Goal: Task Accomplishment & Management: Use online tool/utility

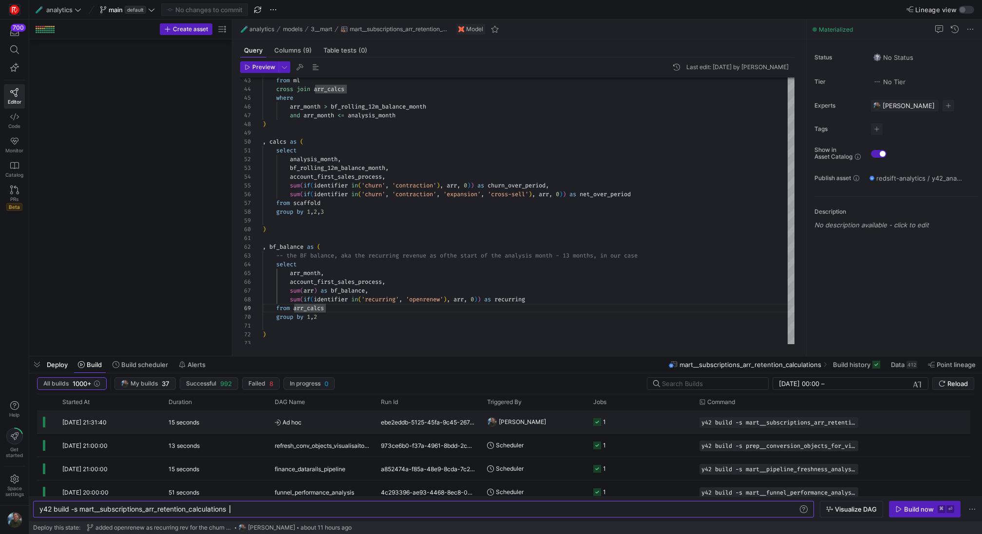
scroll to position [70, 63]
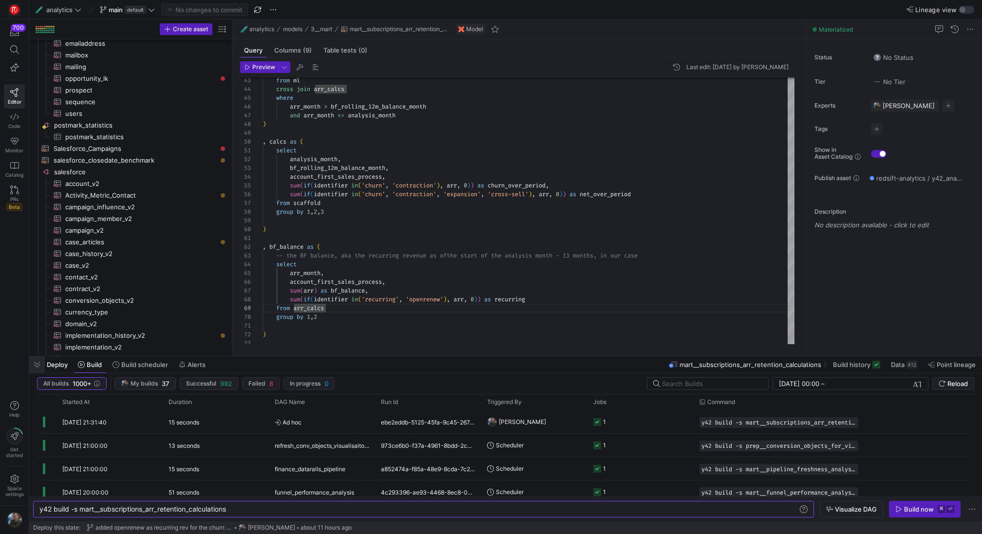
click at [36, 368] on span "button" at bounding box center [37, 365] width 16 height 17
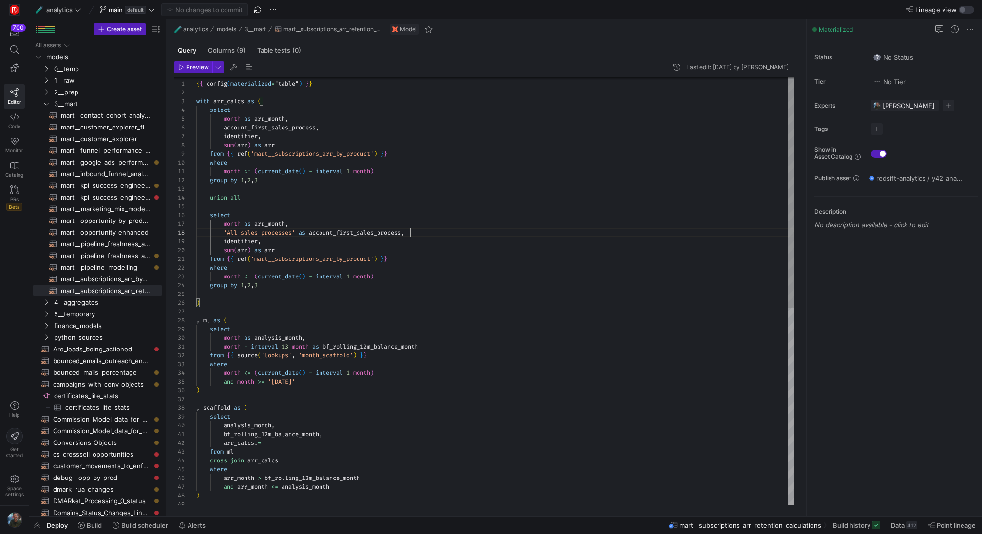
scroll to position [61, 213]
click at [445, 236] on div "from [PERSON_NAME] join arr_calcs where arr_month > bf_rolling_12m_balance_mont…" at bounding box center [495, 475] width 598 height 806
click at [45, 316] on icon "Press SPACE to select this row." at bounding box center [46, 314] width 7 height 6
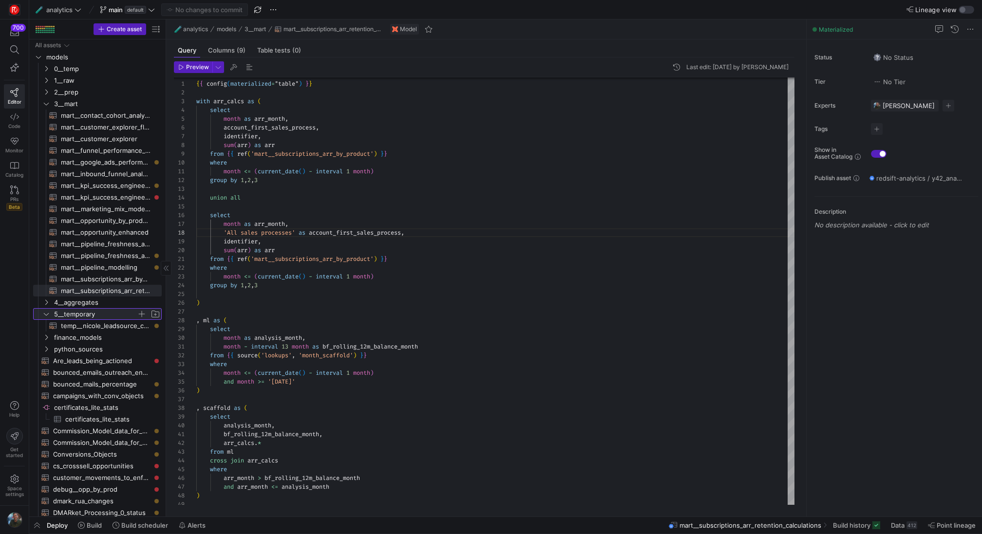
click at [45, 316] on icon at bounding box center [46, 314] width 7 height 6
click at [53, 63] on span "0__temp" at bounding box center [101, 68] width 120 height 11
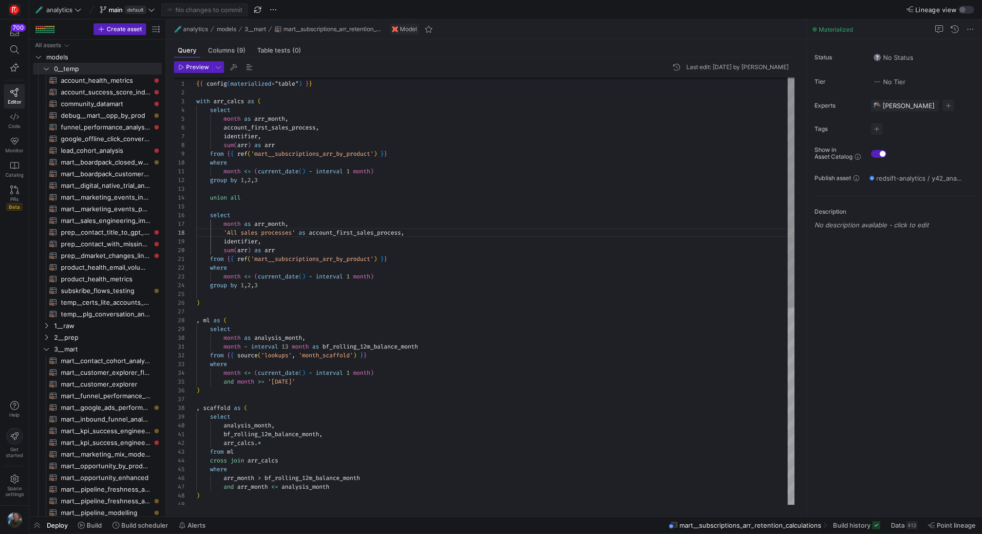
click at [331, 138] on div "from [PERSON_NAME] join arr_calcs where arr_month > bf_rolling_12m_balance_mont…" at bounding box center [495, 475] width 598 height 806
type textarea "{{ config(materialized="table") }} with arr_calcs as ( select month as arr_mont…"
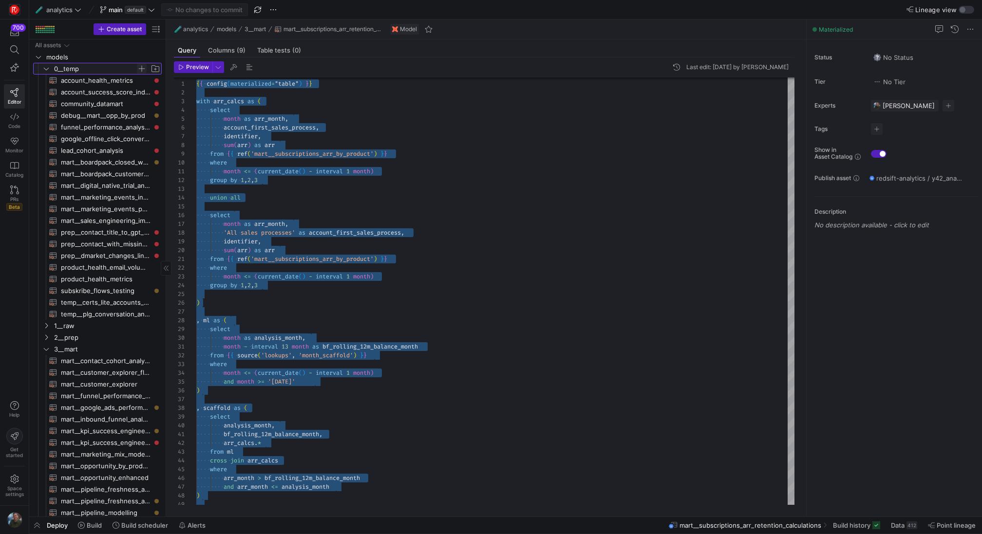
click at [144, 66] on span "Press SPACE to select this row." at bounding box center [142, 69] width 10 height 10
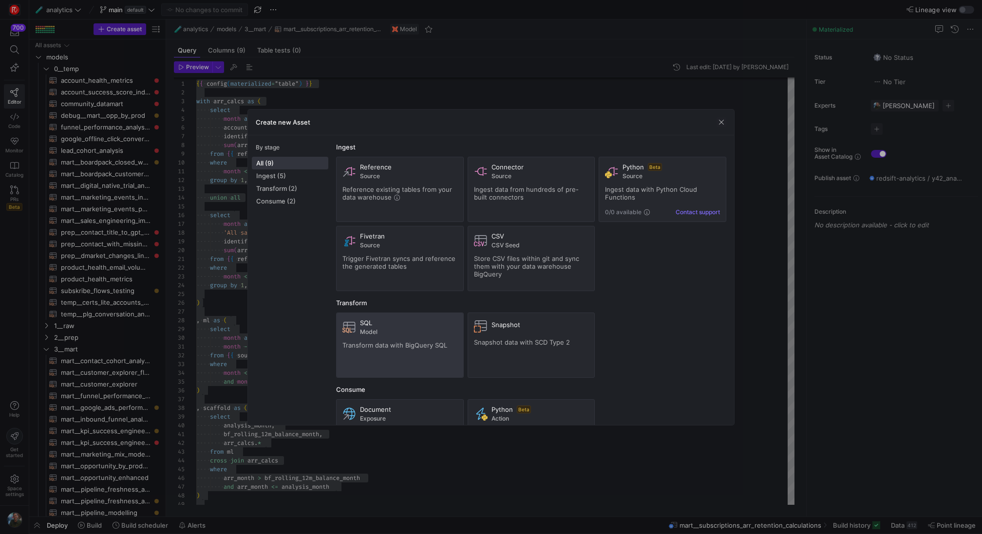
click at [396, 345] on span "Transform data with BigQuery SQL" at bounding box center [394, 345] width 105 height 8
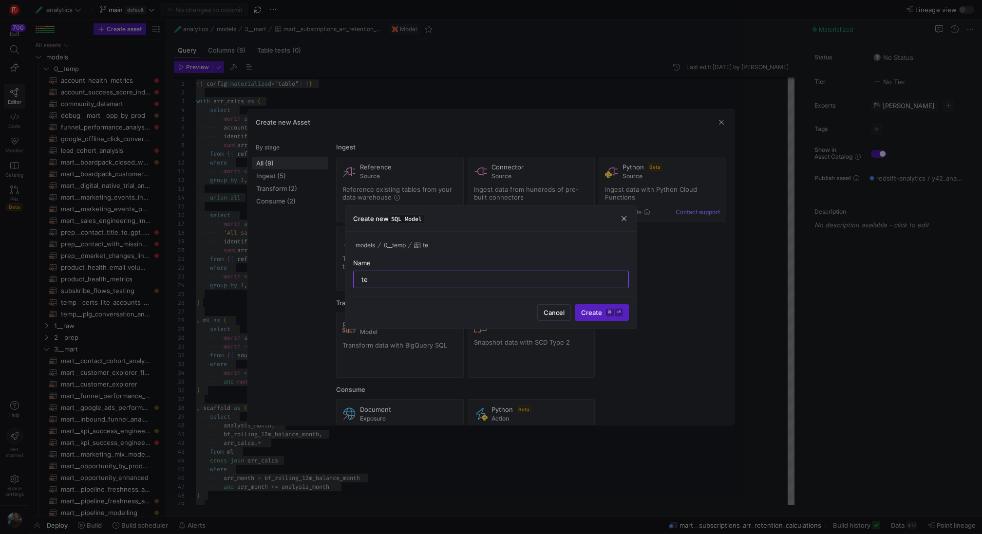
type input "t"
type input "eda__churn_rate_by_sub_tier"
click at [613, 311] on kbd "⌘" at bounding box center [610, 313] width 8 height 8
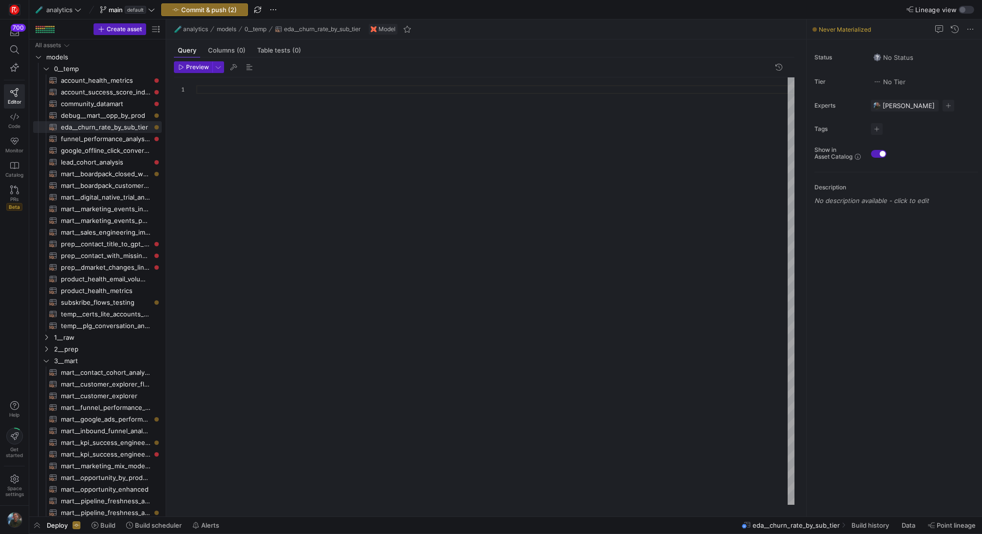
click at [244, 100] on div at bounding box center [495, 291] width 598 height 428
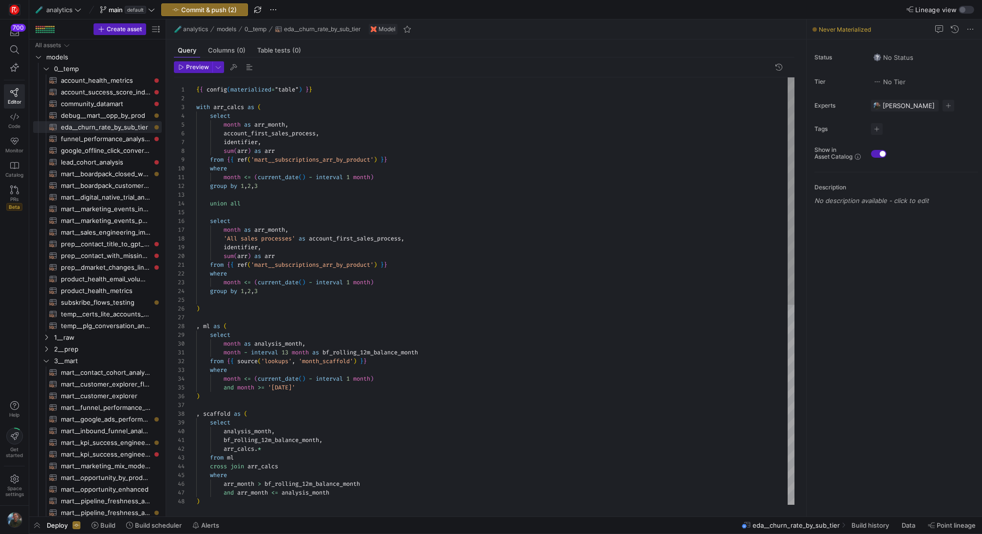
click at [390, 176] on div "from [PERSON_NAME] join arr_calcs where arr_month > bf_rolling_12m_balance_mont…" at bounding box center [495, 480] width 598 height 806
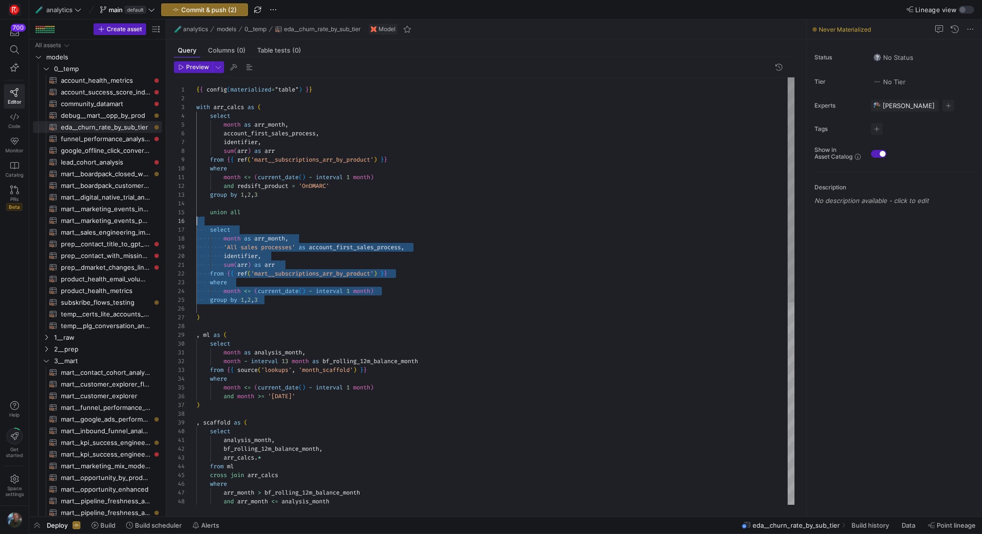
scroll to position [26, 0]
drag, startPoint x: 305, startPoint y: 303, endPoint x: 154, endPoint y: 199, distance: 183.2
click at [196, 199] on div "from [PERSON_NAME] join arr_calcs where arr_month > bf_rolling_12m_balance_mont…" at bounding box center [495, 484] width 598 height 814
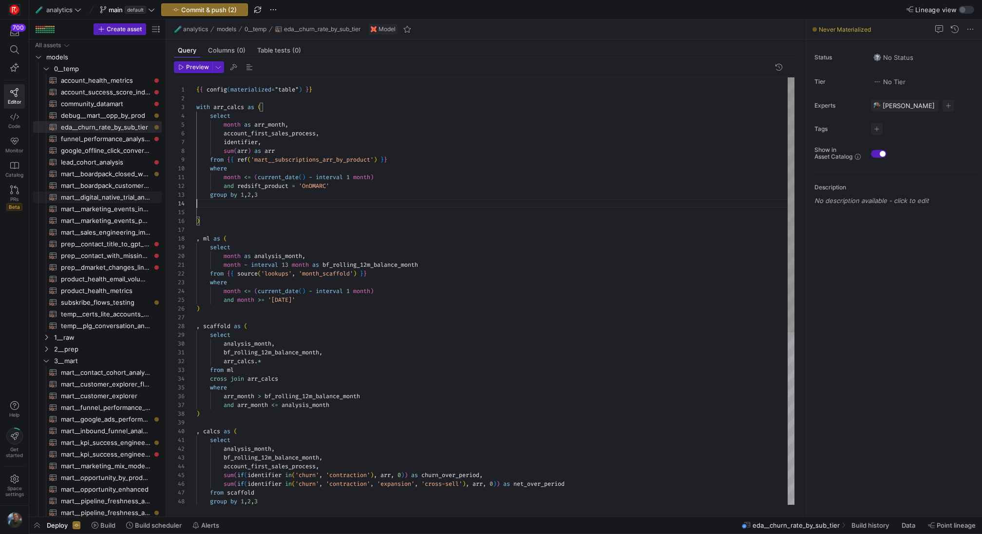
scroll to position [18, 63]
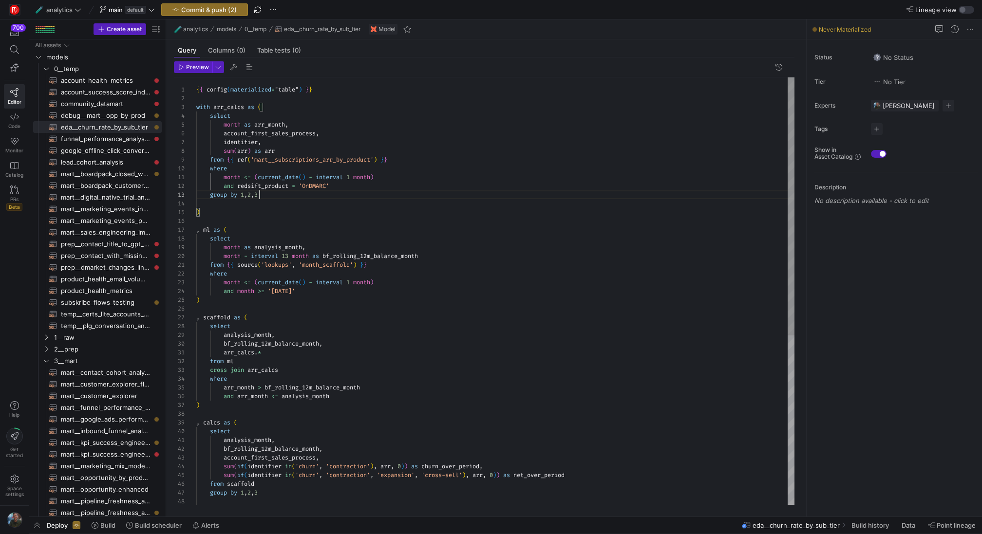
click at [302, 195] on div "from [PERSON_NAME] join arr_calcs where arr_month > bf_rolling_12m_balance_mont…" at bounding box center [495, 431] width 598 height 709
click at [296, 132] on div "from [PERSON_NAME] join arr_calcs where arr_month > bf_rolling_12m_balance_mont…" at bounding box center [495, 431] width 598 height 709
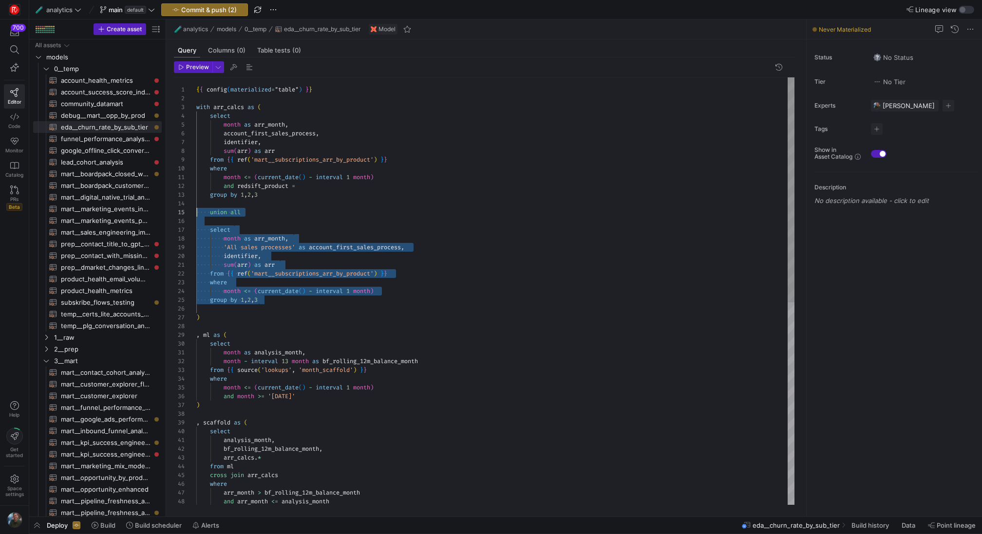
scroll to position [35, 0]
drag, startPoint x: 276, startPoint y: 301, endPoint x: 161, endPoint y: 210, distance: 146.1
click at [196, 210] on div "from [PERSON_NAME] join arr_calcs where arr_month > bf_rolling_12m_balance_mont…" at bounding box center [495, 484] width 598 height 814
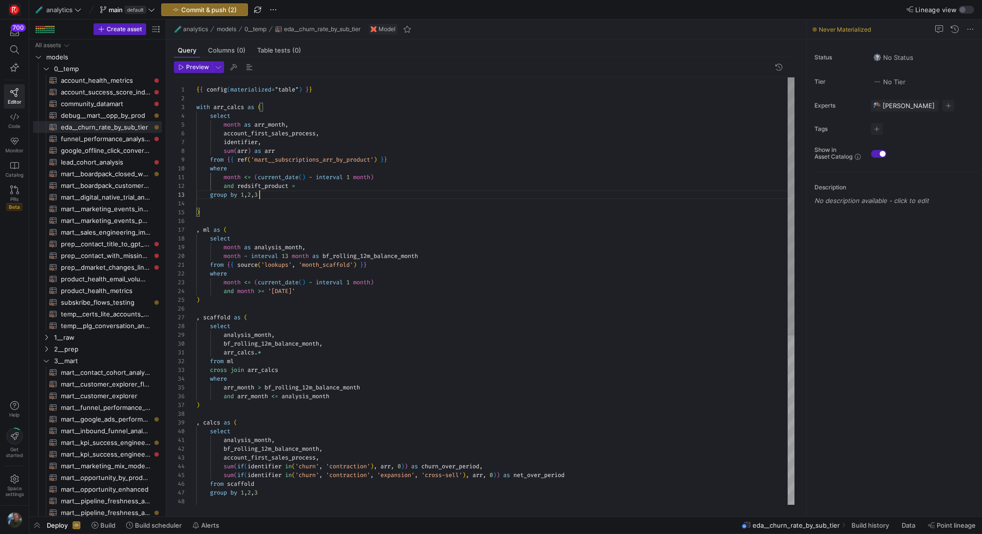
scroll to position [18, 63]
click at [313, 182] on div "from [PERSON_NAME] join arr_calcs where arr_month > bf_rolling_12m_balance_mont…" at bounding box center [495, 431] width 598 height 709
click at [369, 212] on div "from [PERSON_NAME] join arr_calcs where arr_month > bf_rolling_12m_balance_mont…" at bounding box center [495, 431] width 598 height 709
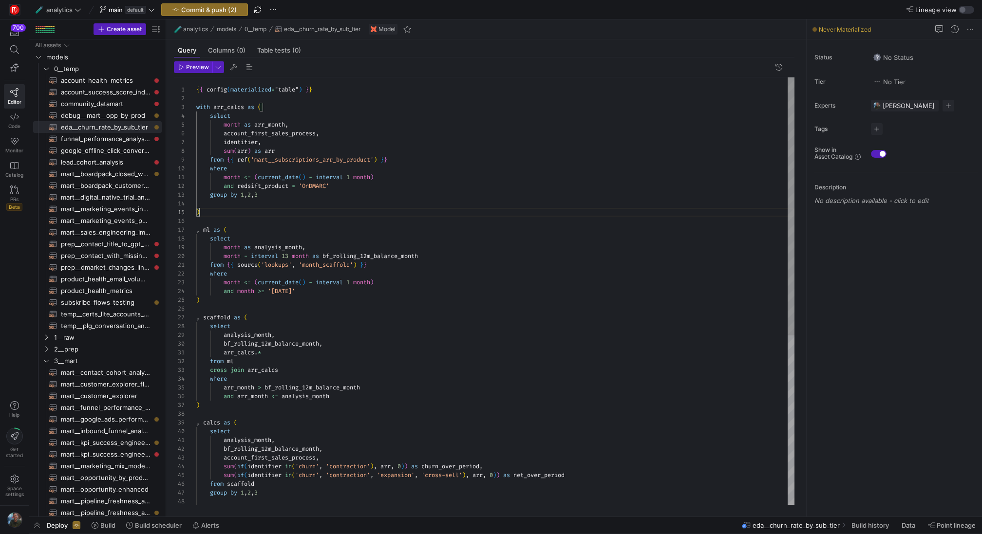
click at [374, 213] on div "from [PERSON_NAME] join arr_calcs where arr_month > bf_rolling_12m_balance_mont…" at bounding box center [495, 431] width 598 height 709
click at [523, 123] on div at bounding box center [491, 267] width 982 height 534
click at [214, 107] on div "from [PERSON_NAME] join arr_calcs where arr_month > bf_rolling_12m_balance_mont…" at bounding box center [495, 431] width 598 height 709
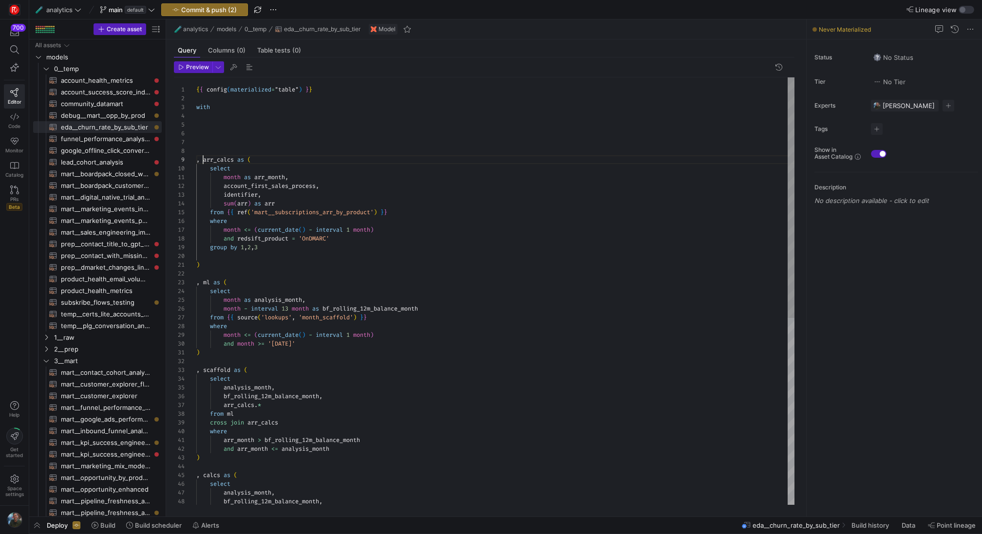
scroll to position [35, 0]
click at [239, 121] on div "from [PERSON_NAME] join arr_calcs where arr_month > bf_rolling_12m_balance_mont…" at bounding box center [495, 458] width 598 height 762
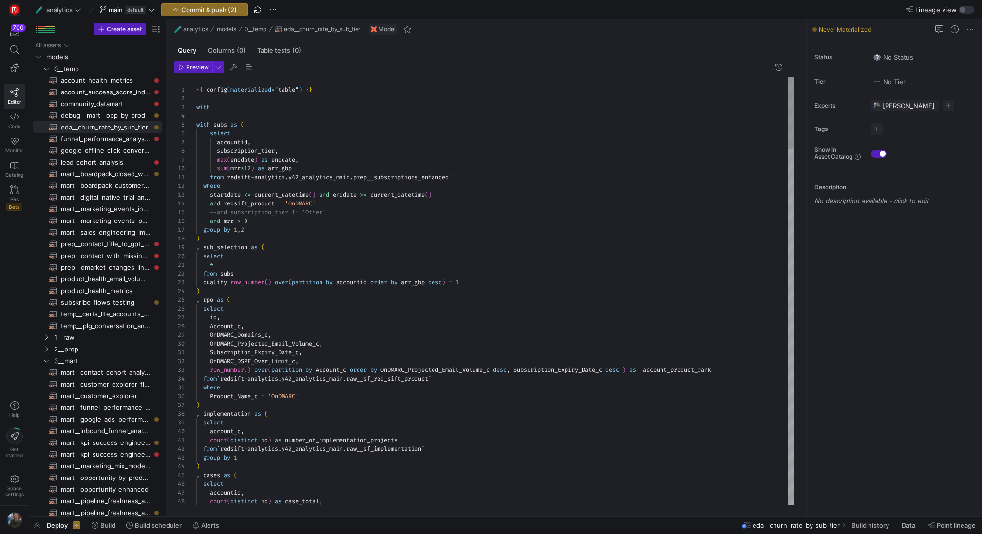
scroll to position [26, 0]
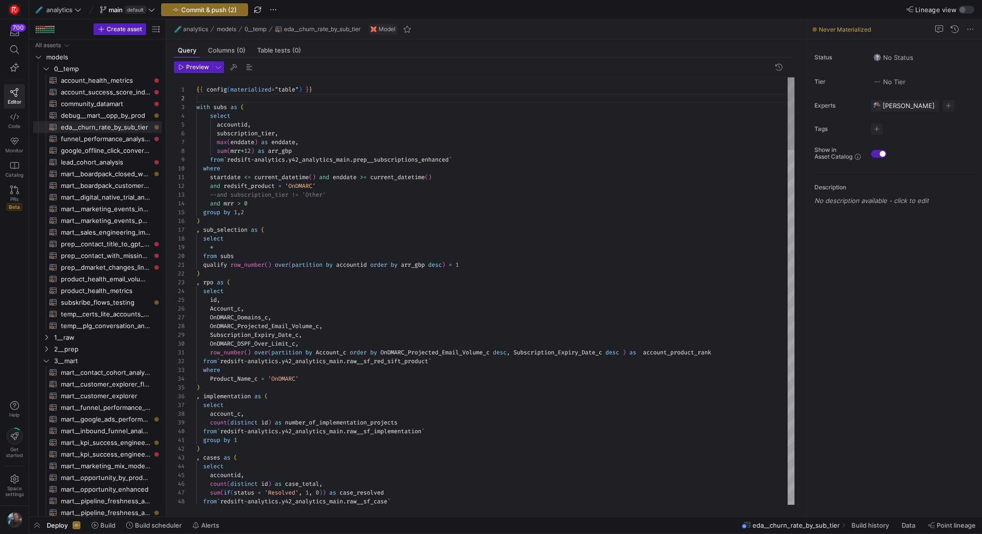
scroll to position [0, 119]
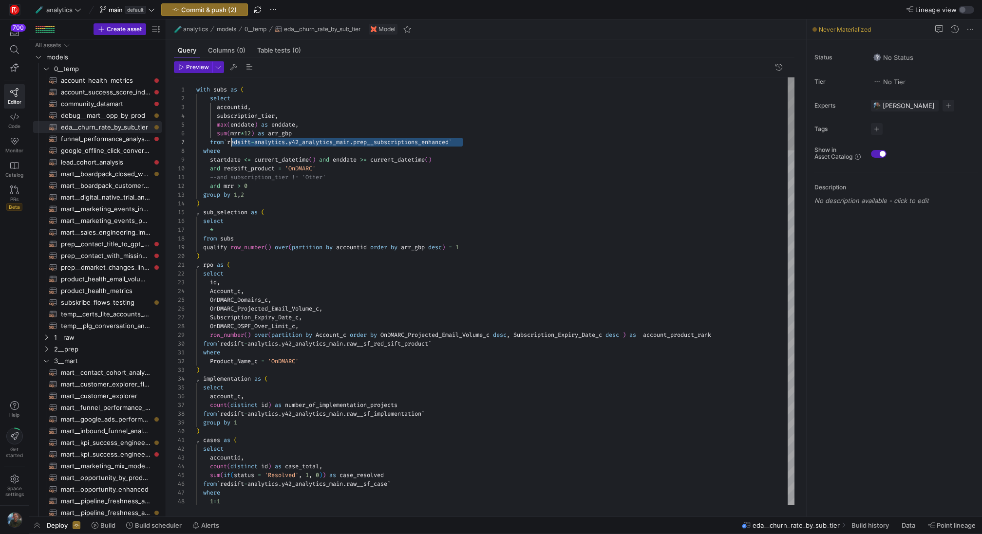
scroll to position [53, 32]
drag, startPoint x: 470, startPoint y: 141, endPoint x: 227, endPoint y: 141, distance: 242.6
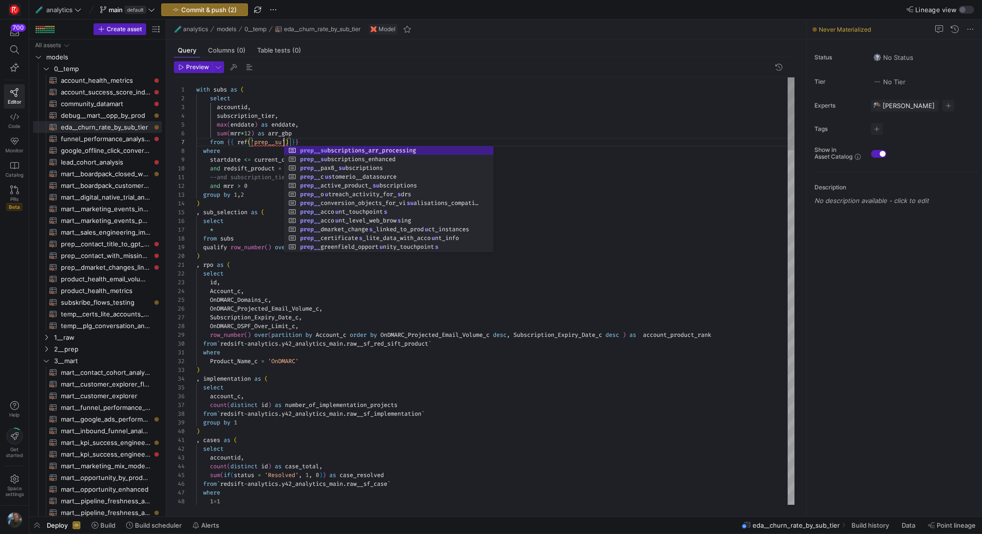
scroll to position [53, 91]
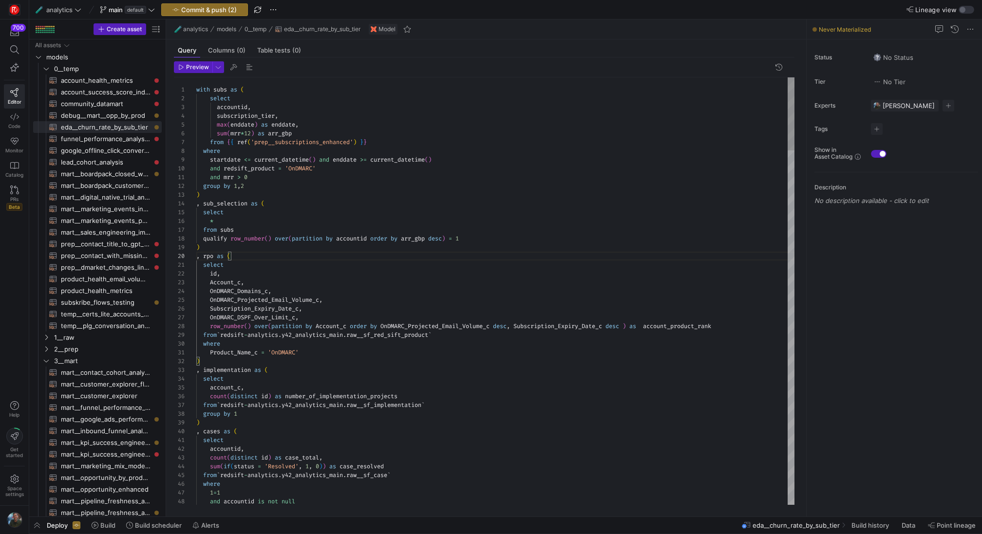
scroll to position [18, 3]
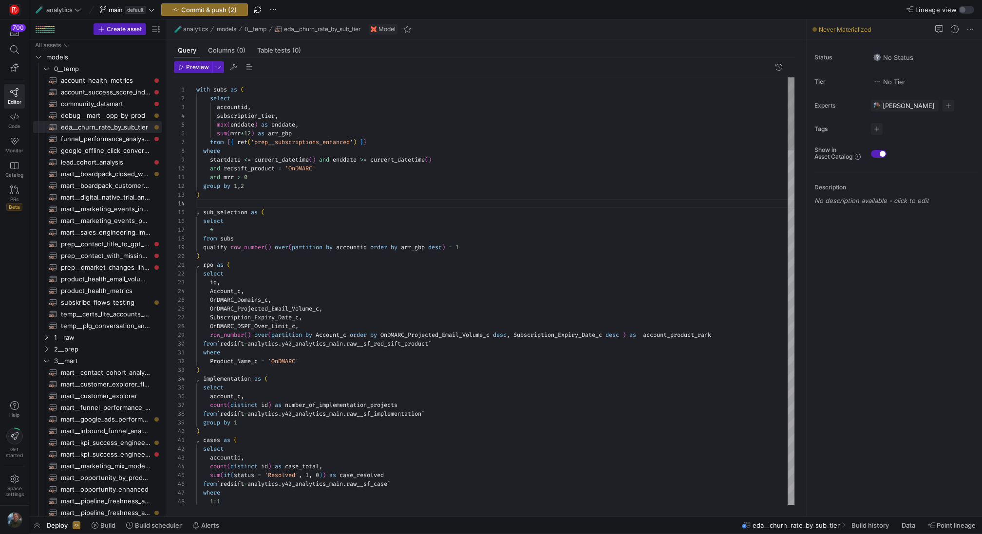
scroll to position [0, 3]
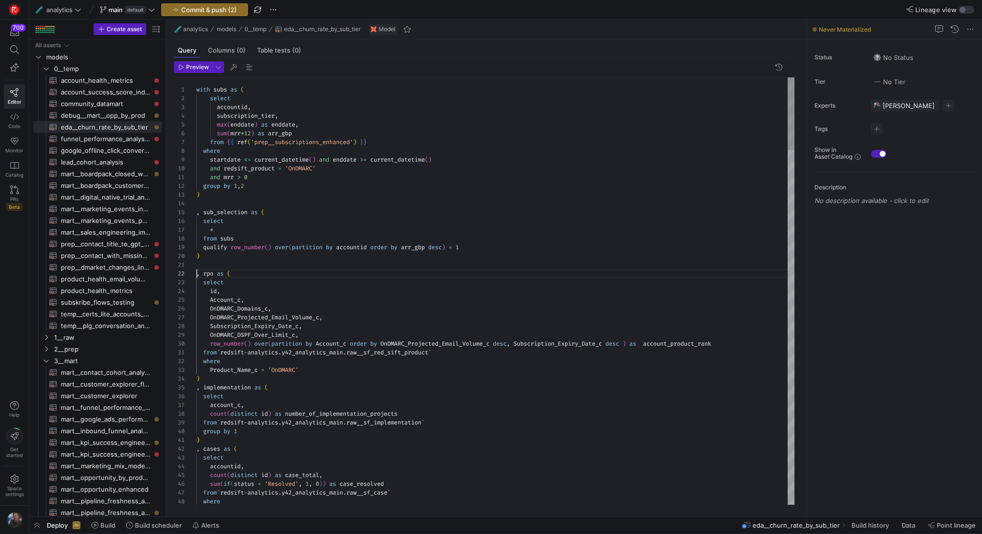
scroll to position [9, 0]
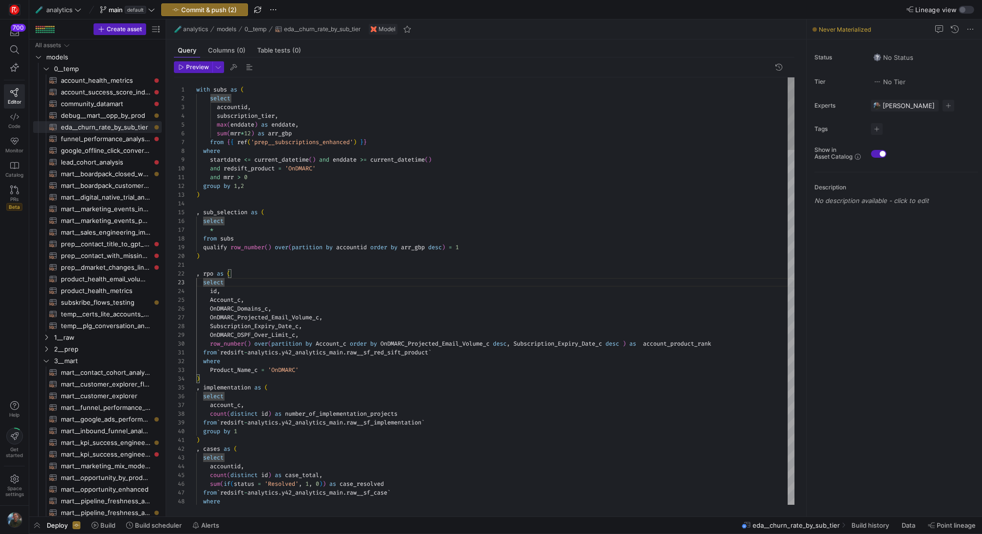
scroll to position [35, 49]
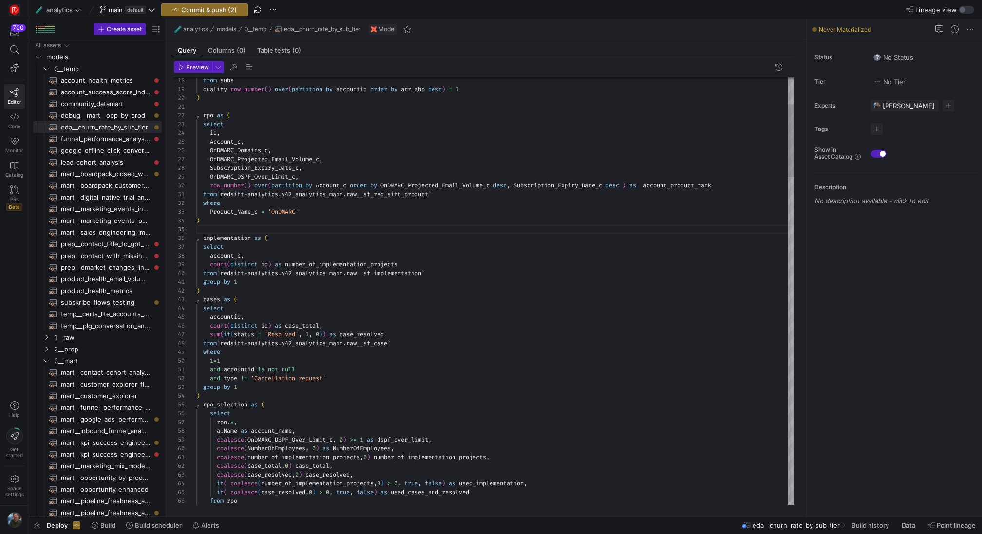
scroll to position [9, 3]
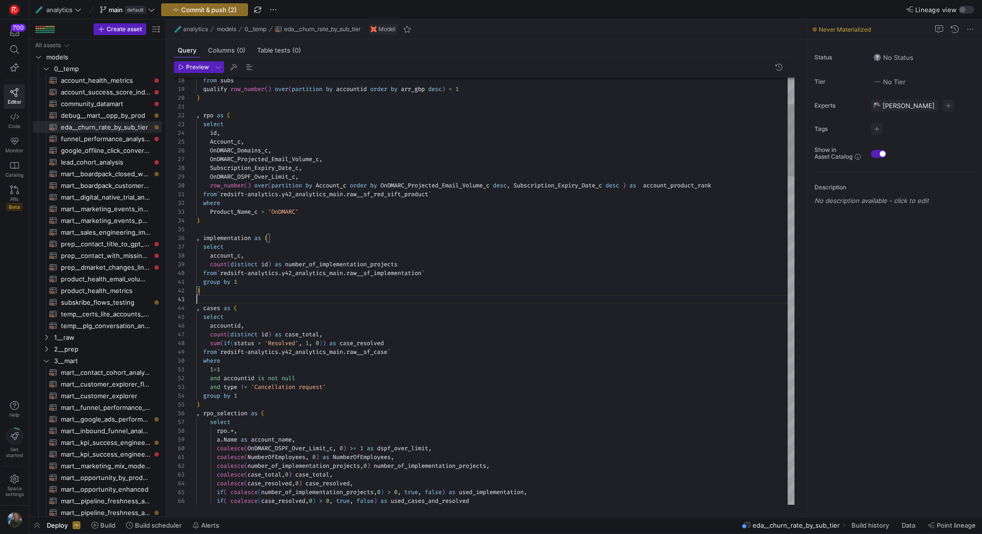
scroll to position [0, 0]
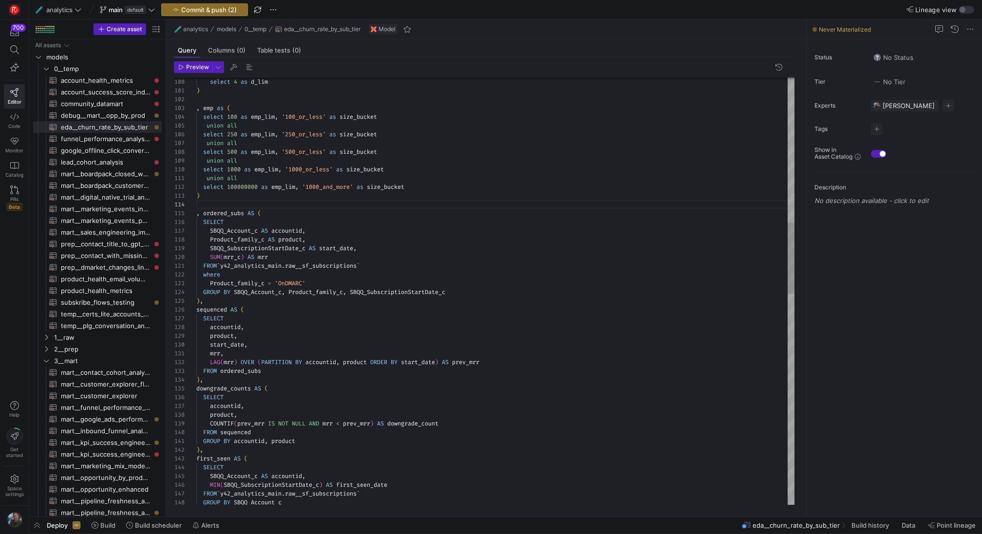
click at [216, 303] on div "select 4 as d_lim ) , emp as ( select 100 as emp_lim , '100_or_less' as size_bu…" at bounding box center [495, 490] width 598 height 2577
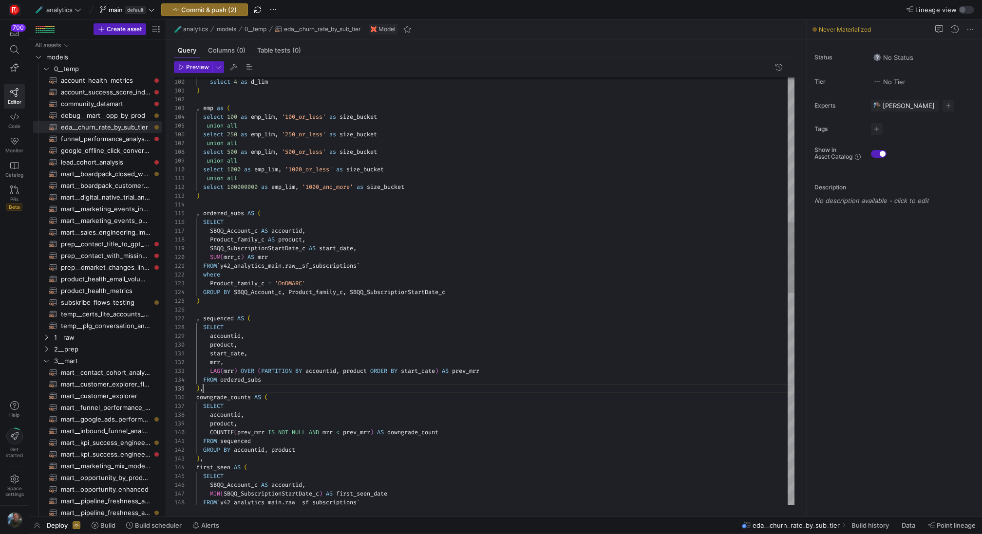
click at [202, 388] on div "select 4 as d_lim ) , emp as ( select 100 as emp_lim , '100_or_less' as size_bu…" at bounding box center [495, 494] width 598 height 2585
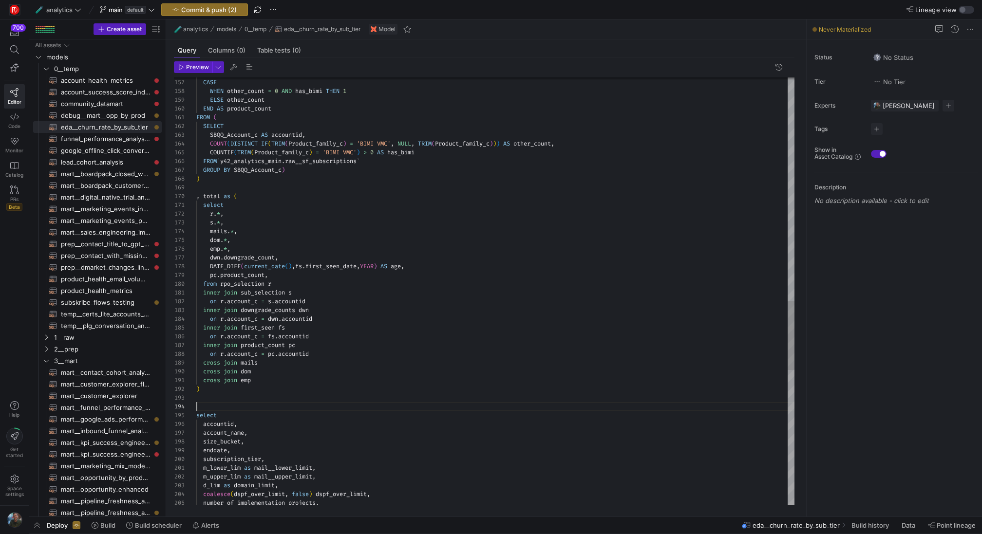
click at [211, 313] on div "number_of_implementation_projects , coalesce ( dspf_over_limit , false ) dspf_o…" at bounding box center [495, 21] width 598 height 2638
click at [426, 270] on div "number_of_implementation_projects , coalesce ( dspf_over_limit , false ) dspf_o…" at bounding box center [495, 21] width 598 height 2638
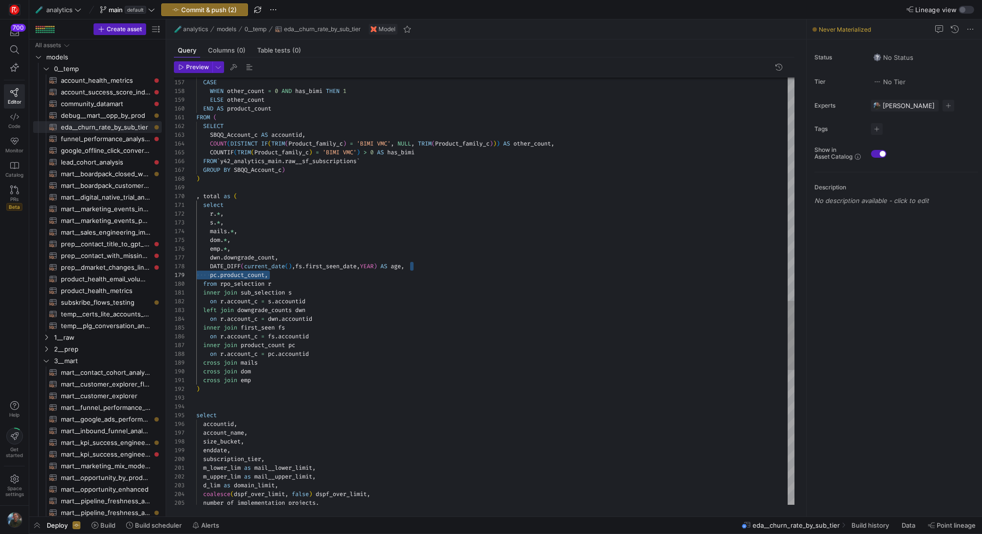
click at [213, 326] on div "number_of_implementation_projects , coalesce ( dspf_over_limit , false ) dspf_o…" at bounding box center [495, 21] width 598 height 2638
click at [382, 290] on div "number_of_implementation_projects , coalesce ( dspf_over_limit , false ) dspf_o…" at bounding box center [495, 21] width 598 height 2638
click at [381, 378] on div "number_of_implementation_projects , coalesce ( dspf_over_limit , false ) dspf_o…" at bounding box center [495, 21] width 598 height 2638
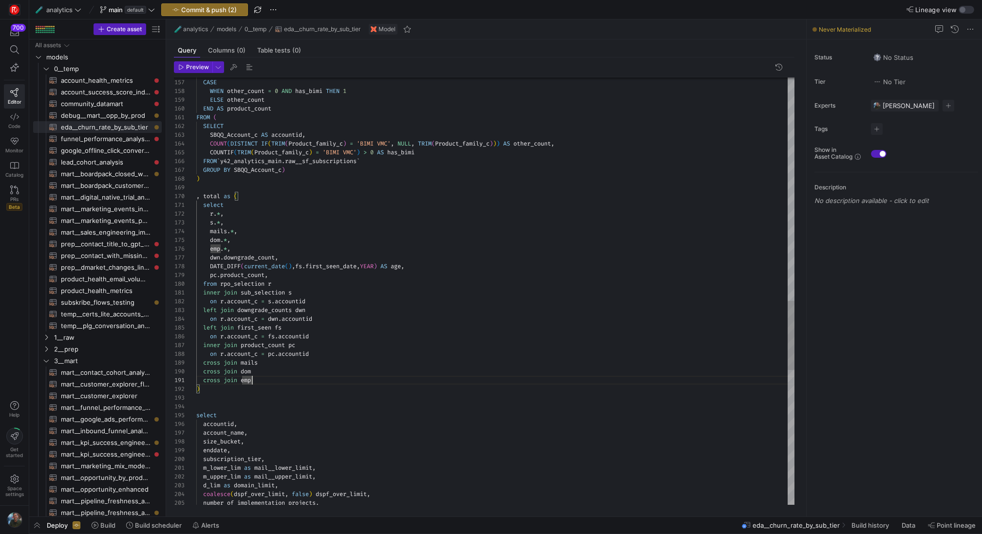
scroll to position [44, 42]
click at [381, 424] on div "number_of_implementation_projects , coalesce ( dspf_over_limit , false ) dspf_o…" at bounding box center [495, 21] width 598 height 2638
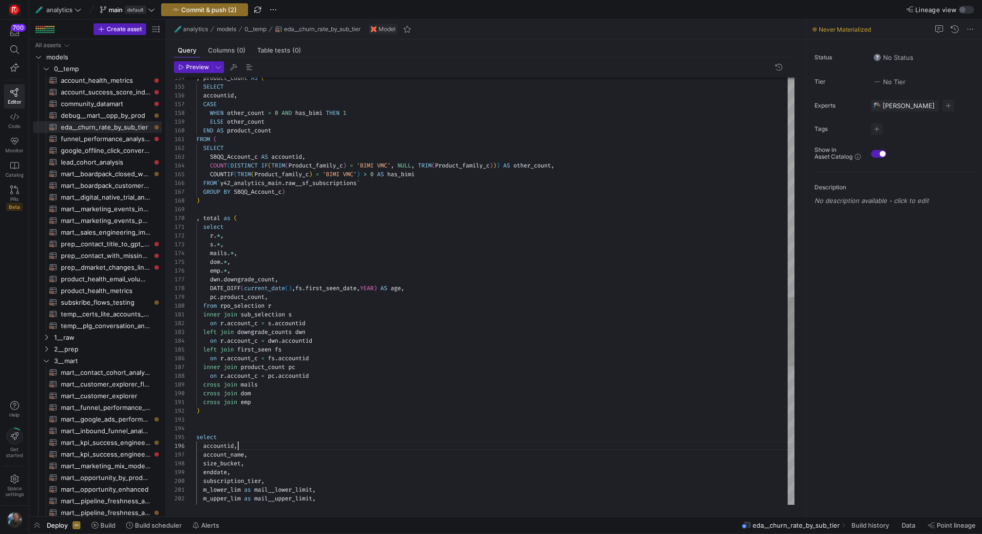
click at [209, 369] on div "d_lim as domain_limit , m_upper_lim as mail__upper_limit , m_lower_lim as mail_…" at bounding box center [495, 43] width 598 height 2638
click at [344, 300] on div "d_lim as domain_limit , m_upper_lim as mail__upper_limit , m_lower_lim as mail_…" at bounding box center [495, 43] width 598 height 2638
click at [358, 331] on div "d_lim as domain_limit , m_upper_lim as mail__upper_limit , m_lower_lim as mail_…" at bounding box center [495, 43] width 598 height 2638
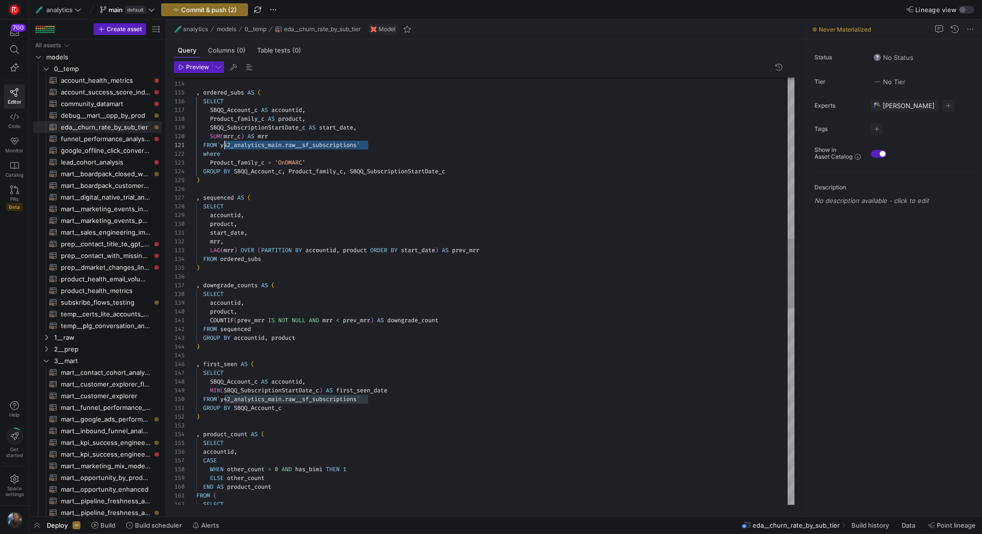
scroll to position [0, 24]
drag, startPoint x: 381, startPoint y: 146, endPoint x: 222, endPoint y: 144, distance: 159.8
click at [222, 144] on div ") GROUP BY SBQQ_Account_c FROM ` y42_analytics_main . raw__sf_subscriptions ` M…" at bounding box center [495, 400] width 598 height 2638
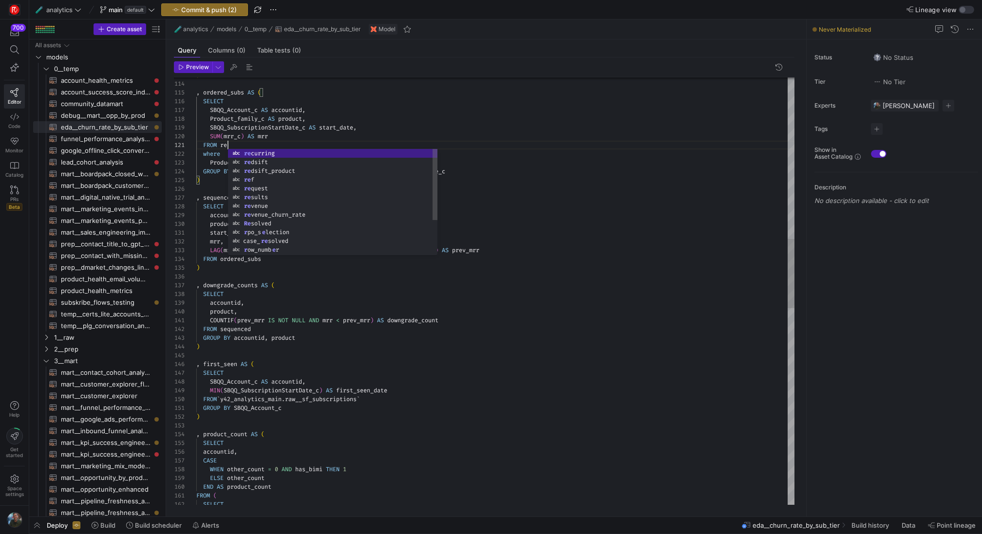
scroll to position [0, 35]
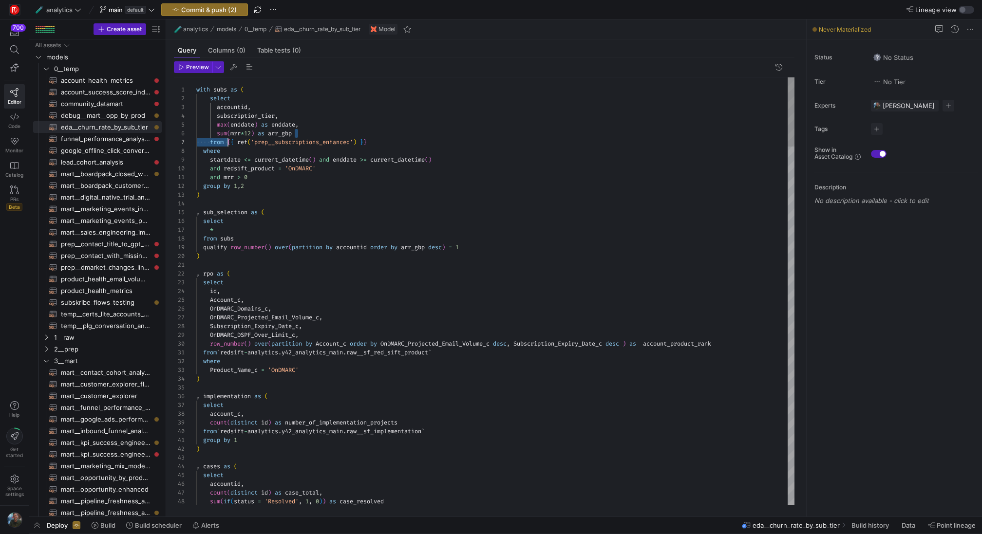
drag, startPoint x: 389, startPoint y: 137, endPoint x: 230, endPoint y: 141, distance: 158.8
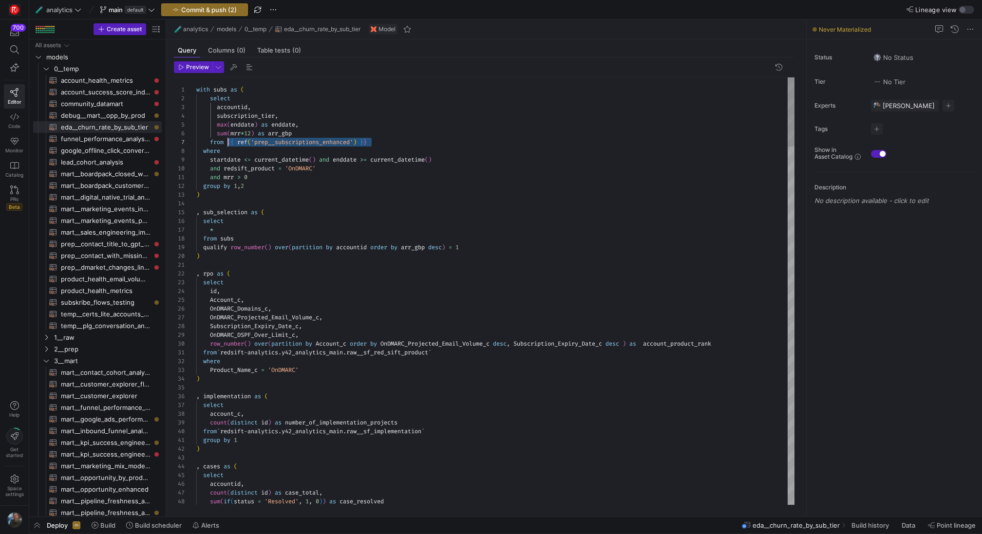
drag, startPoint x: 385, startPoint y: 141, endPoint x: 228, endPoint y: 145, distance: 156.9
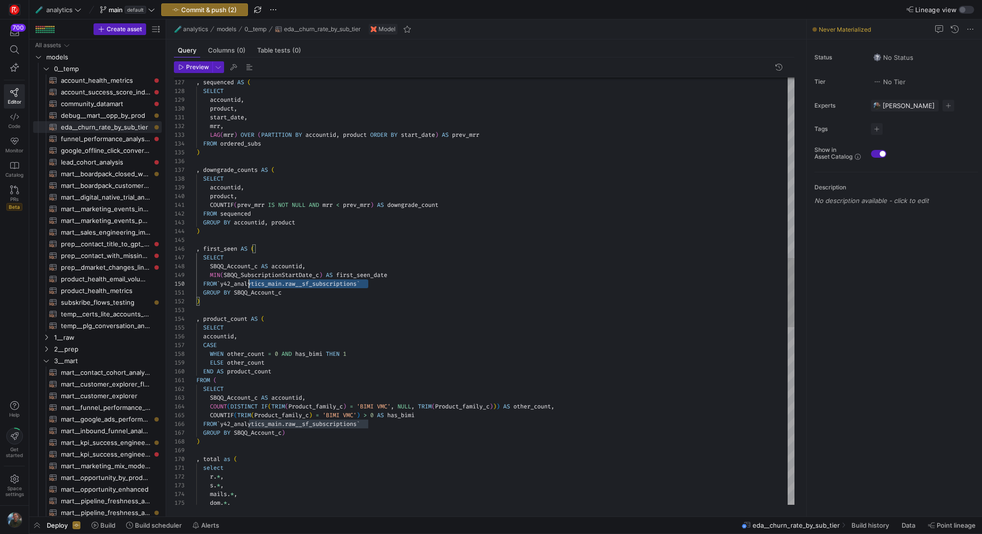
scroll to position [79, 24]
drag, startPoint x: 373, startPoint y: 283, endPoint x: 221, endPoint y: 283, distance: 152.5
click at [221, 283] on div ", sequenced AS ( SELECT accountid , product , start_date , mrr , LAG ( mrr ) OV…" at bounding box center [495, 284] width 598 height 2638
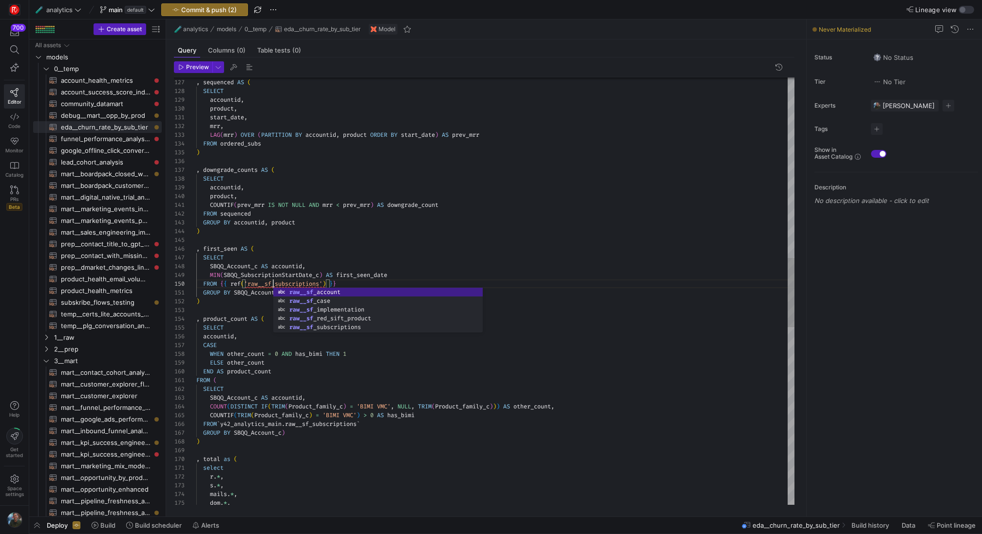
scroll to position [79, 77]
click at [470, 231] on div ", sequenced AS ( SELECT accountid , product , start_date , mrr , LAG ( mrr ) OV…" at bounding box center [495, 284] width 598 height 2638
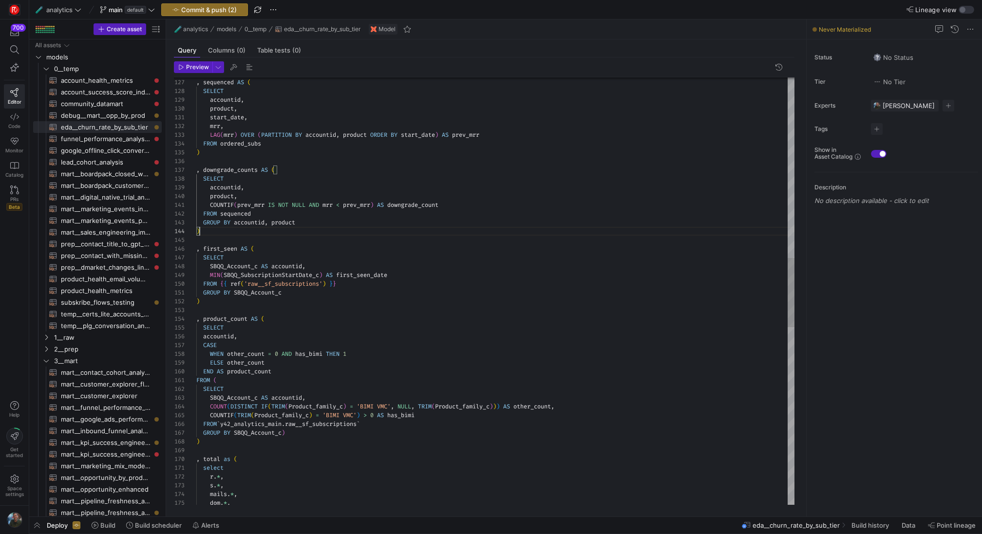
scroll to position [53, 21]
click at [403, 348] on div ", sequenced AS ( SELECT accountid , product , start_date , mrr , LAG ( mrr ) OV…" at bounding box center [495, 284] width 598 height 2638
drag, startPoint x: 347, startPoint y: 286, endPoint x: 220, endPoint y: 281, distance: 126.8
click at [220, 281] on div ", sequenced AS ( SELECT accountid , product , start_date , mrr , LAG ( mrr ) OV…" at bounding box center [495, 284] width 598 height 2638
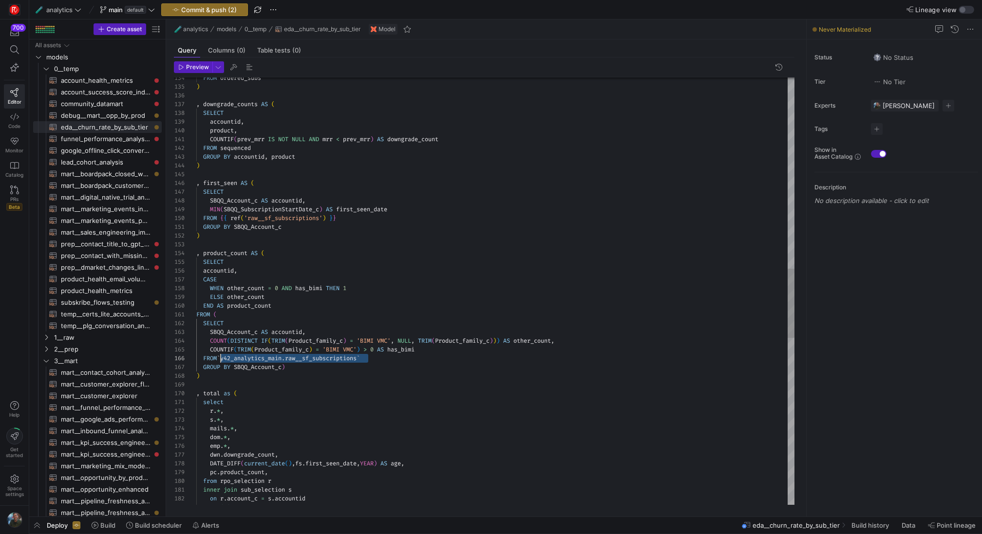
drag, startPoint x: 377, startPoint y: 359, endPoint x: 221, endPoint y: 356, distance: 155.9
click at [221, 356] on div "FROM ordered_subs ) , downgrade_counts AS ( SELECT accountid , product , COUNTI…" at bounding box center [495, 219] width 598 height 2638
click at [490, 295] on div "FROM ordered_subs ) , downgrade_counts AS ( SELECT accountid , product , COUNTI…" at bounding box center [495, 219] width 598 height 2638
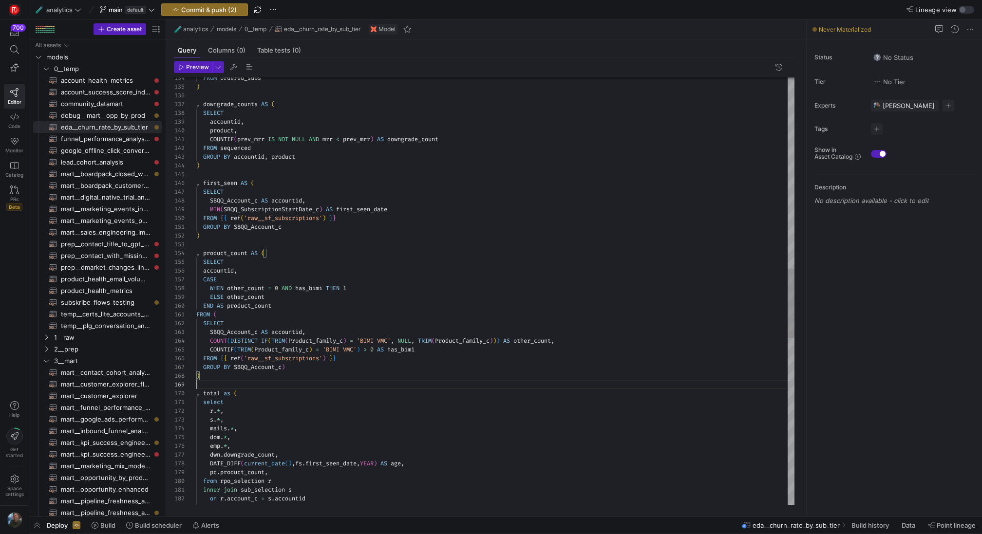
click at [481, 389] on div "FROM ordered_subs ) , downgrade_counts AS ( SELECT accountid , product , COUNTI…" at bounding box center [495, 219] width 598 height 2638
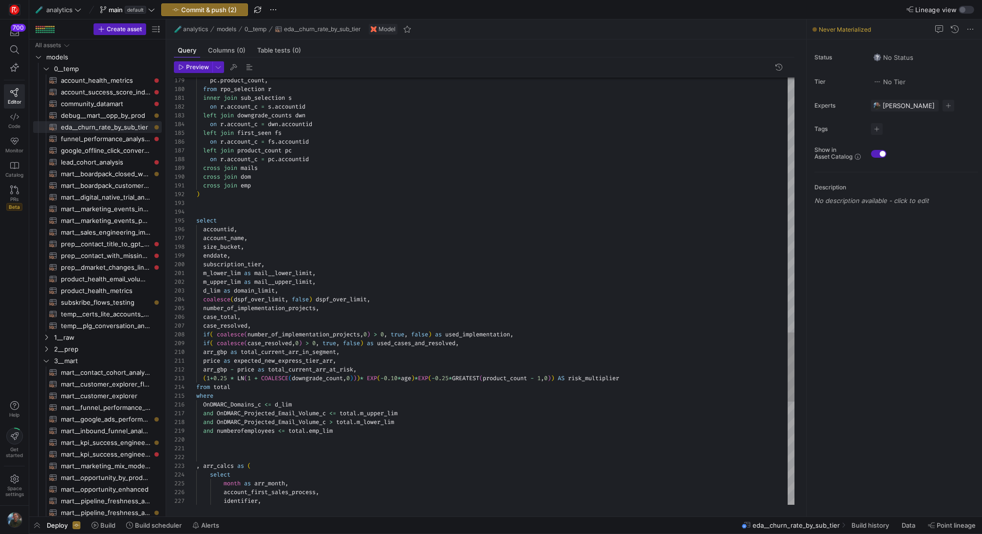
scroll to position [0, 0]
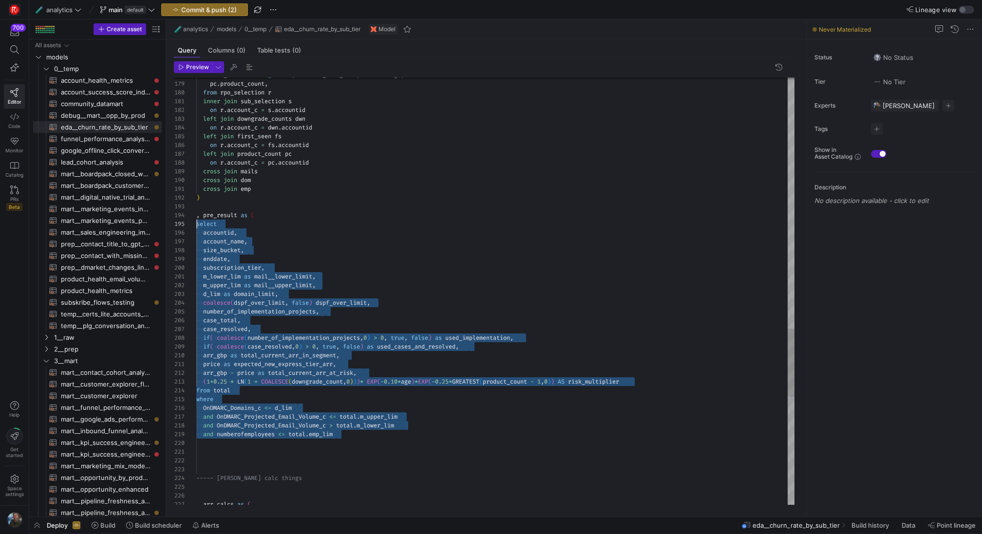
scroll to position [35, 0]
drag, startPoint x: 341, startPoint y: 433, endPoint x: 159, endPoint y: 223, distance: 278.0
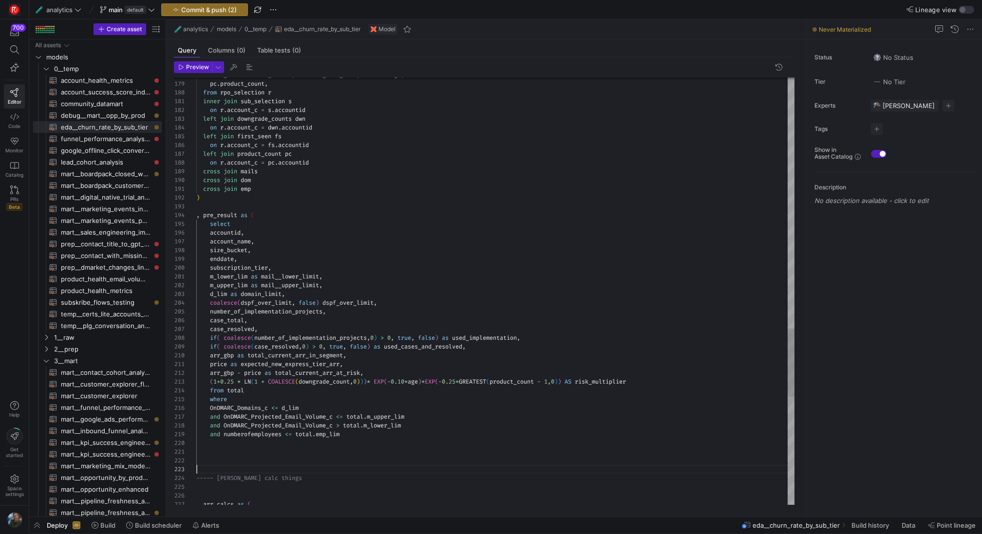
scroll to position [18, 0]
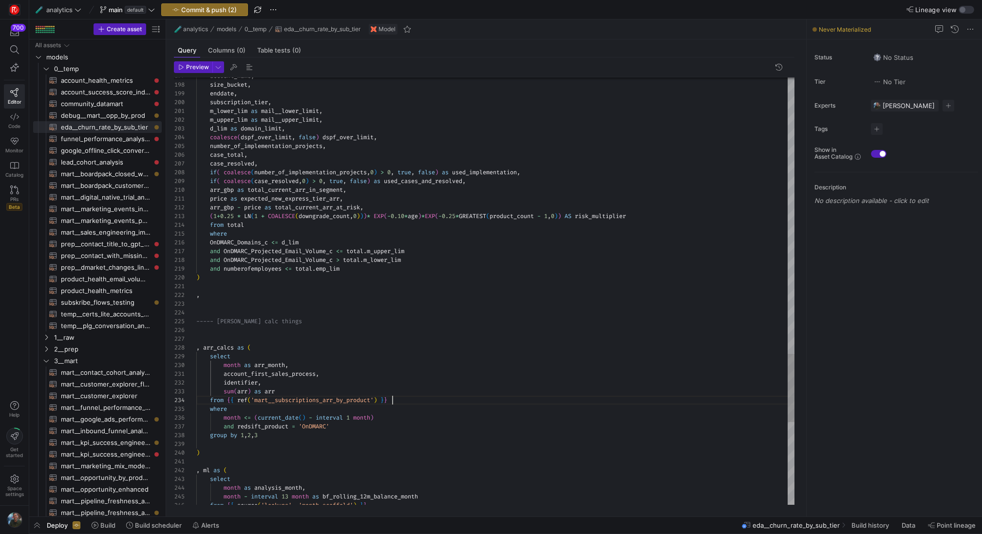
scroll to position [26, 196]
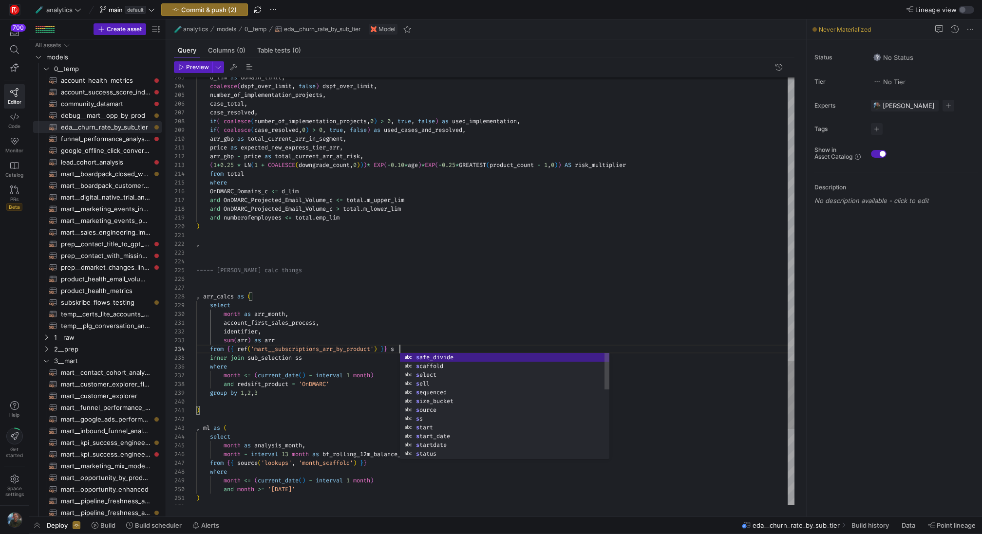
scroll to position [26, 203]
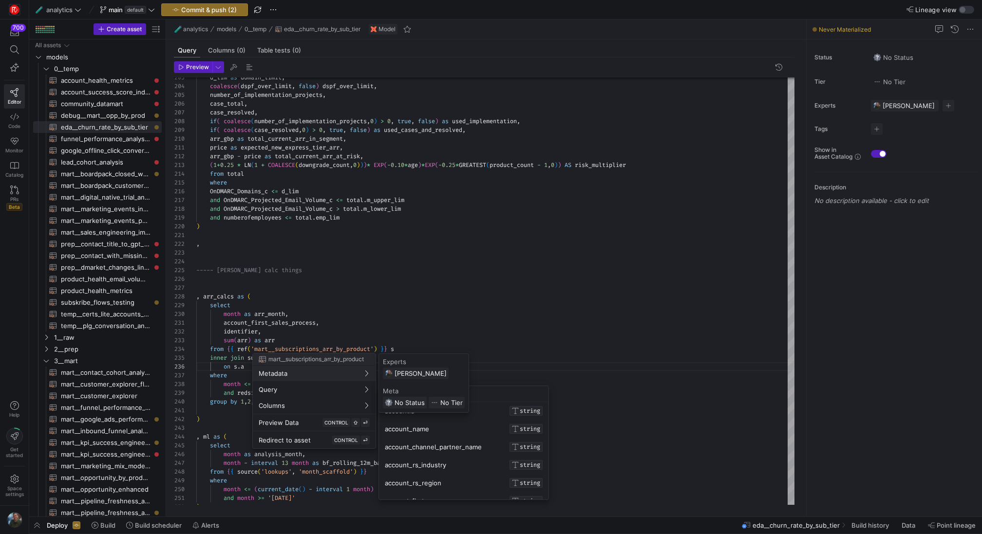
scroll to position [0, 0]
click at [245, 367] on div at bounding box center [491, 267] width 982 height 534
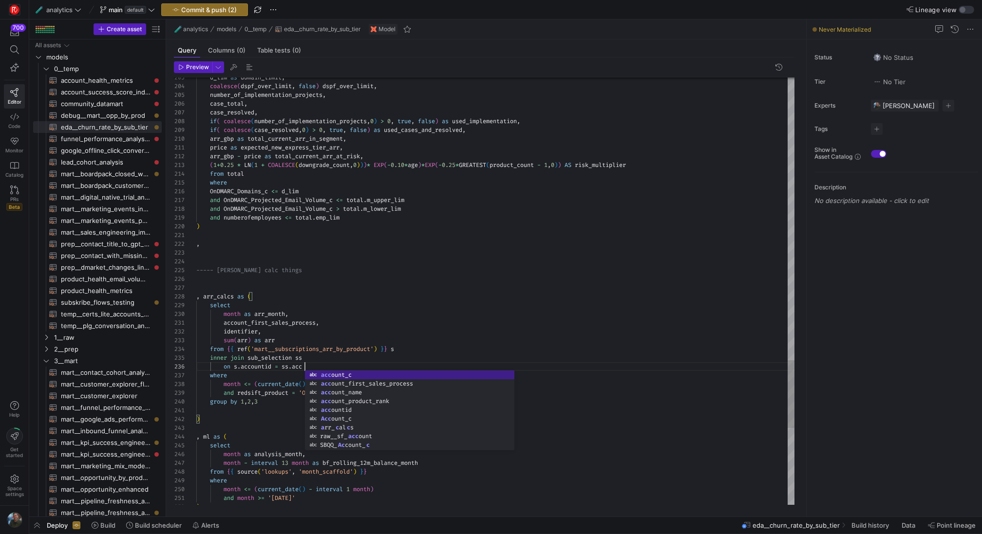
scroll to position [44, 109]
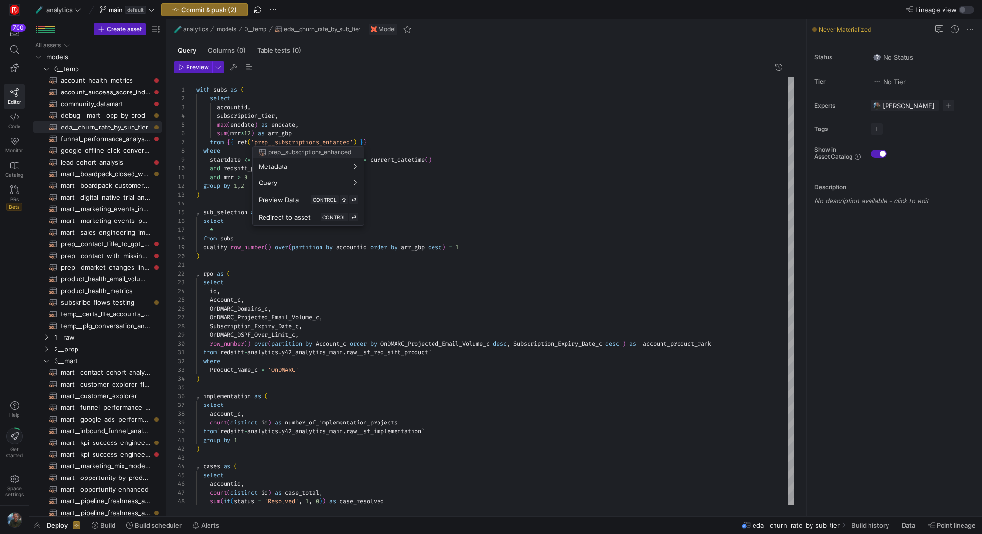
click at [329, 357] on div at bounding box center [491, 267] width 982 height 534
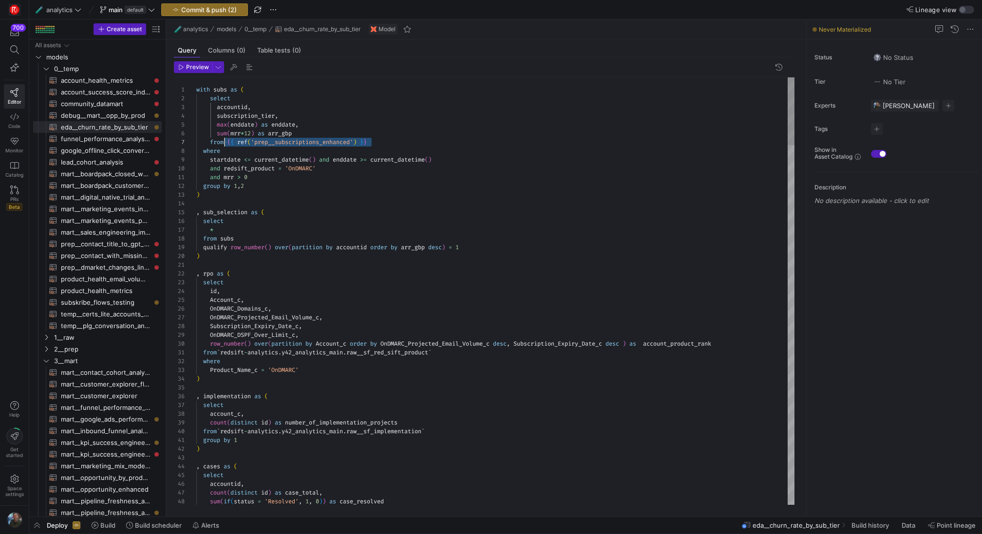
scroll to position [53, 32]
drag, startPoint x: 375, startPoint y: 141, endPoint x: 227, endPoint y: 141, distance: 147.6
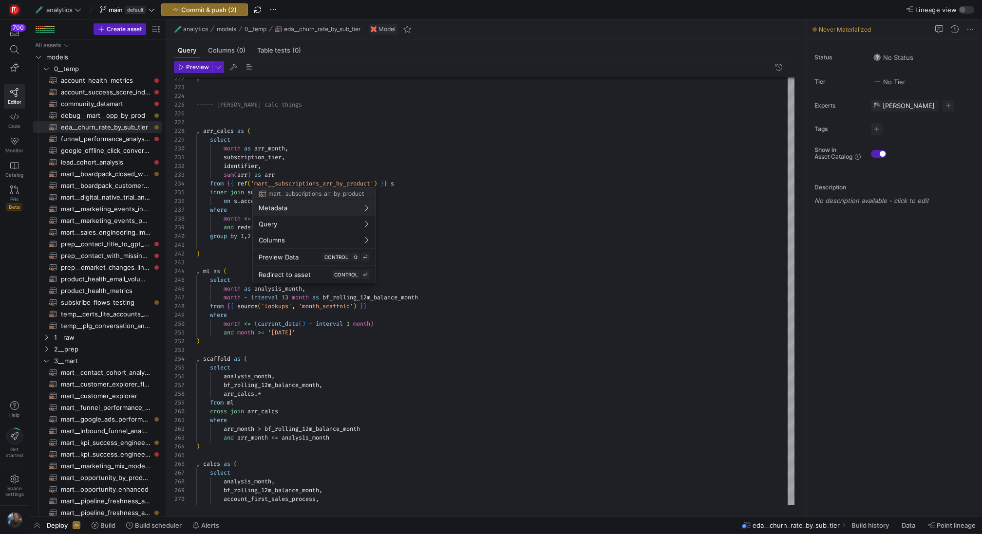
click at [372, 149] on div at bounding box center [491, 267] width 982 height 534
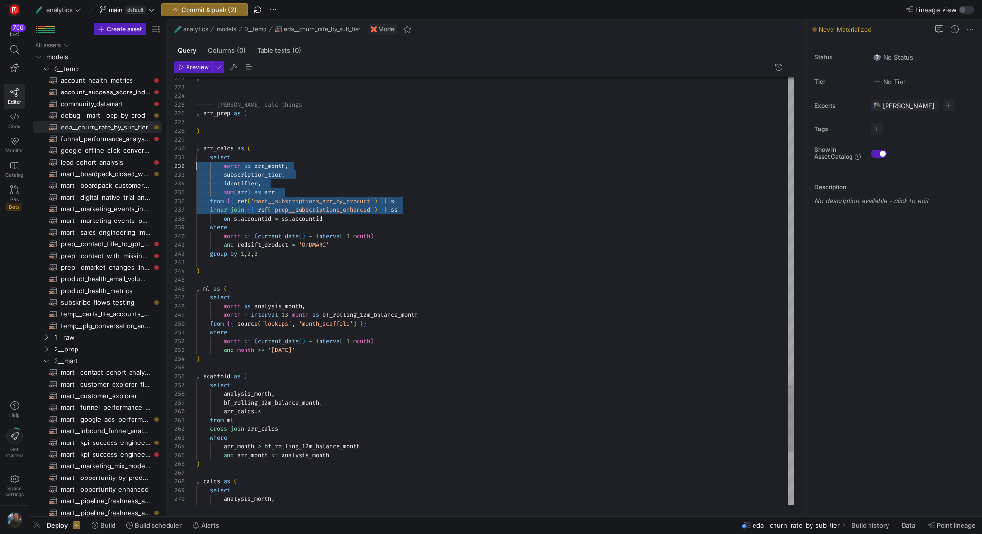
scroll to position [9, 0]
drag, startPoint x: 418, startPoint y: 208, endPoint x: 193, endPoint y: 167, distance: 228.3
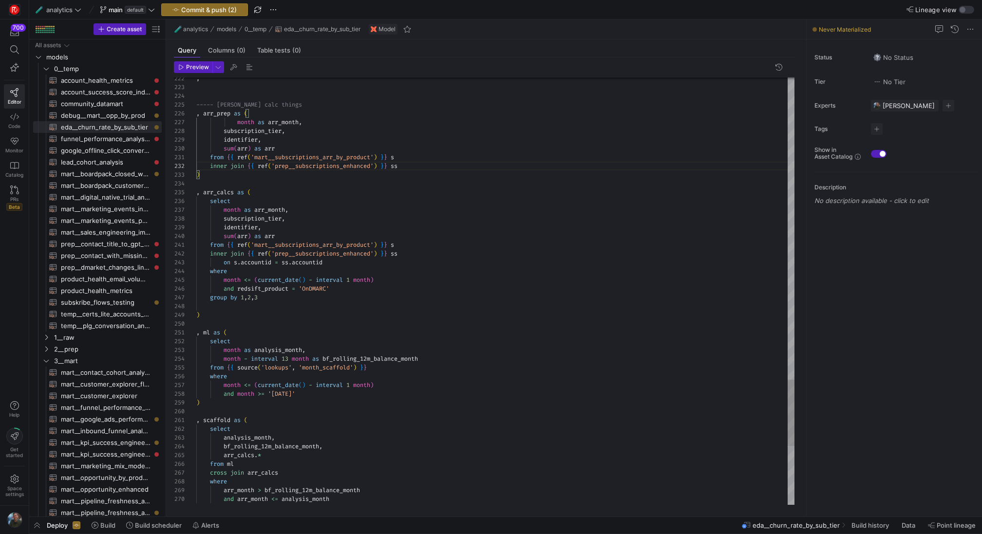
drag, startPoint x: 346, startPoint y: 289, endPoint x: 183, endPoint y: 280, distance: 163.5
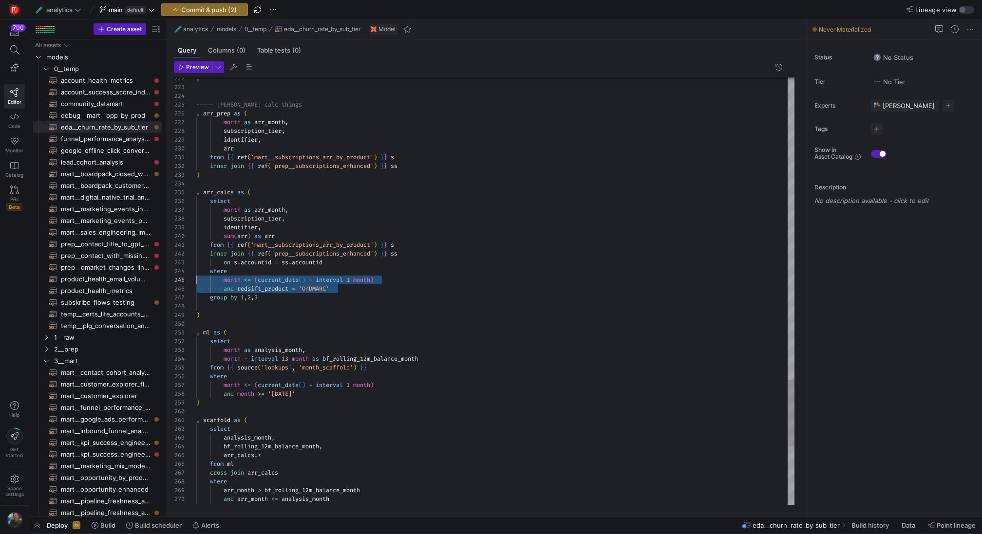
drag, startPoint x: 337, startPoint y: 289, endPoint x: 172, endPoint y: 273, distance: 165.4
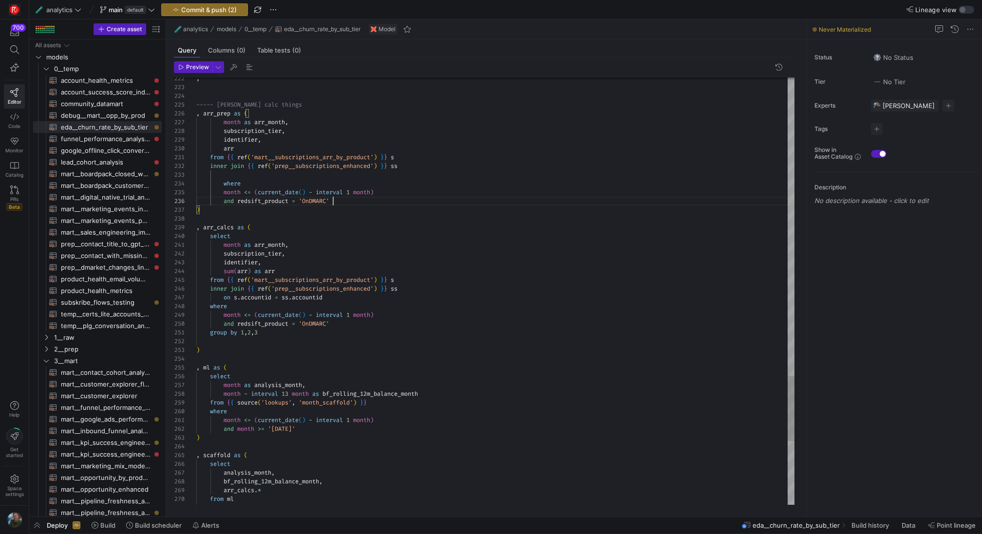
scroll to position [44, 137]
click at [368, 226] on div at bounding box center [491, 267] width 982 height 534
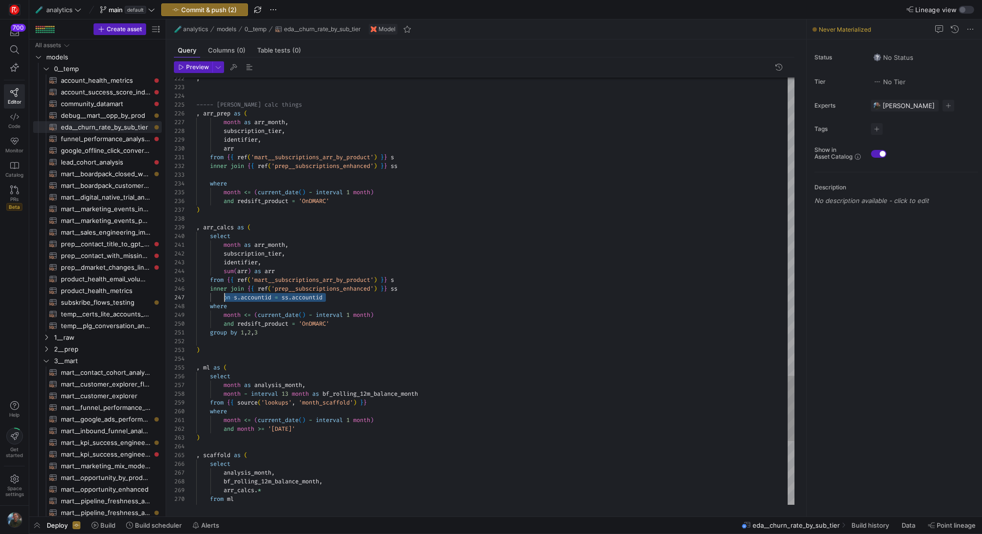
drag, startPoint x: 338, startPoint y: 297, endPoint x: 224, endPoint y: 297, distance: 114.5
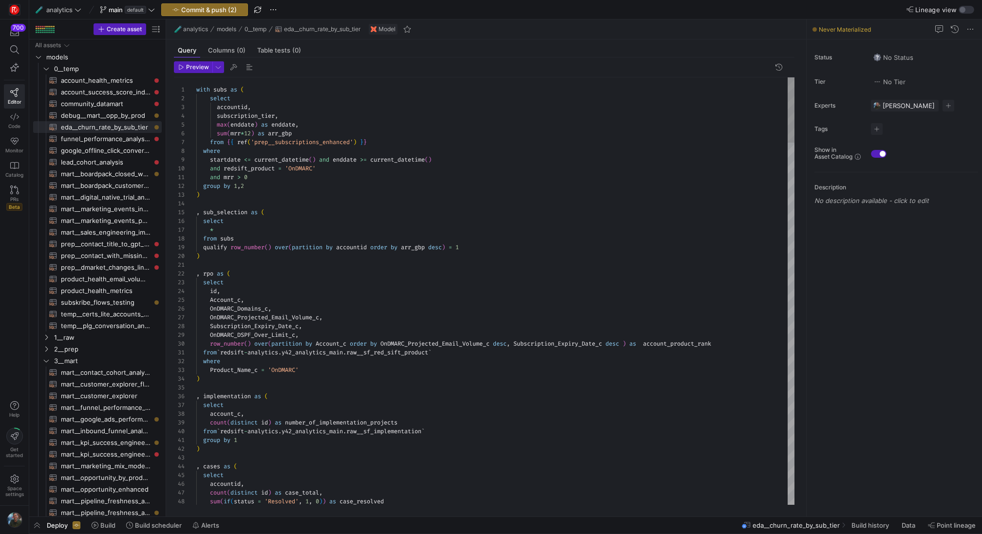
scroll to position [70, 269]
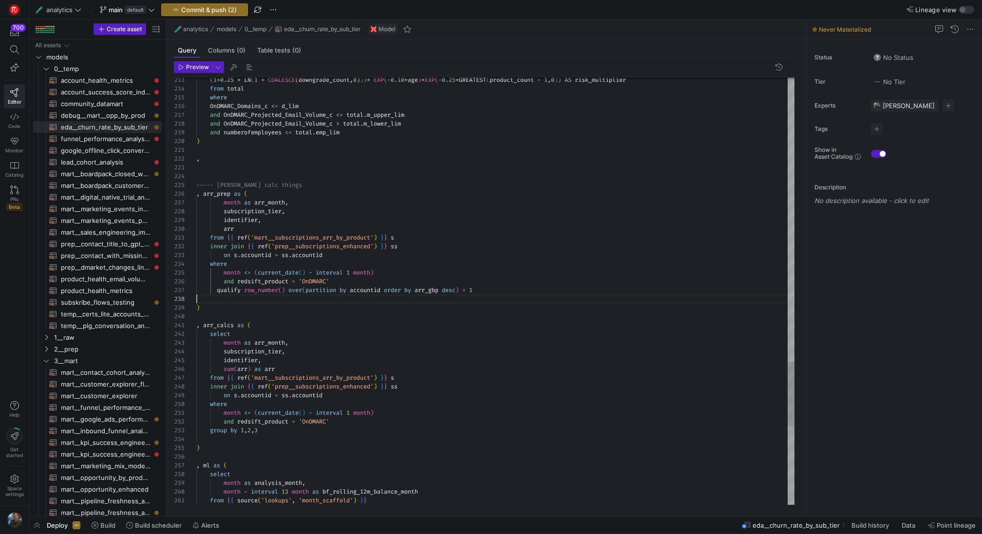
scroll to position [61, 0]
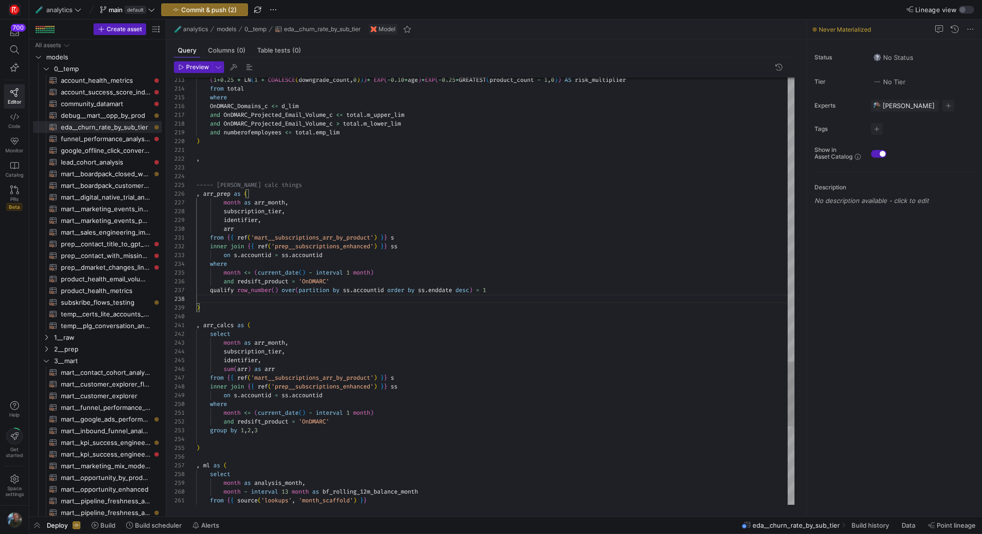
scroll to position [9, 35]
click at [215, 189] on div at bounding box center [491, 267] width 982 height 534
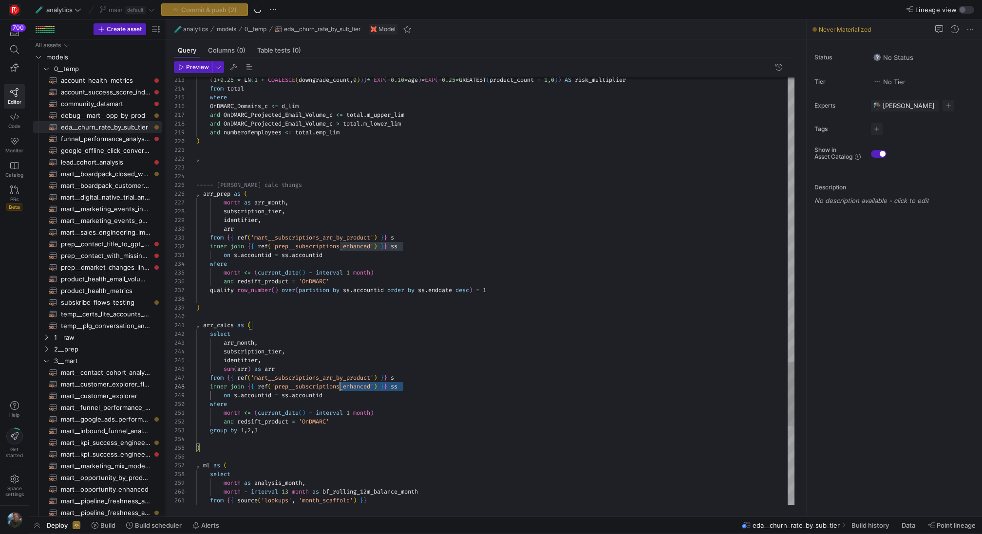
scroll to position [53, 28]
drag, startPoint x: 413, startPoint y: 390, endPoint x: 226, endPoint y: 377, distance: 187.5
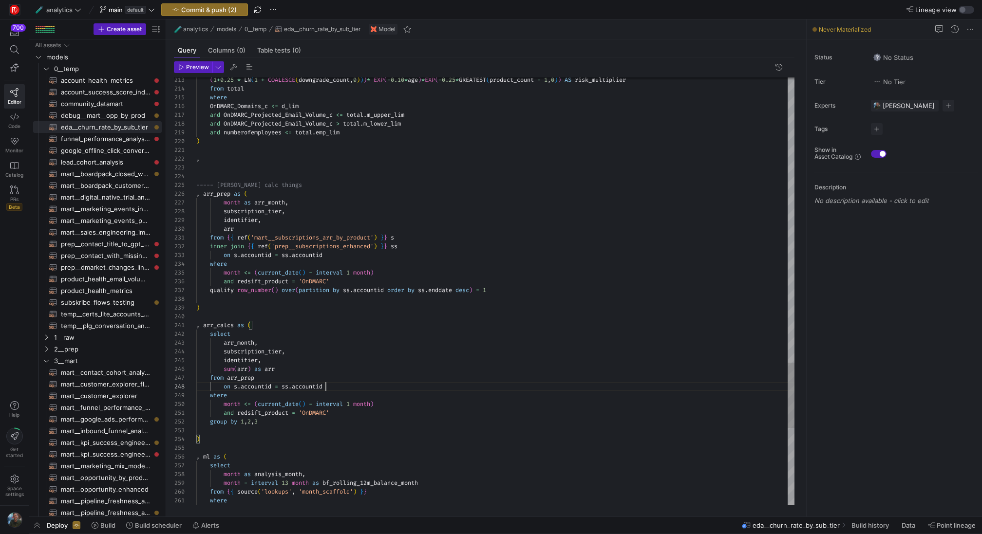
scroll to position [61, 130]
drag, startPoint x: 349, startPoint y: 412, endPoint x: 185, endPoint y: 389, distance: 165.8
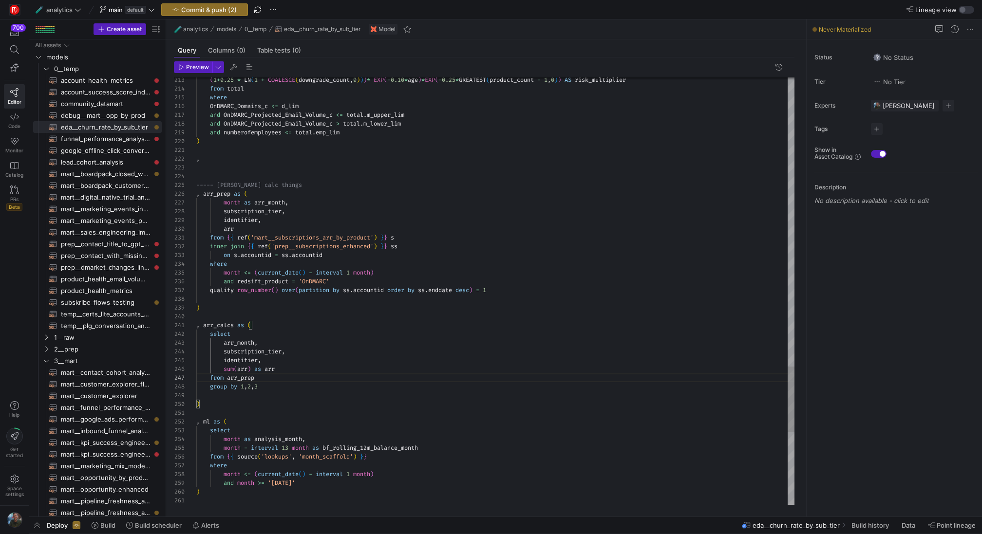
scroll to position [18, 35]
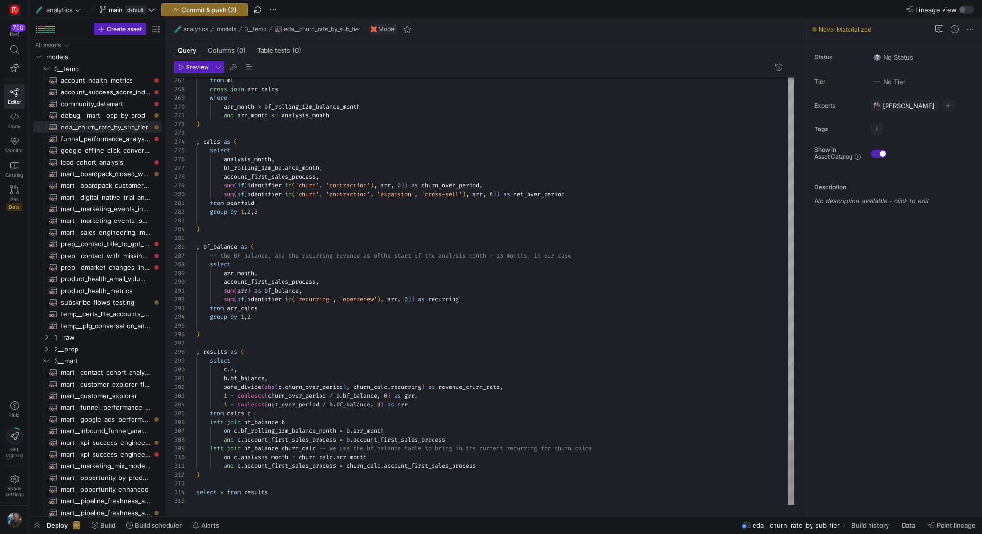
type textarea "and arr_month <= analysis_month ) , calcs as ( select analysis_month, bf_rollin…"
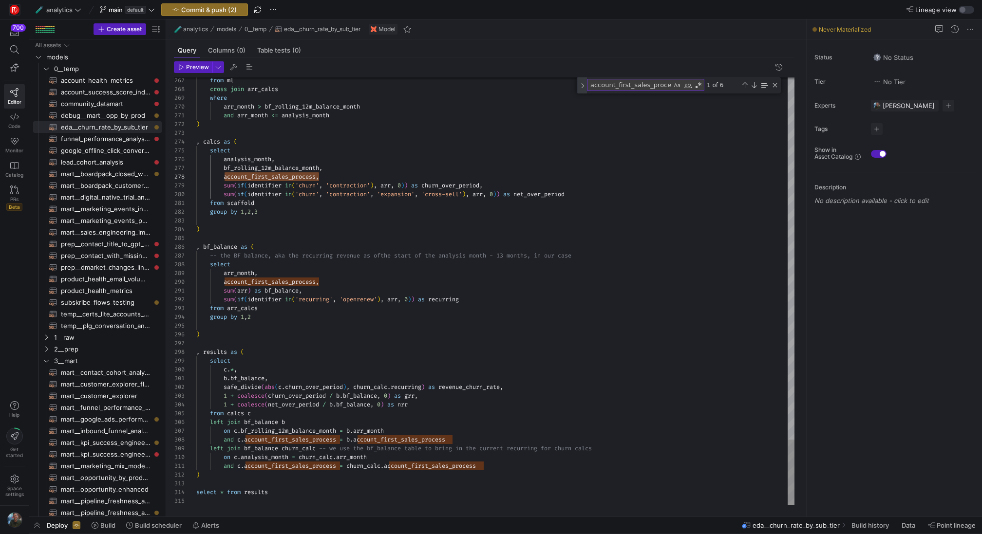
click at [582, 86] on div "Toggle Replace" at bounding box center [582, 85] width 9 height 16
click at [608, 98] on textarea "Replace" at bounding box center [640, 98] width 106 height 11
paste textarea "subscription_tier"
type textarea "subscription_tier"
click at [716, 98] on div "Replace All (⌘Enter)" at bounding box center [719, 99] width 8 height 8
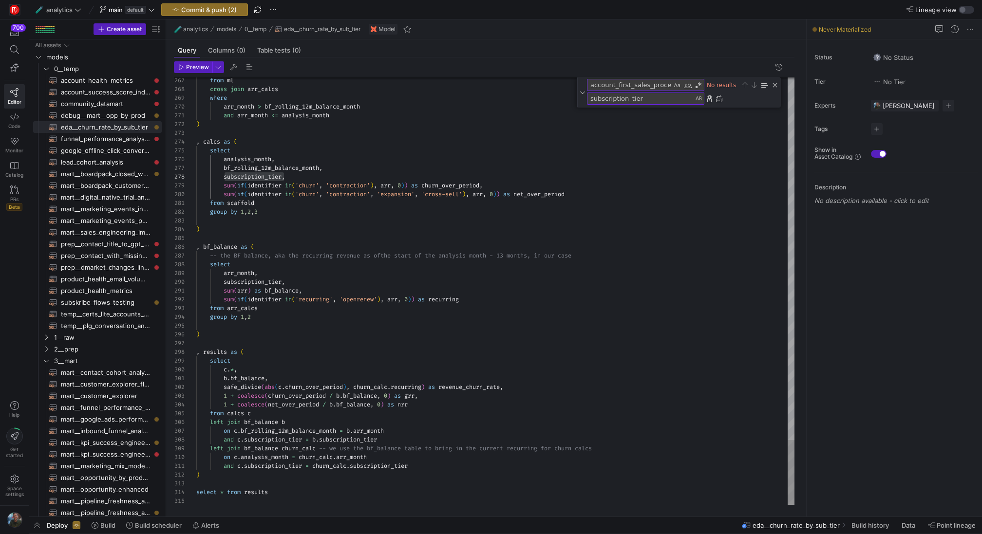
scroll to position [53, 354]
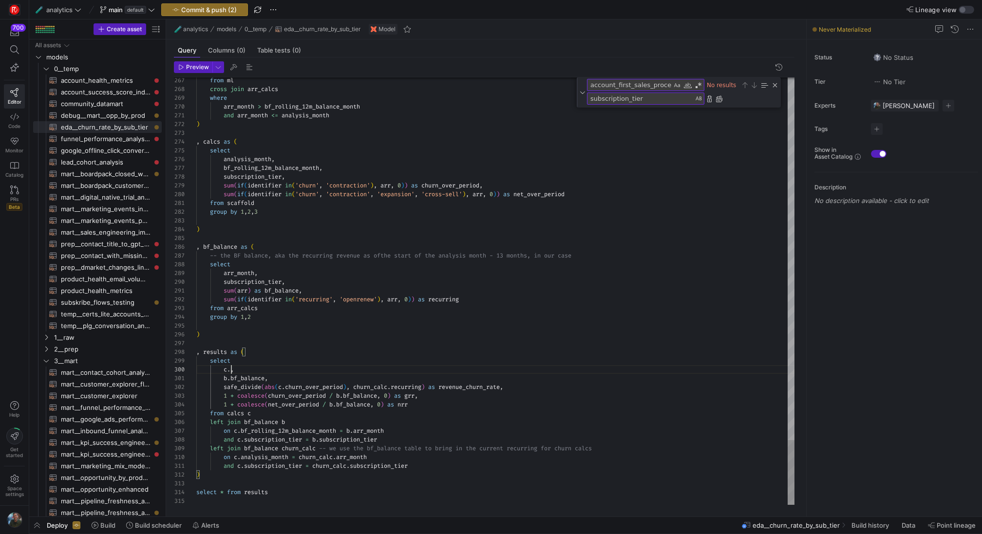
scroll to position [79, 35]
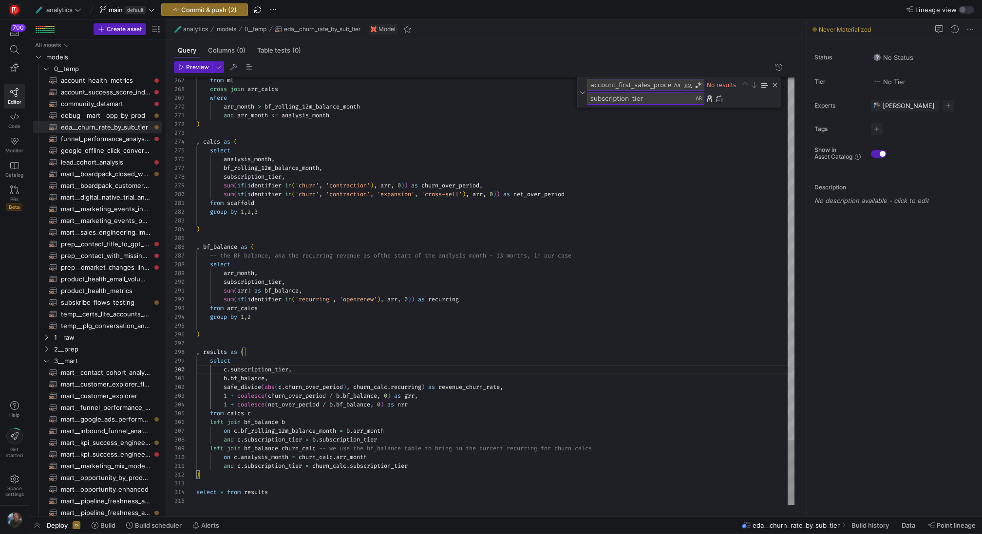
scroll to position [0, 217]
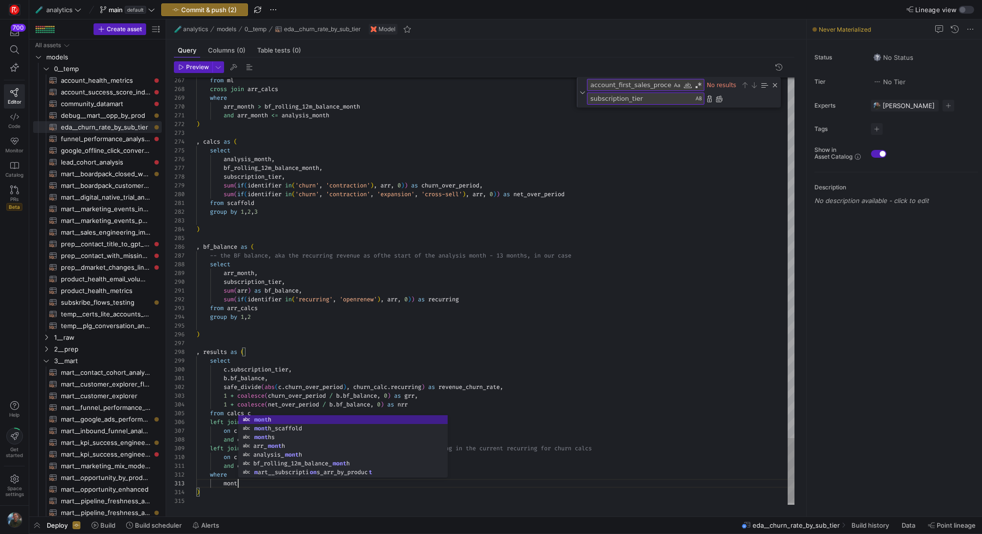
scroll to position [18, 46]
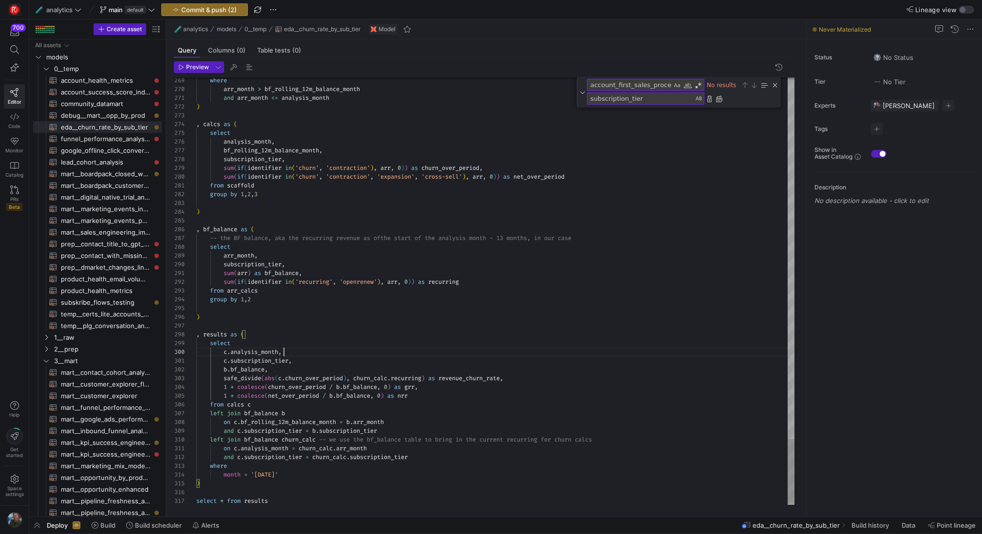
scroll to position [79, 88]
click at [204, 71] on span "button" at bounding box center [193, 67] width 38 height 11
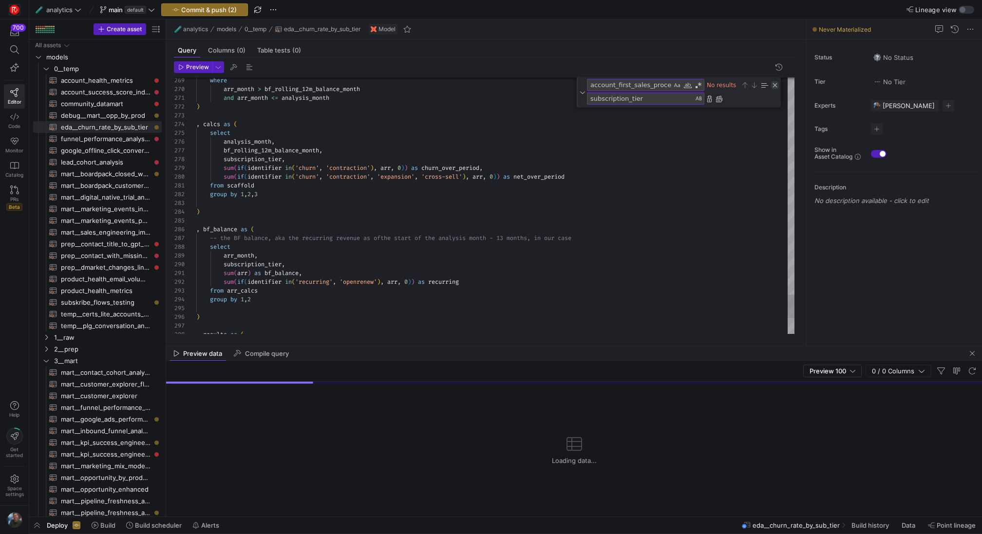
click at [774, 87] on div "Close (Escape)" at bounding box center [775, 85] width 8 height 8
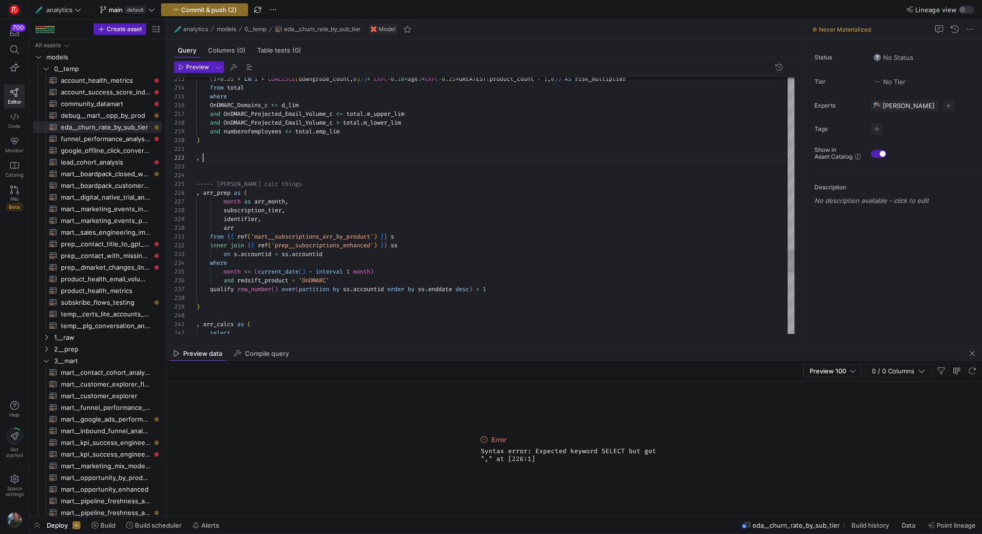
scroll to position [9, 7]
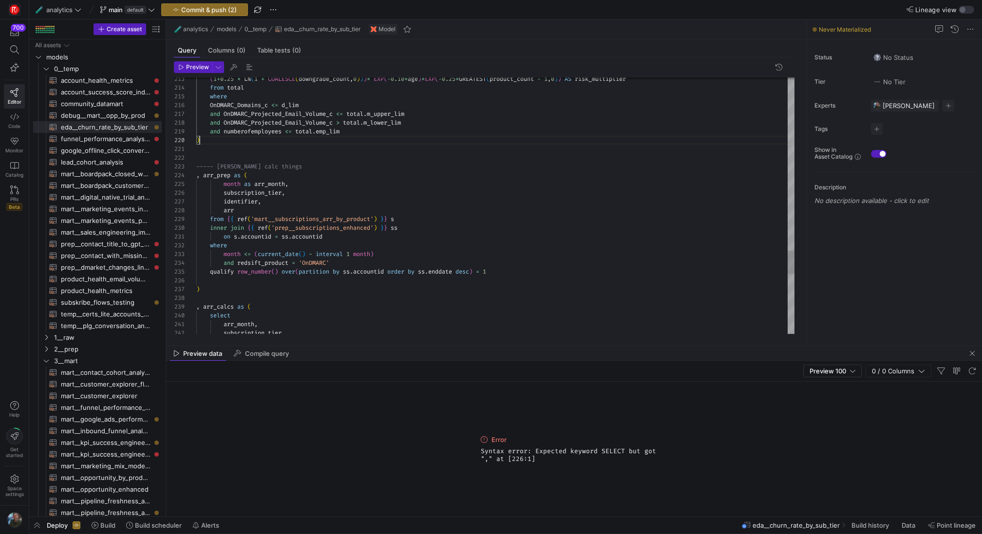
scroll to position [79, 3]
click at [193, 64] on span "Preview" at bounding box center [197, 67] width 23 height 7
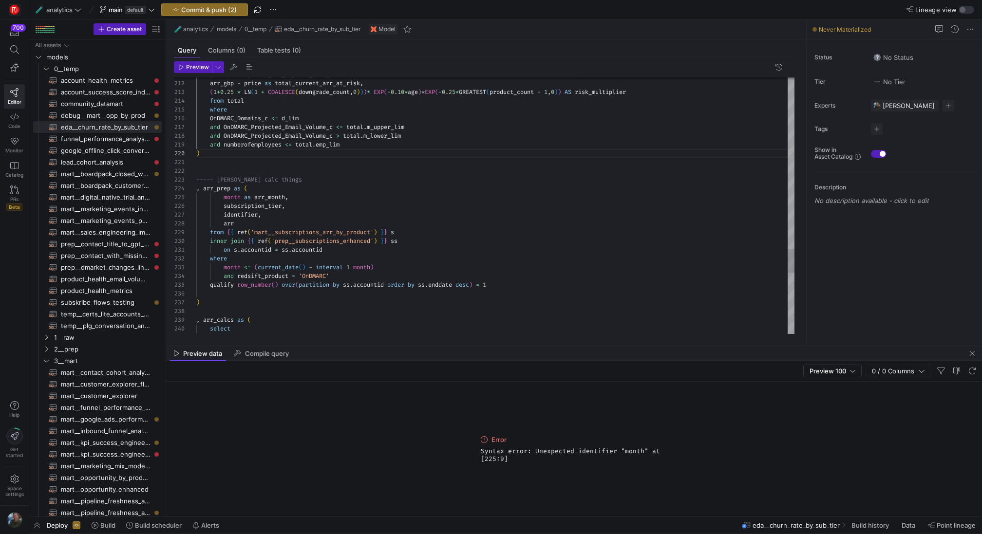
scroll to position [26, 53]
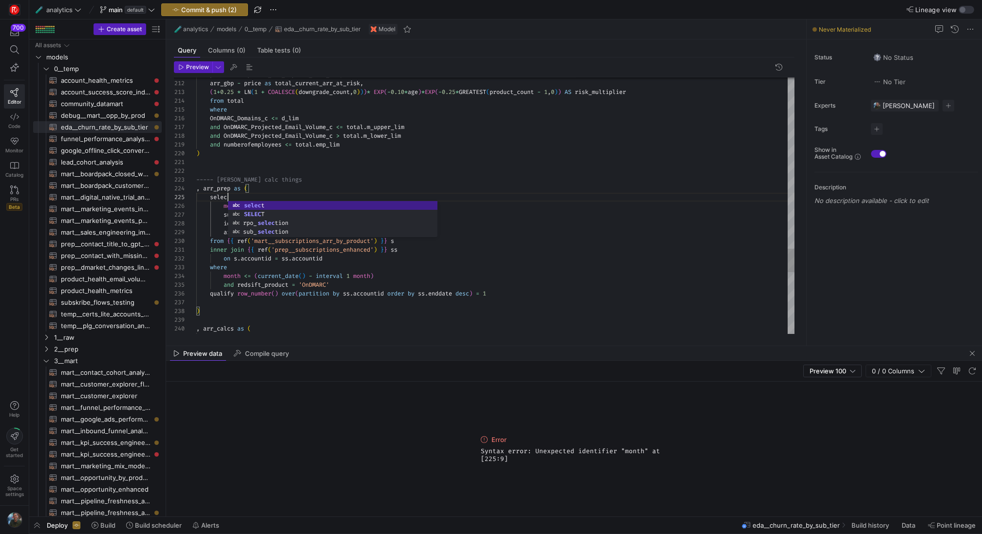
scroll to position [35, 35]
click at [183, 66] on icon "button" at bounding box center [181, 67] width 6 height 6
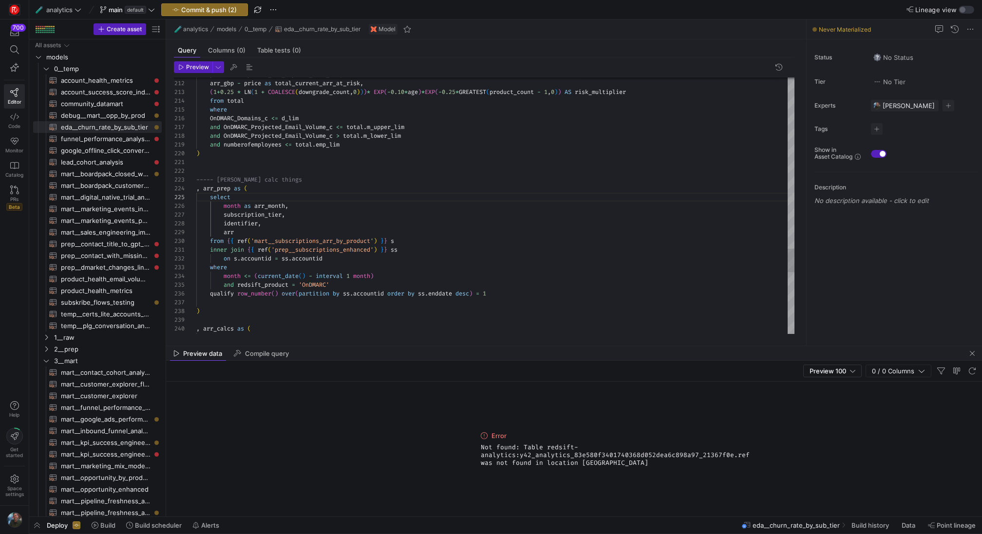
type textarea "inner join {{ ref('prep__subscriptions_enhanced') }} ss on s.accountid = ss.acc…"
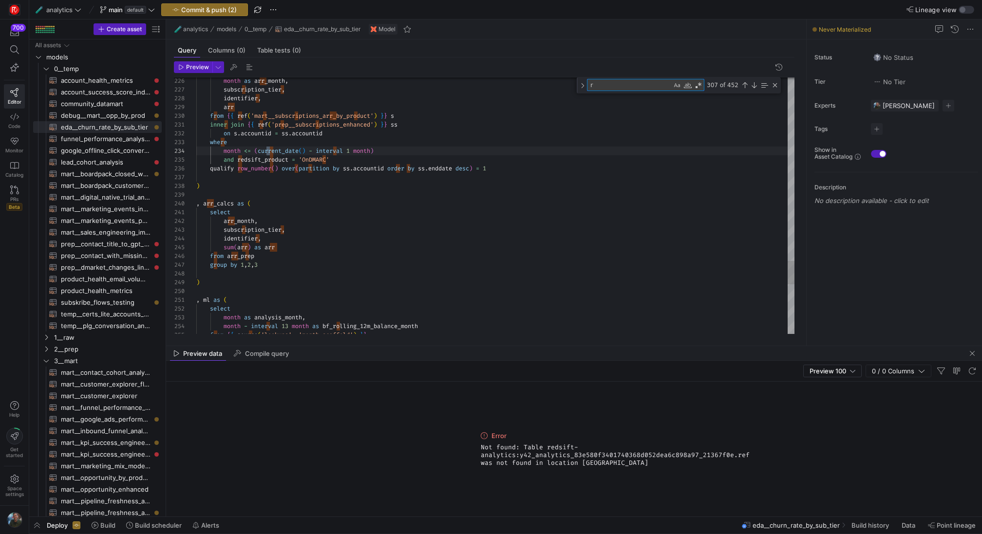
type textarea "re"
type textarea "with subs as ( select accountid, subscription_tier, max(enddate) as enddate, su…"
type textarea "ref"
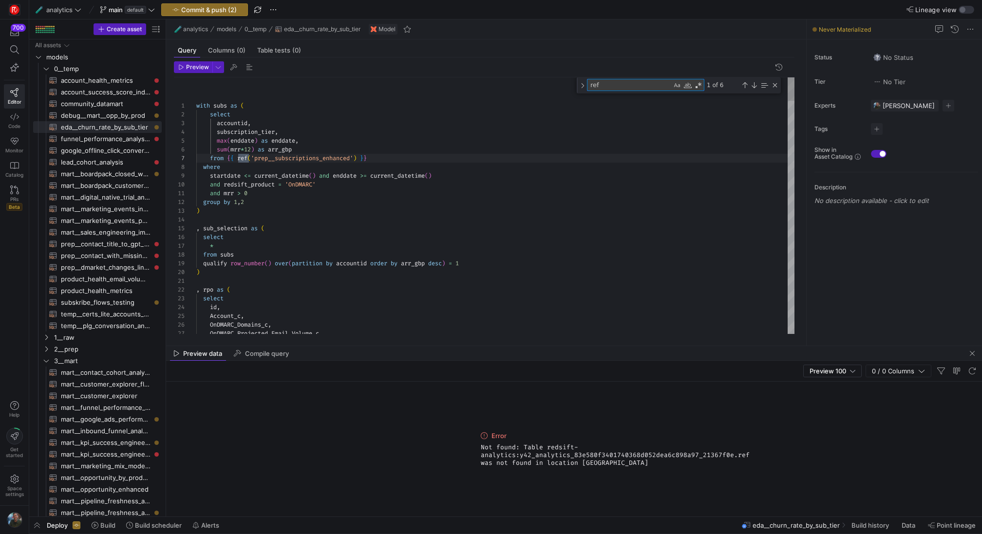
type textarea "FROM ref where Product_family_c = 'OnDMARC' GROUP BY SBQQ_Account_c, Product_fa…"
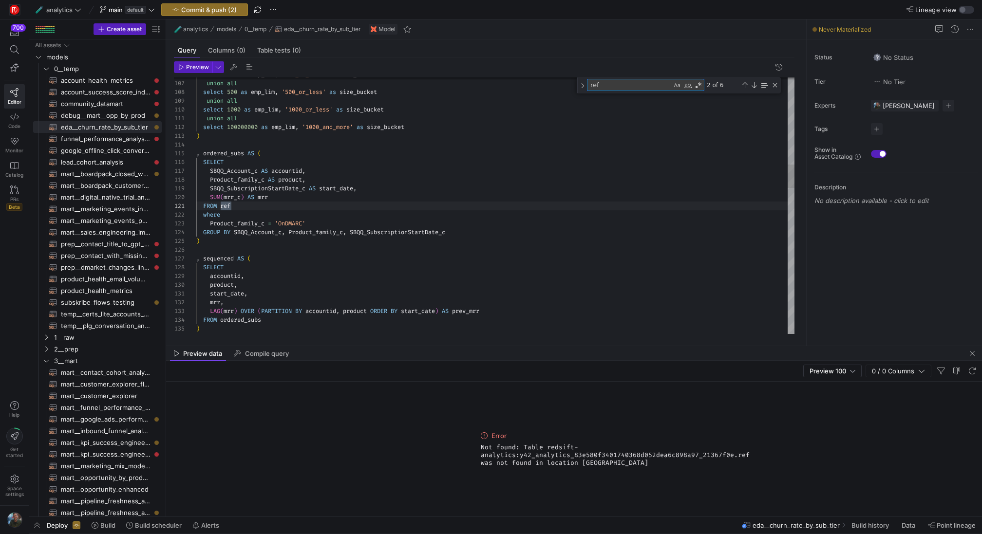
type textarea "ref"
click at [377, 197] on div "select 250 as emp_lim , '250_or_less' as size_bucket union all select 500 as em…" at bounding box center [495, 527] width 598 height 2803
click at [336, 199] on div "select 250 as emp_lim , '250_or_less' as size_bucket union all select 500 as em…" at bounding box center [495, 527] width 598 height 2803
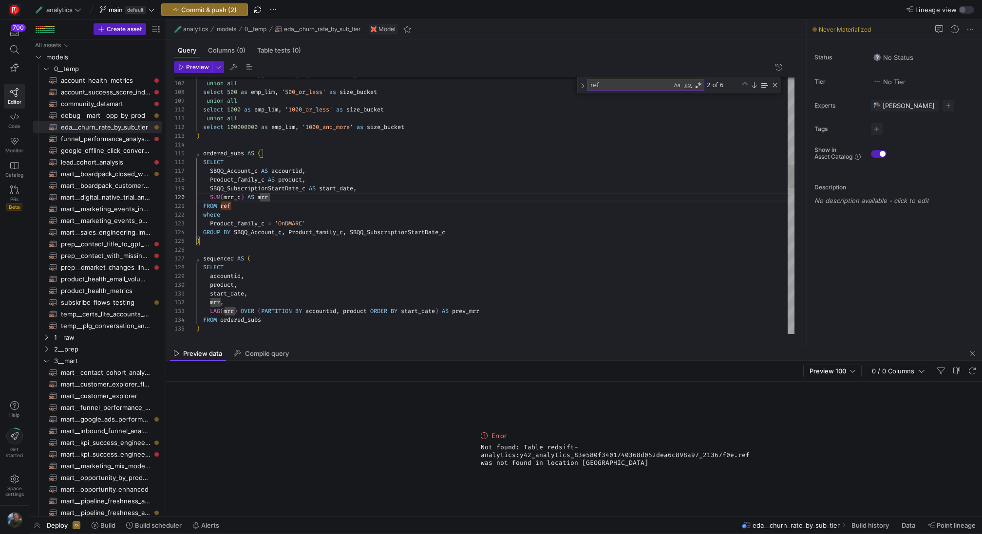
click at [332, 206] on div "select 250 as emp_lim , '250_or_less' as size_bucket union all select 500 as em…" at bounding box center [495, 527] width 598 height 2803
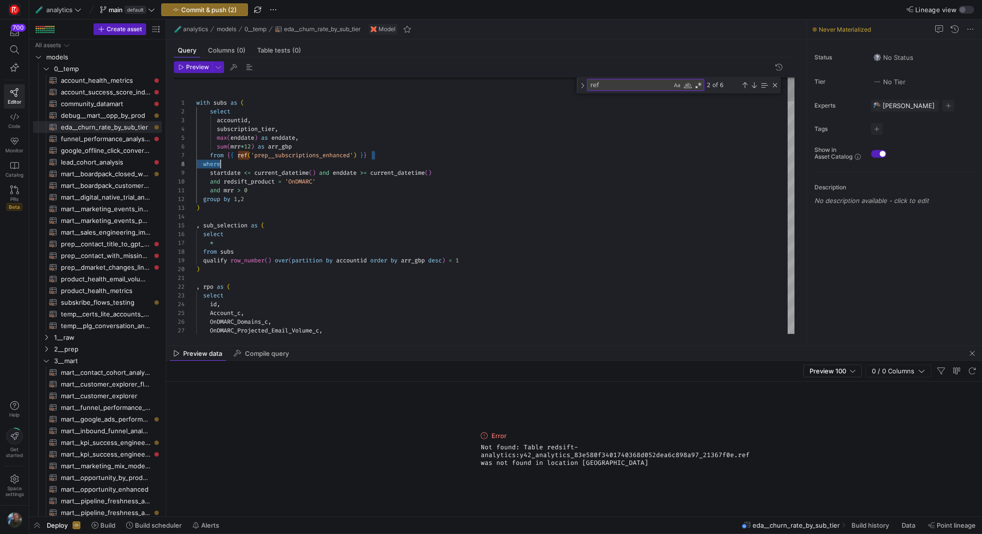
scroll to position [53, 32]
drag, startPoint x: 377, startPoint y: 153, endPoint x: 228, endPoint y: 156, distance: 149.6
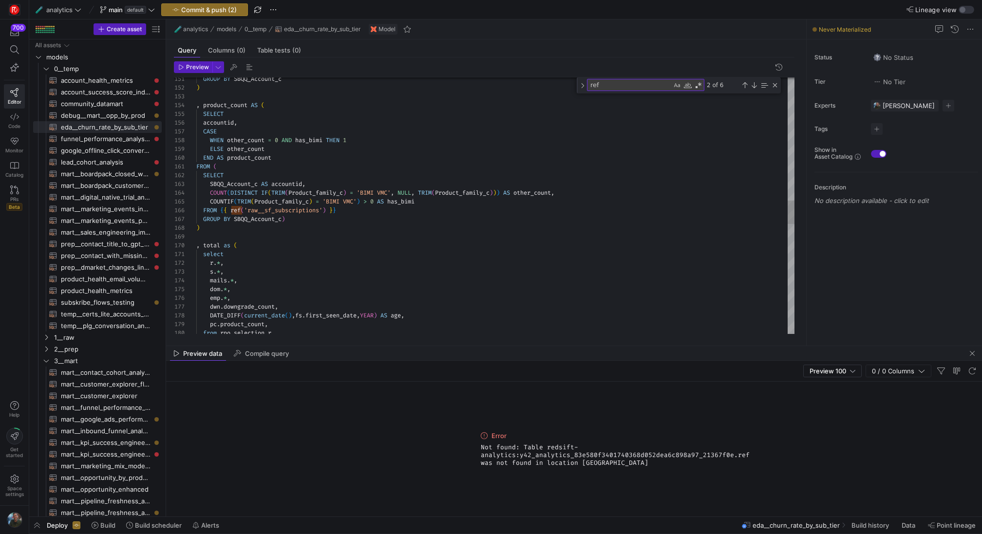
click at [642, 89] on textarea "ref" at bounding box center [629, 84] width 84 height 11
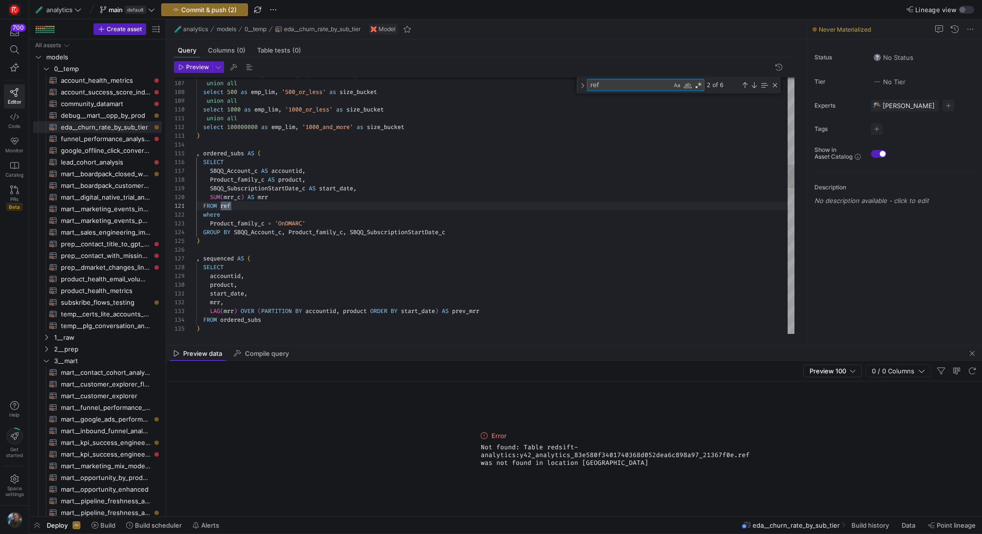
scroll to position [88, 35]
click at [225, 207] on div "select 250 as emp_lim , '250_or_less' as size_bucket union all select 500 as em…" at bounding box center [495, 527] width 598 height 2803
click at [370, 184] on div at bounding box center [491, 267] width 982 height 534
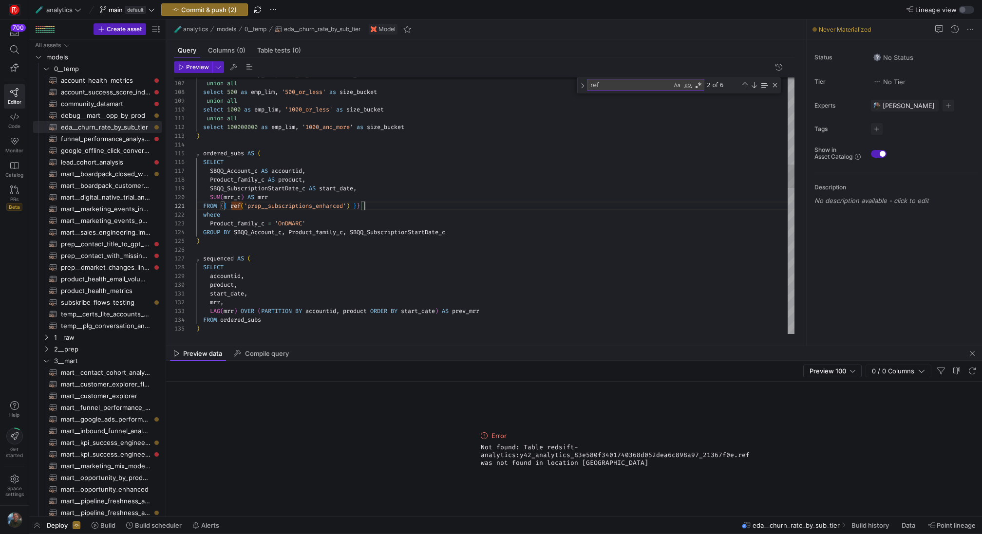
click at [370, 207] on div "select 250 as emp_lim , '250_or_less' as size_bucket union all select 500 as em…" at bounding box center [495, 527] width 598 height 2803
click at [351, 190] on div "select 250 as emp_lim , '250_or_less' as size_bucket union all select 500 as em…" at bounding box center [495, 527] width 598 height 2803
click at [382, 207] on div "select 250 as emp_lim , '250_or_less' as size_bucket union all select 500 as em…" at bounding box center [495, 527] width 598 height 2803
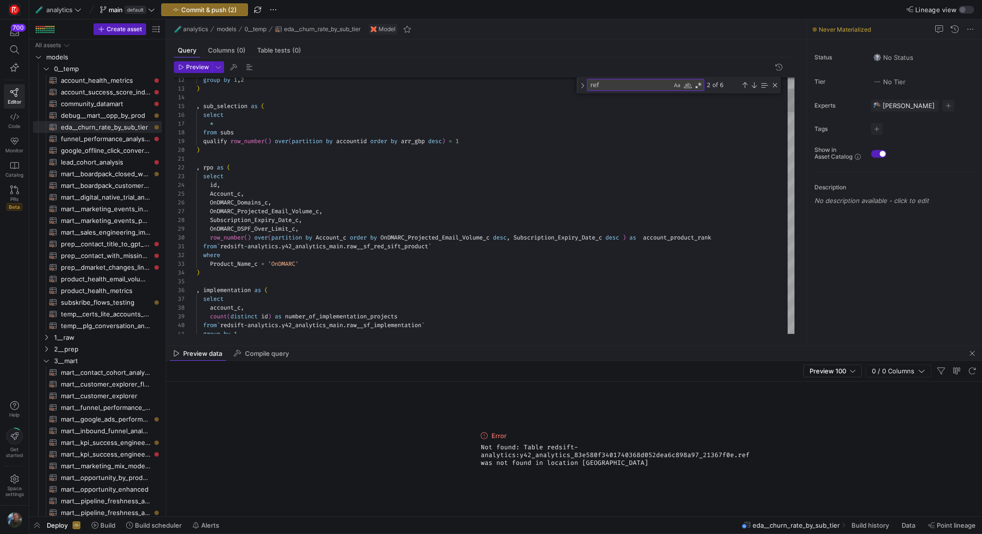
drag, startPoint x: 449, startPoint y: 245, endPoint x: 220, endPoint y: 244, distance: 228.9
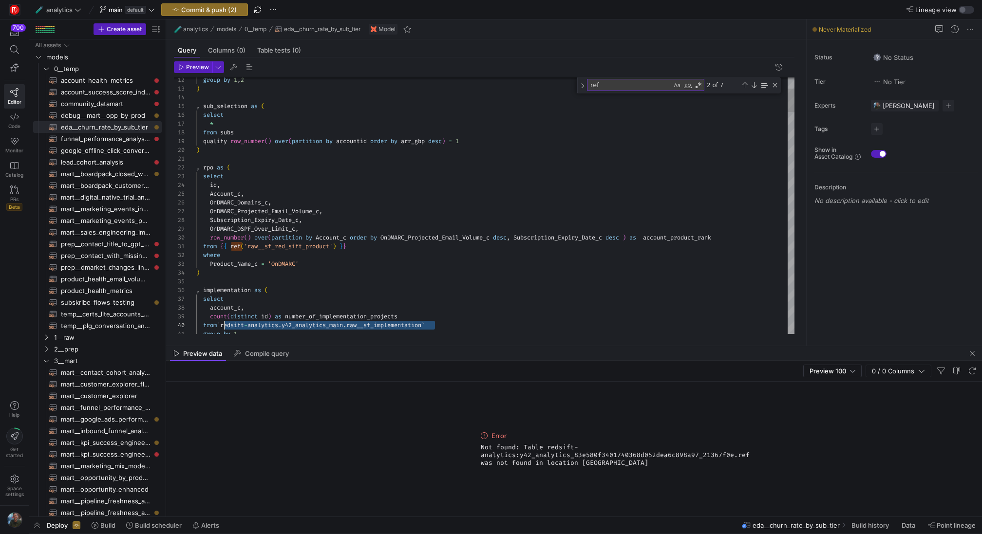
scroll to position [79, 24]
drag, startPoint x: 442, startPoint y: 326, endPoint x: 222, endPoint y: 324, distance: 220.2
click at [64, 335] on span "1__raw" at bounding box center [95, 337] width 83 height 11
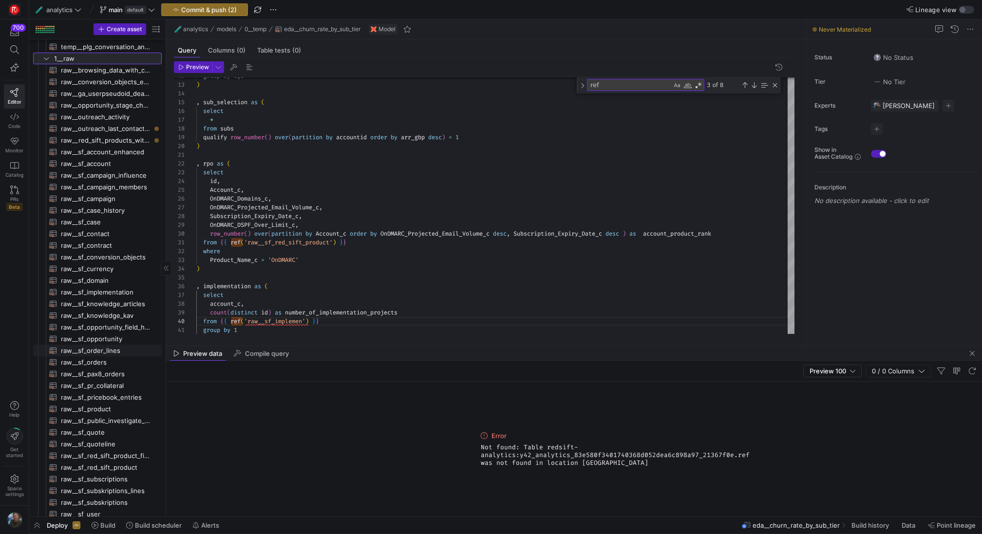
scroll to position [281, 0]
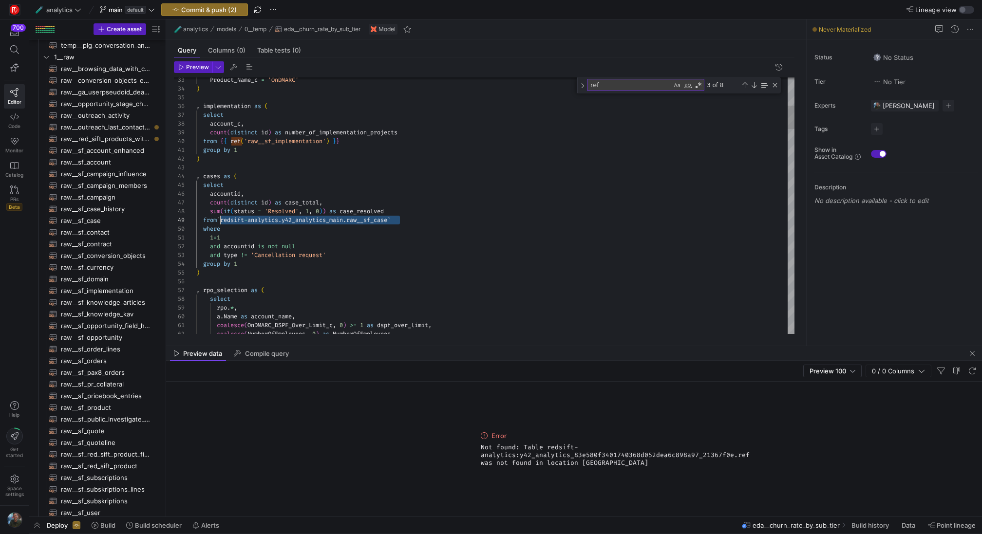
drag, startPoint x: 404, startPoint y: 220, endPoint x: 220, endPoint y: 219, distance: 183.6
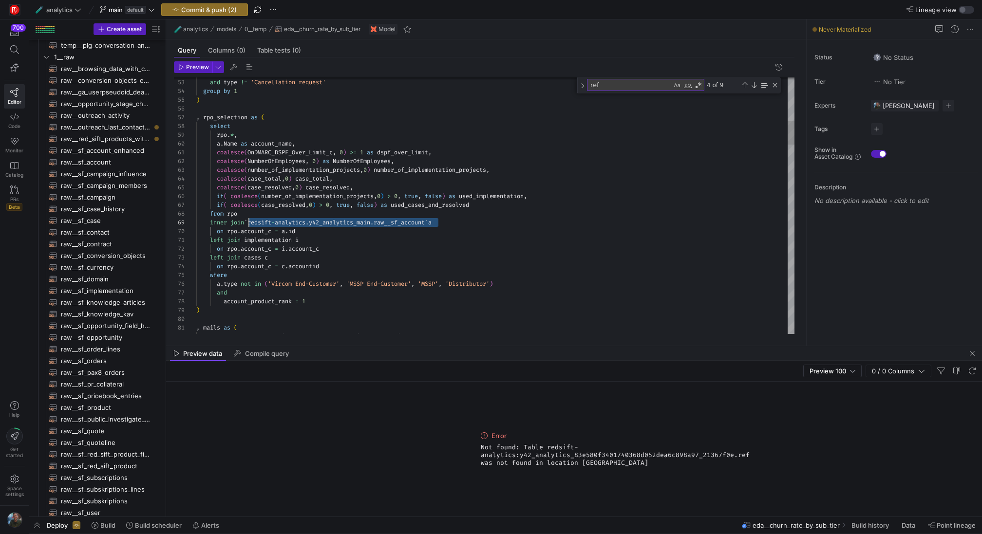
drag, startPoint x: 438, startPoint y: 224, endPoint x: 248, endPoint y: 226, distance: 190.0
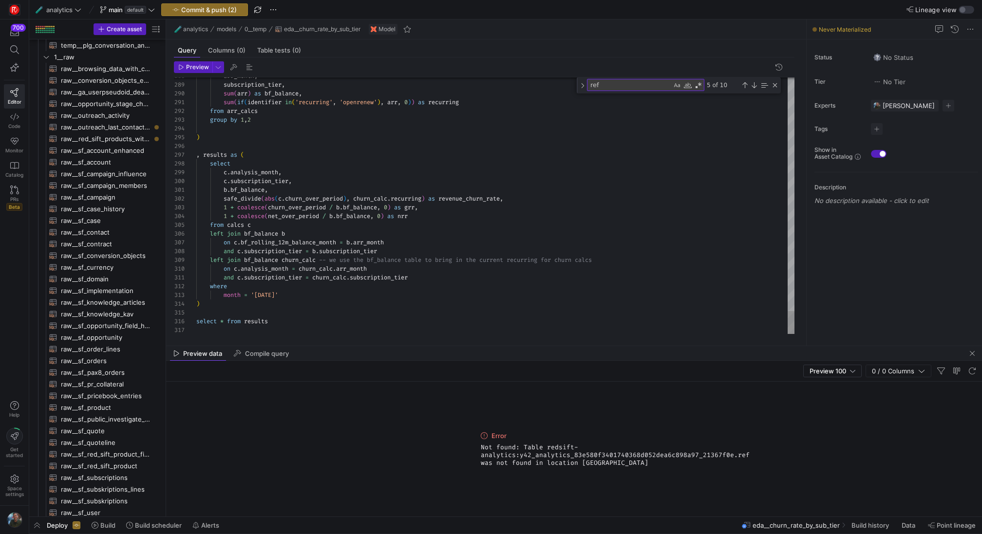
click at [190, 65] on span "Preview" at bounding box center [197, 67] width 23 height 7
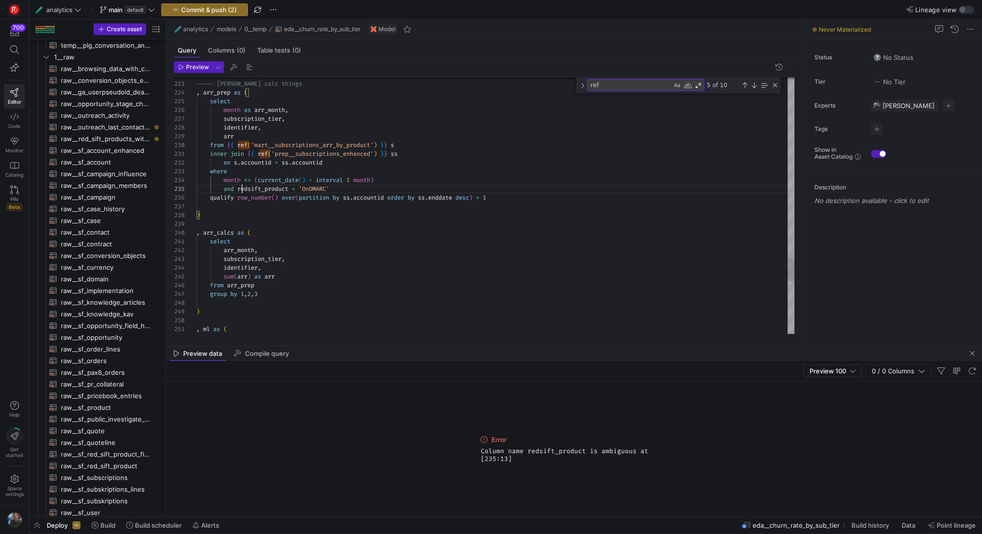
scroll to position [35, 46]
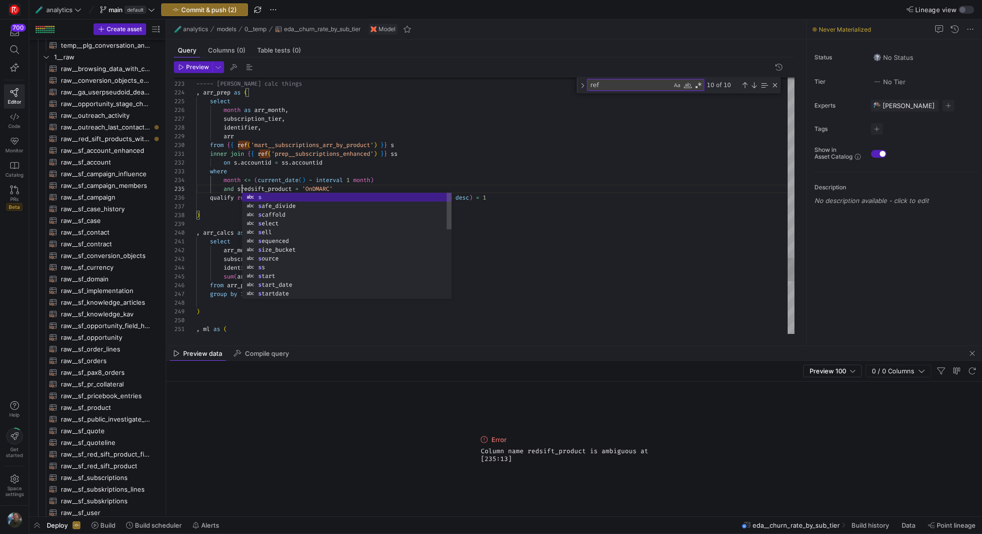
scroll to position [35, 49]
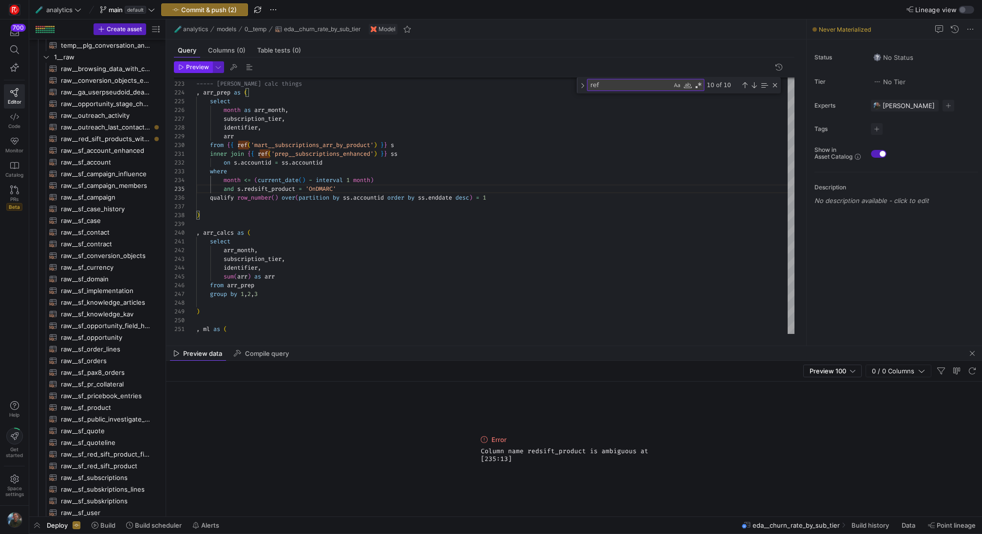
type textarea "inner join {{ ref('prep__subscriptions_enhanced') }} ss on s.accountid = ss.acc…"
click at [193, 68] on span "Preview" at bounding box center [197, 67] width 23 height 7
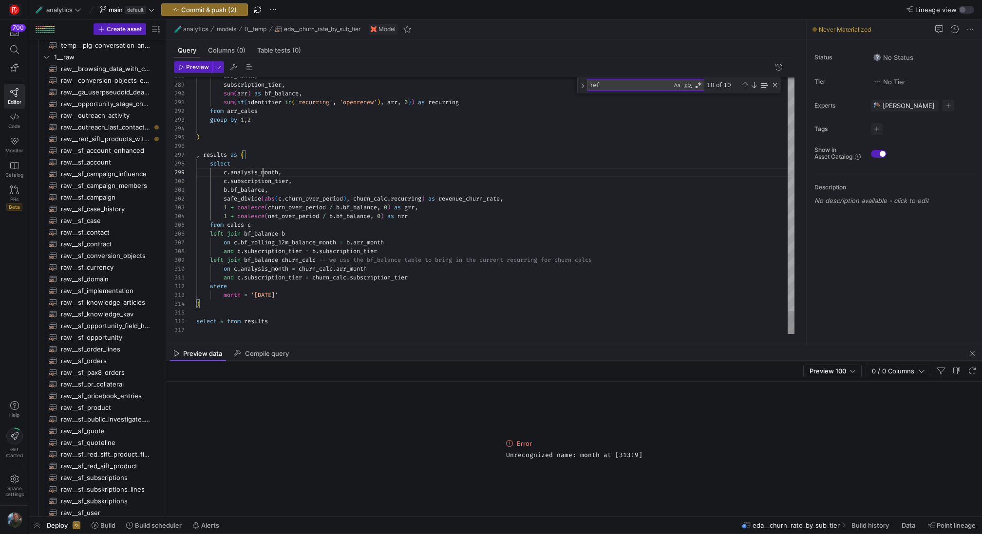
click at [199, 69] on span "Preview" at bounding box center [197, 67] width 23 height 7
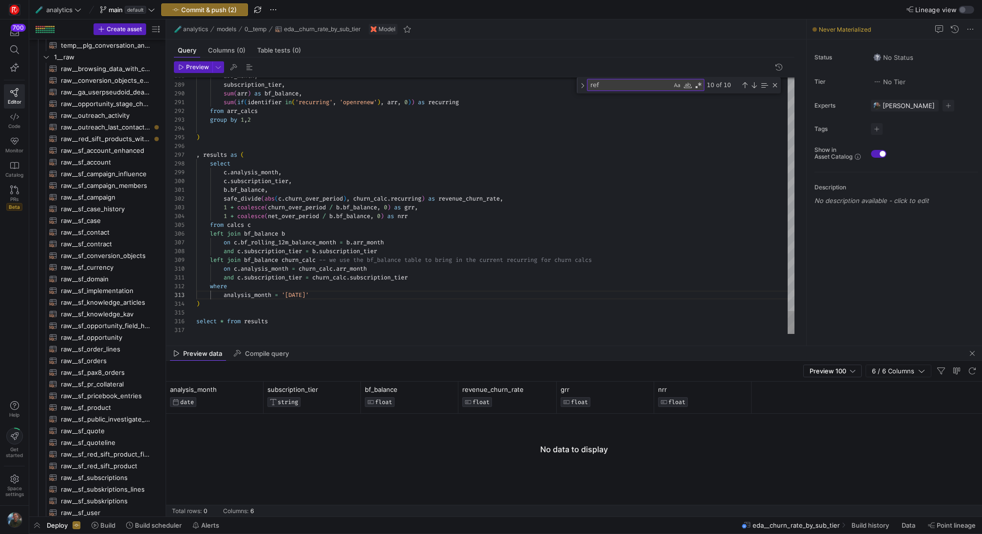
click at [195, 71] on span "button" at bounding box center [193, 67] width 38 height 11
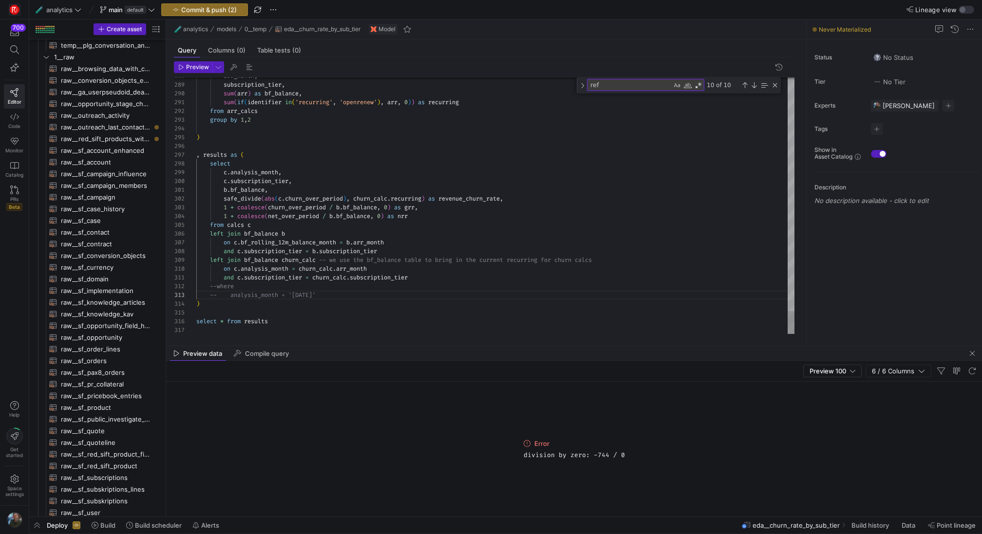
scroll to position [18, 74]
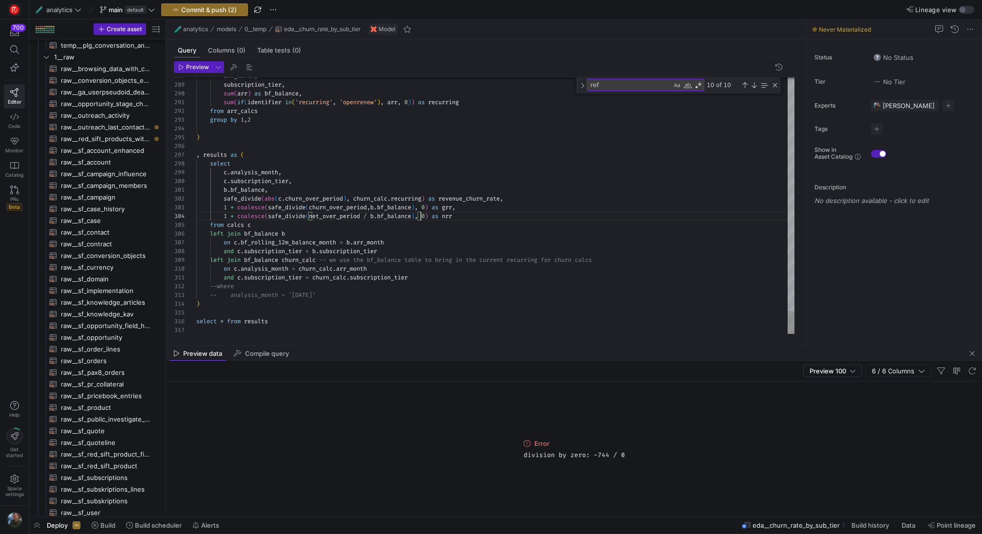
click at [199, 68] on span "Preview" at bounding box center [197, 67] width 23 height 7
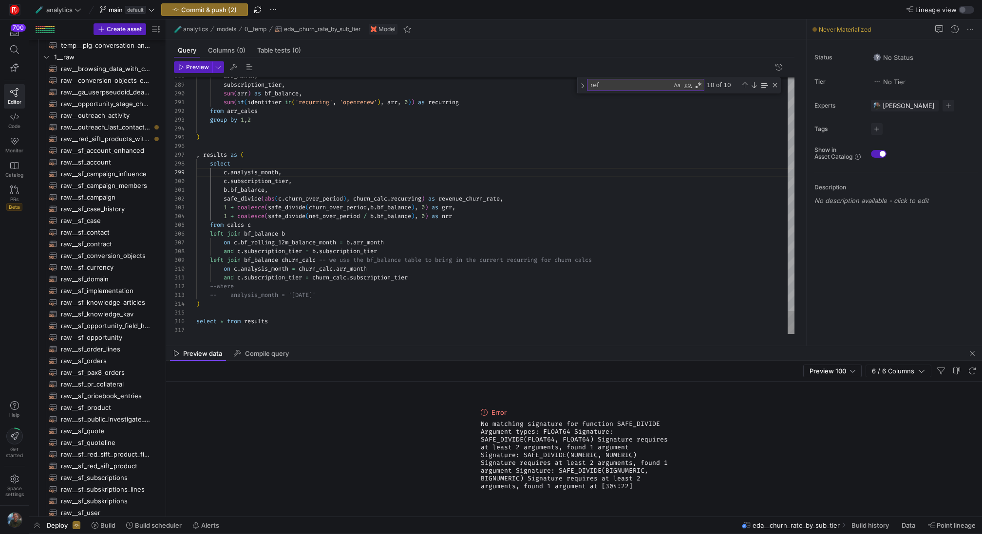
scroll to position [26, 179]
click at [200, 71] on span "button" at bounding box center [193, 67] width 38 height 11
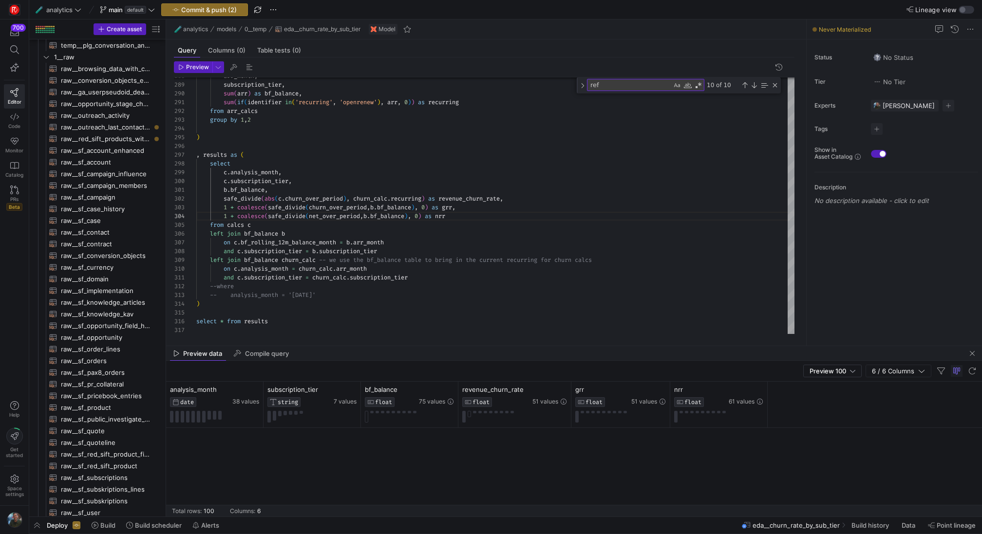
scroll to position [647, 0]
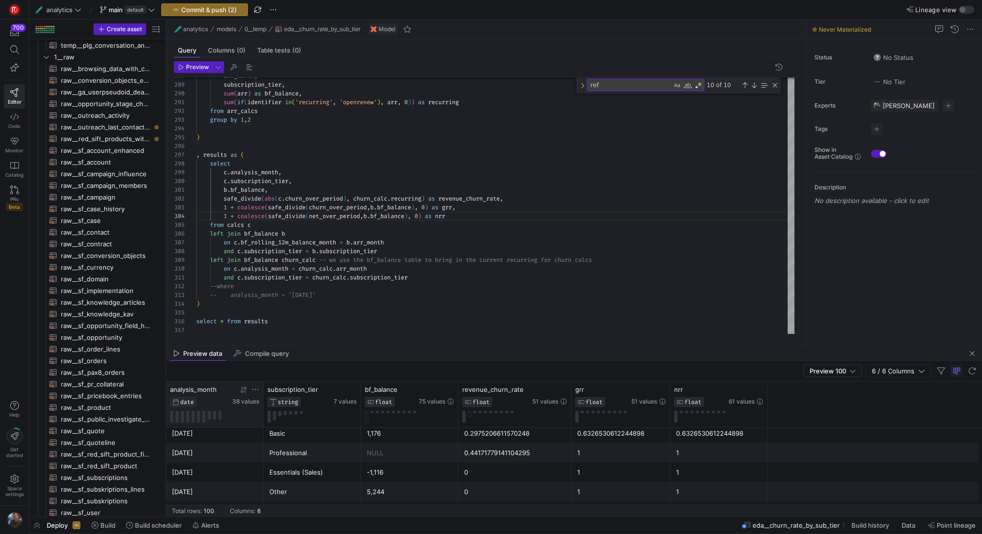
click at [242, 392] on icon at bounding box center [241, 390] width 3 height 7
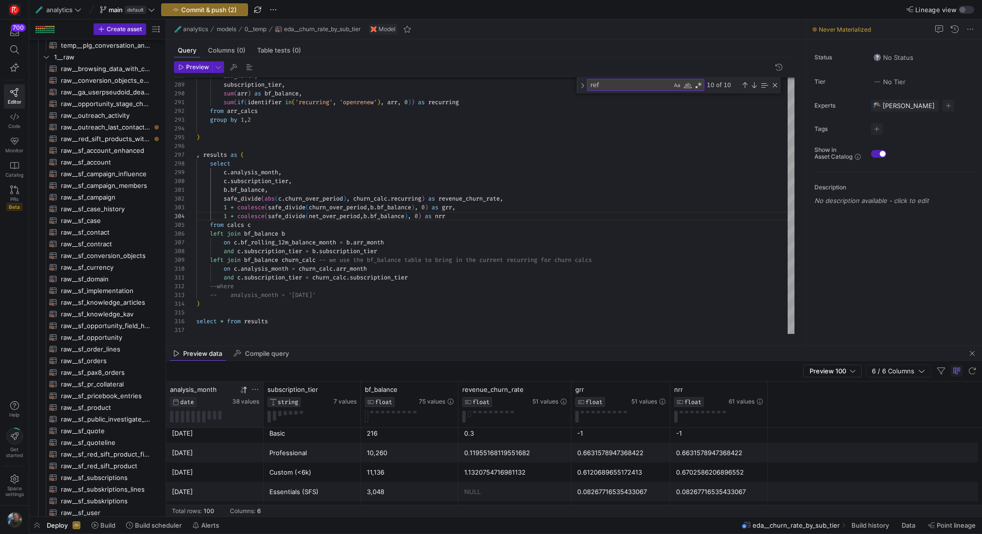
click at [242, 393] on icon at bounding box center [244, 390] width 8 height 8
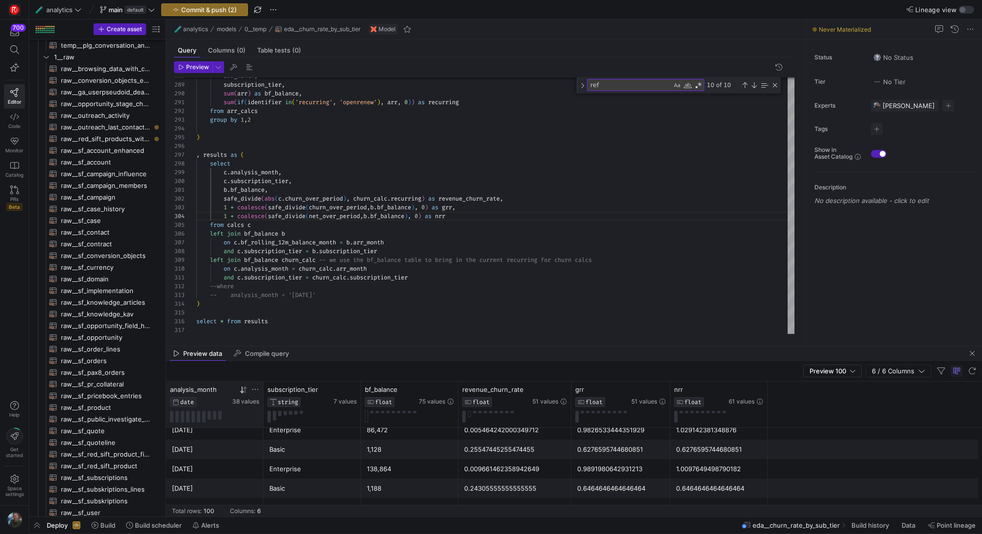
scroll to position [0, 0]
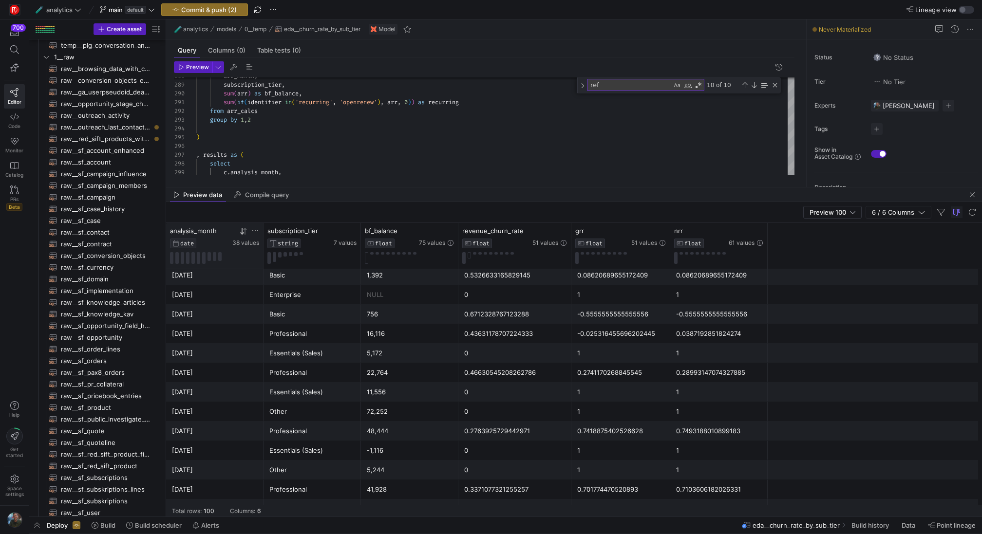
drag, startPoint x: 499, startPoint y: 347, endPoint x: 505, endPoint y: 188, distance: 159.4
click at [505, 188] on as-split "🧪 analytics models 0__temp eda__churn_rate_by_sub_tier Model Query Columns (0) …" at bounding box center [574, 267] width 816 height 497
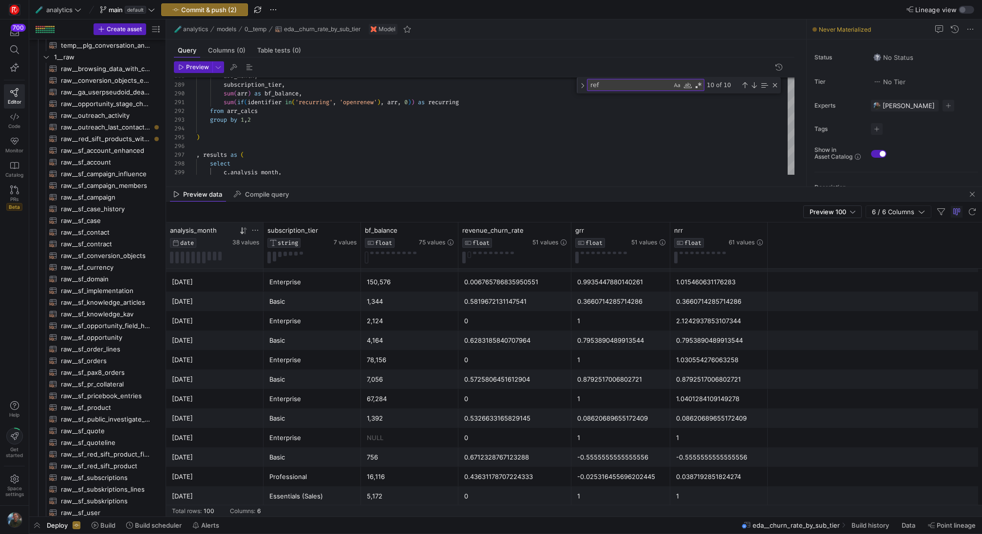
scroll to position [81, 0]
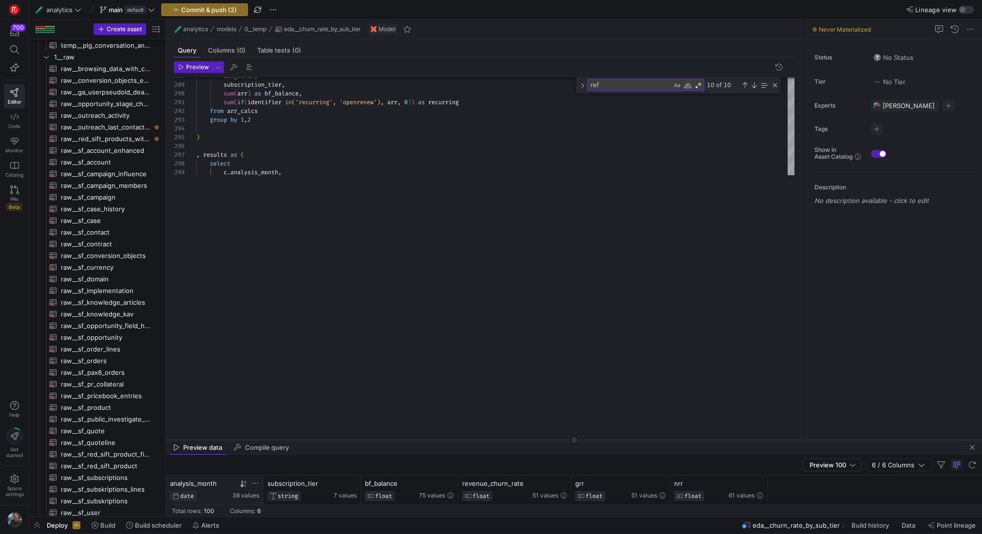
drag, startPoint x: 358, startPoint y: 187, endPoint x: 345, endPoint y: 441, distance: 254.6
click at [345, 440] on div at bounding box center [574, 440] width 816 height 0
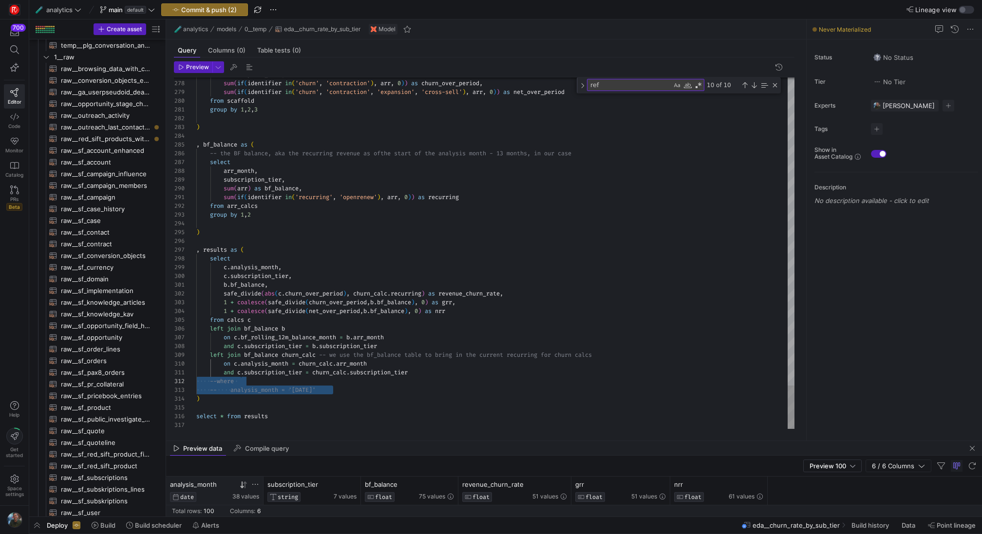
drag, startPoint x: 343, startPoint y: 392, endPoint x: 177, endPoint y: 382, distance: 166.9
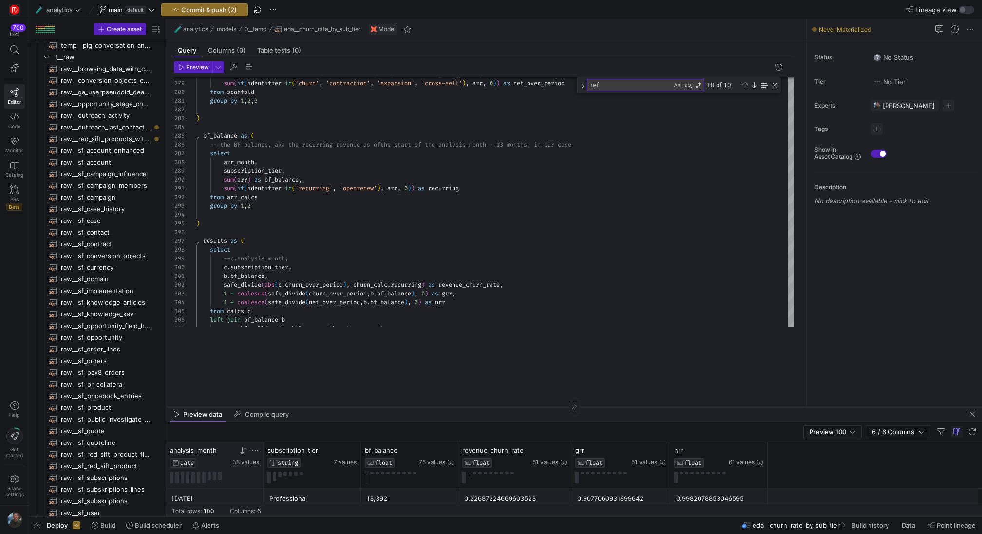
drag, startPoint x: 458, startPoint y: 440, endPoint x: 490, endPoint y: 406, distance: 46.2
click at [490, 407] on div at bounding box center [574, 407] width 816 height 0
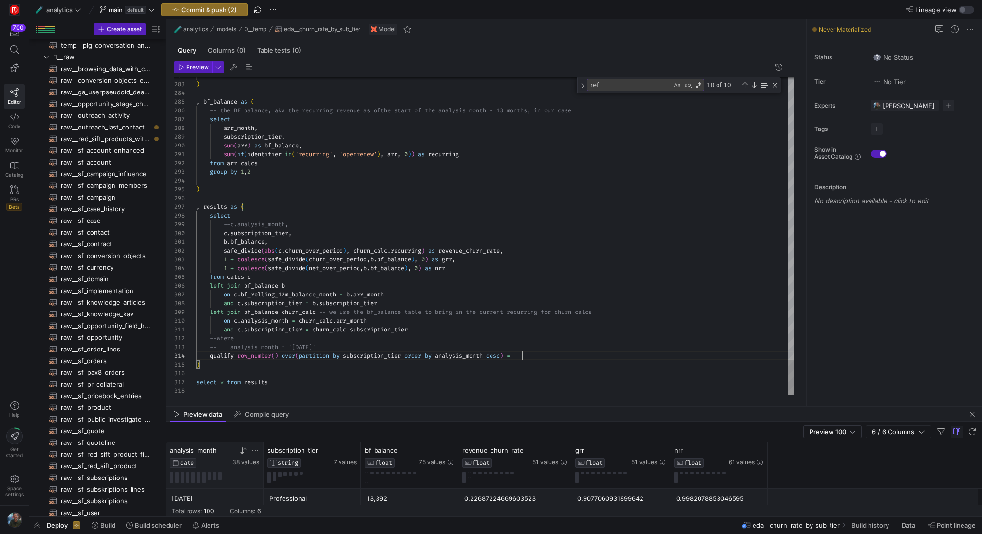
scroll to position [26, 329]
click at [203, 68] on span "Preview" at bounding box center [197, 67] width 23 height 7
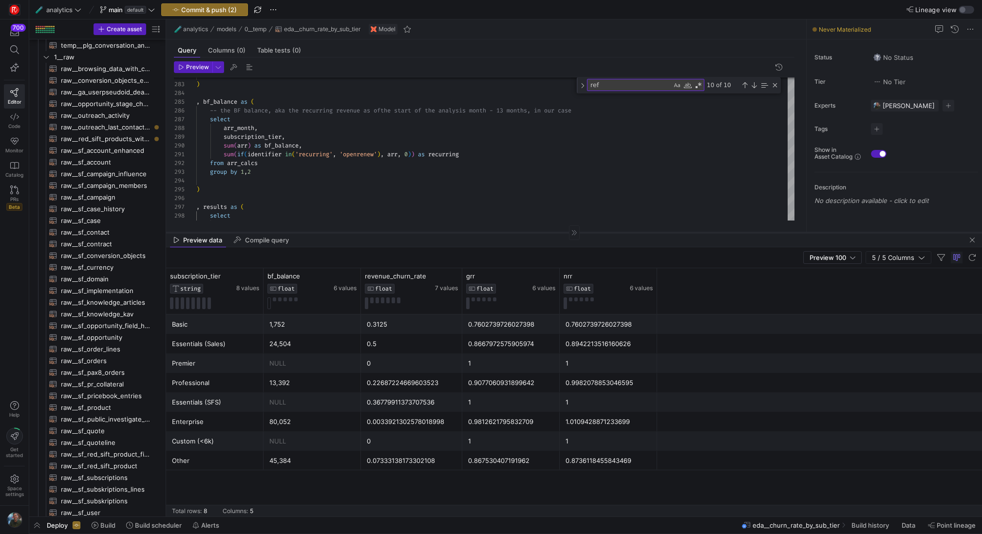
drag, startPoint x: 560, startPoint y: 407, endPoint x: 559, endPoint y: 231, distance: 175.4
click at [559, 232] on div at bounding box center [574, 232] width 816 height 0
drag, startPoint x: 425, startPoint y: 231, endPoint x: 416, endPoint y: 372, distance: 141.0
click at [416, 232] on div at bounding box center [574, 231] width 816 height 0
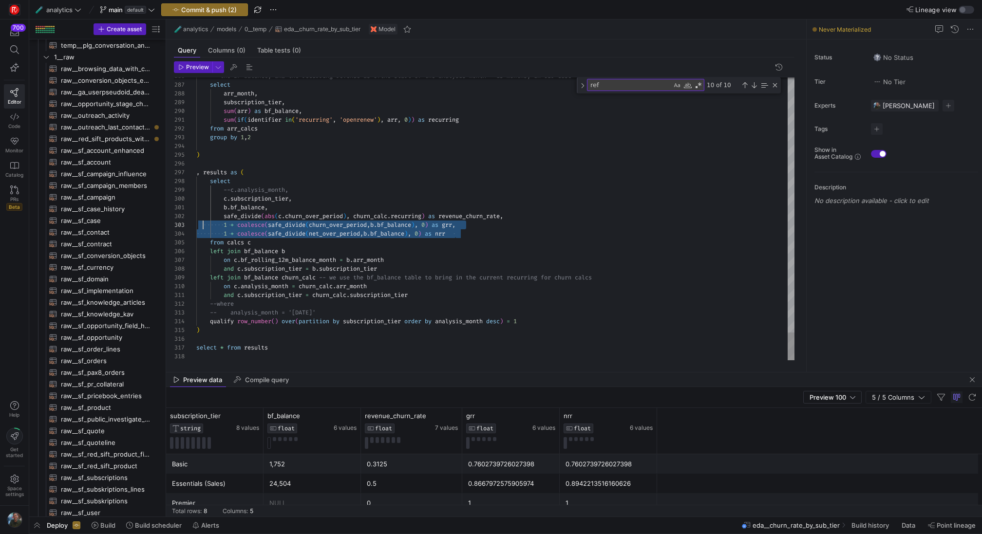
scroll to position [18, 3]
drag, startPoint x: 465, startPoint y: 235, endPoint x: 198, endPoint y: 224, distance: 267.2
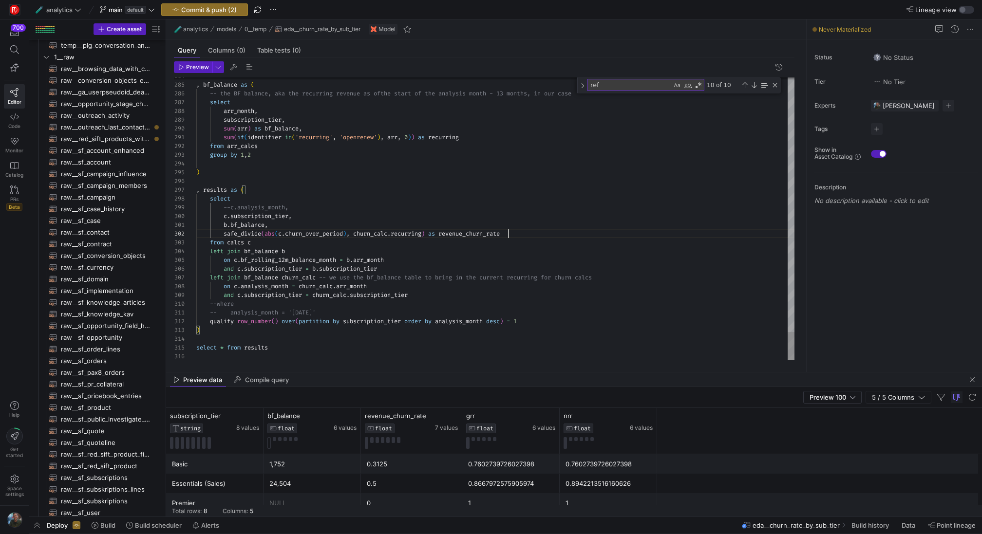
scroll to position [9, 312]
drag, startPoint x: 282, startPoint y: 225, endPoint x: 141, endPoint y: 222, distance: 140.8
click at [195, 65] on span "Preview" at bounding box center [197, 67] width 23 height 7
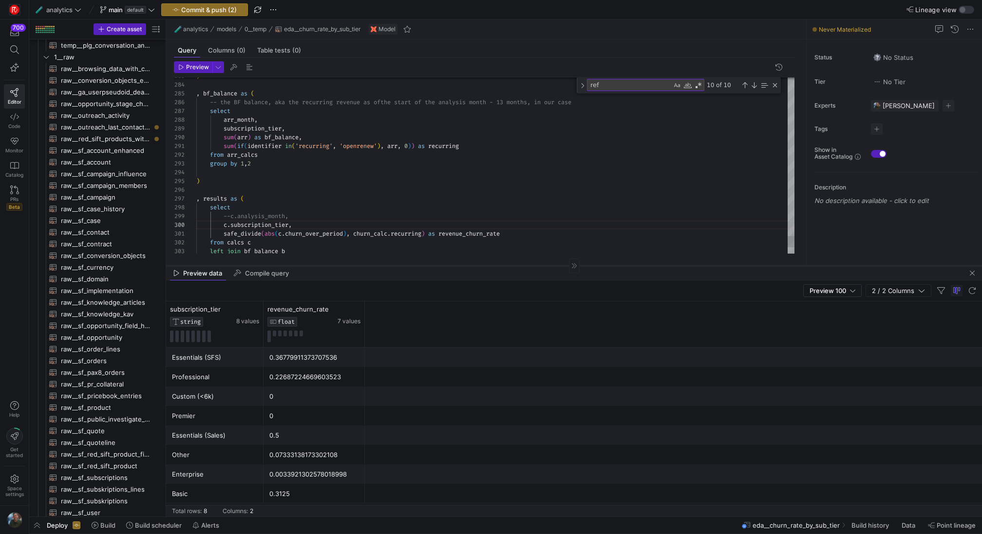
drag, startPoint x: 433, startPoint y: 372, endPoint x: 478, endPoint y: 266, distance: 115.4
click at [478, 265] on div at bounding box center [574, 265] width 816 height 0
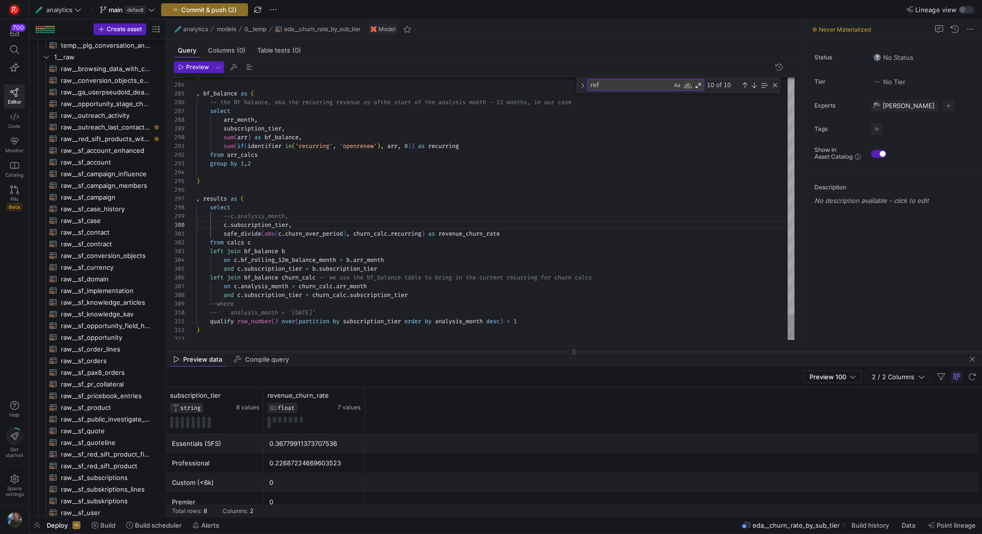
drag, startPoint x: 378, startPoint y: 265, endPoint x: 356, endPoint y: 352, distance: 89.4
click at [356, 352] on div at bounding box center [574, 352] width 816 height 0
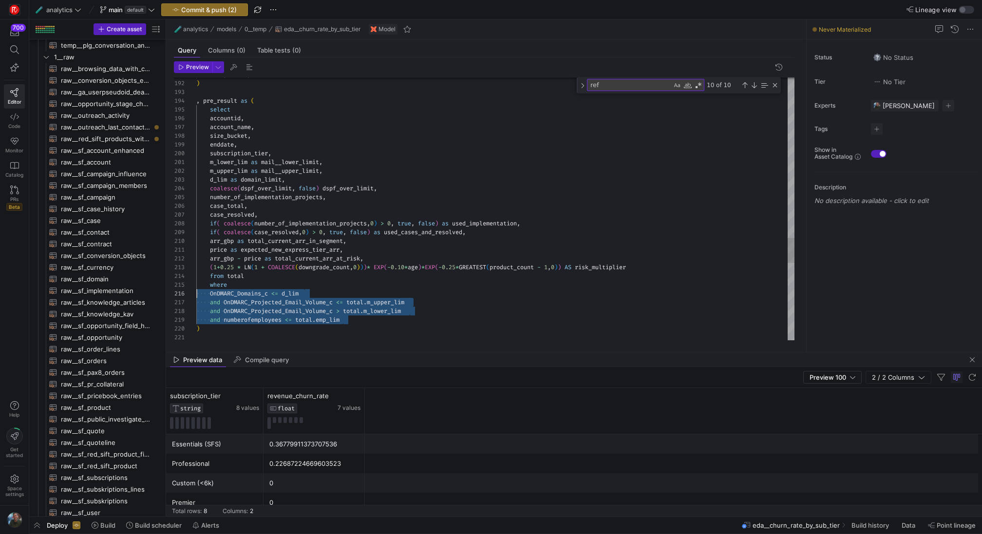
scroll to position [44, 0]
drag, startPoint x: 373, startPoint y: 322, endPoint x: 194, endPoint y: 296, distance: 180.8
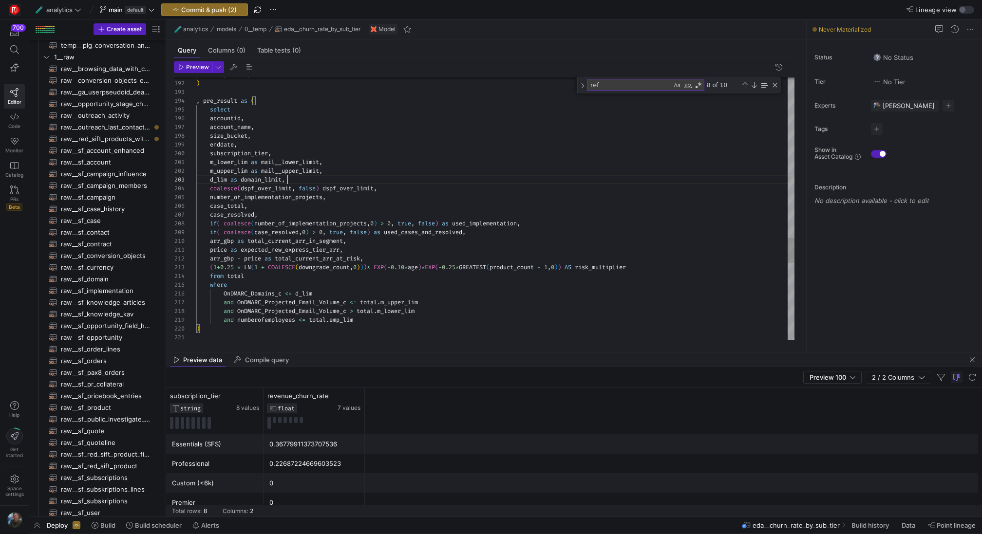
scroll to position [18, 91]
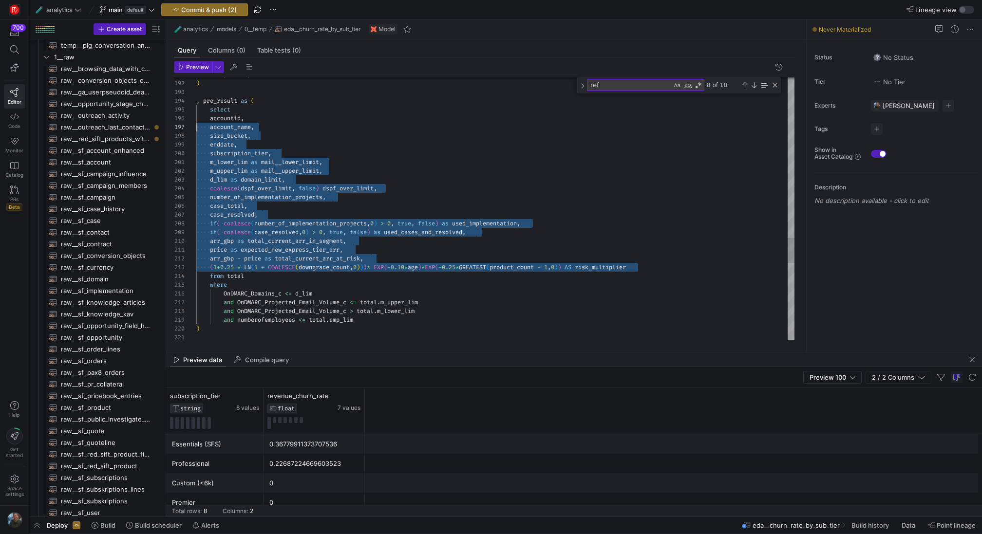
scroll to position [44, 0]
drag, startPoint x: 648, startPoint y: 269, endPoint x: 151, endPoint y: 118, distance: 520.2
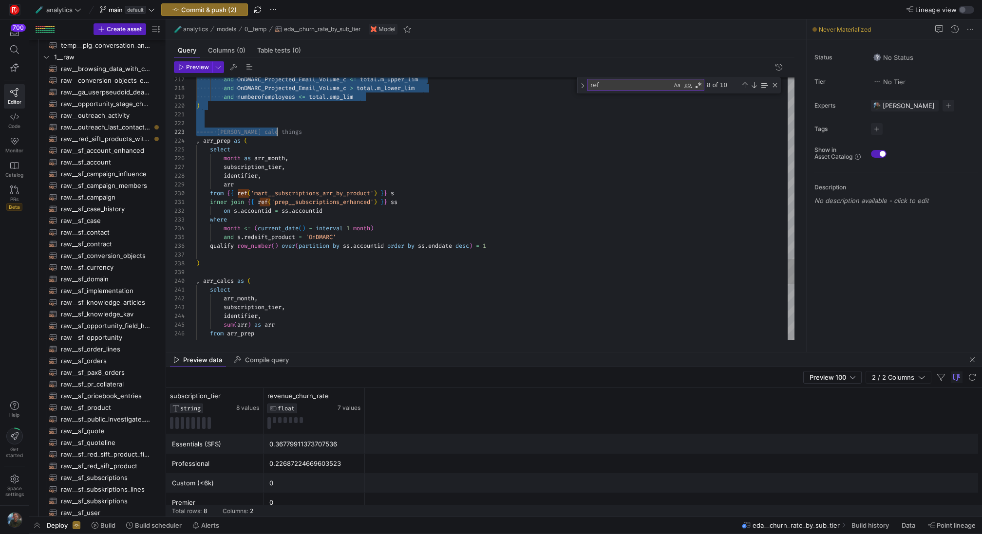
scroll to position [70, 0]
drag, startPoint x: 198, startPoint y: 134, endPoint x: 346, endPoint y: 111, distance: 149.9
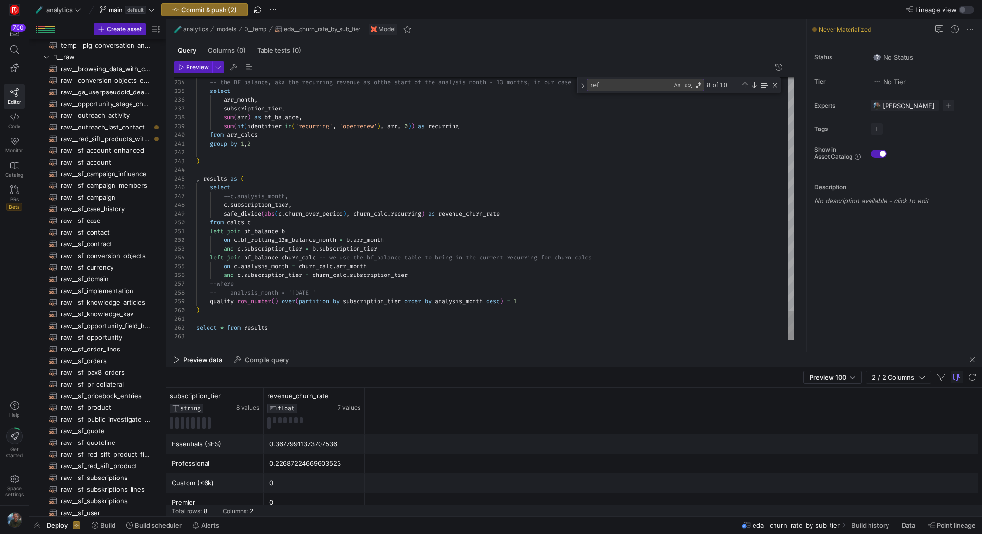
type textarea "select * from results"
drag, startPoint x: 274, startPoint y: 329, endPoint x: 160, endPoint y: 328, distance: 114.0
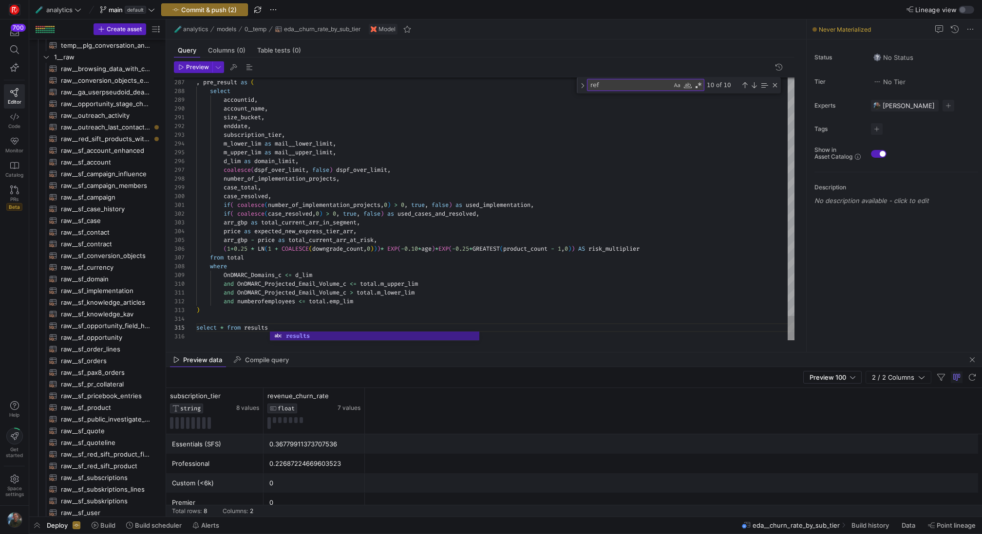
scroll to position [35, 70]
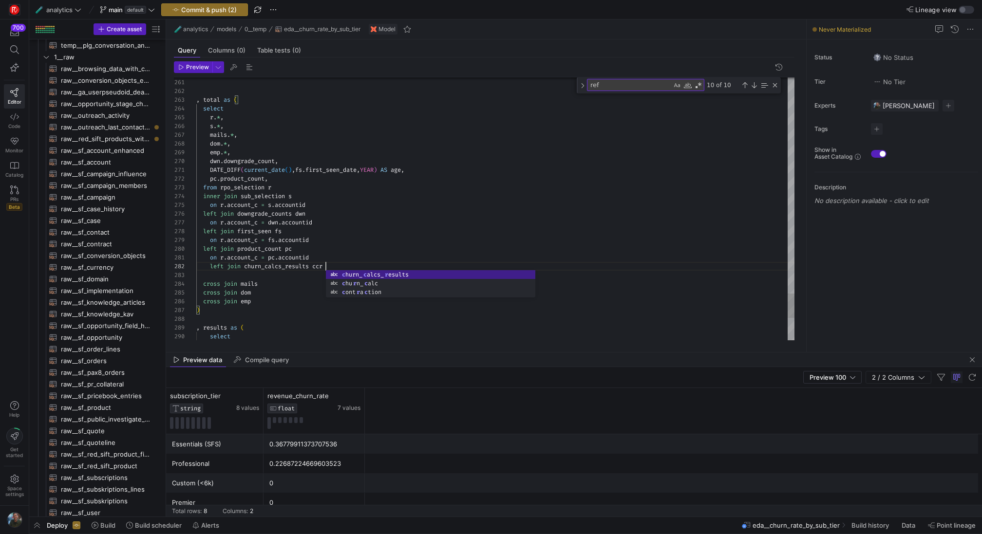
scroll to position [9, 59]
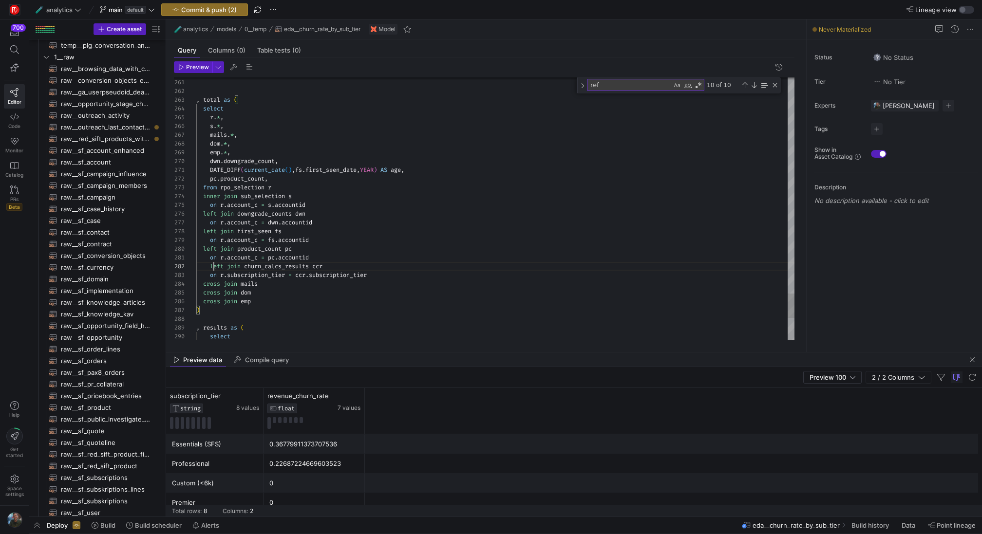
drag, startPoint x: 271, startPoint y: 302, endPoint x: 175, endPoint y: 286, distance: 97.8
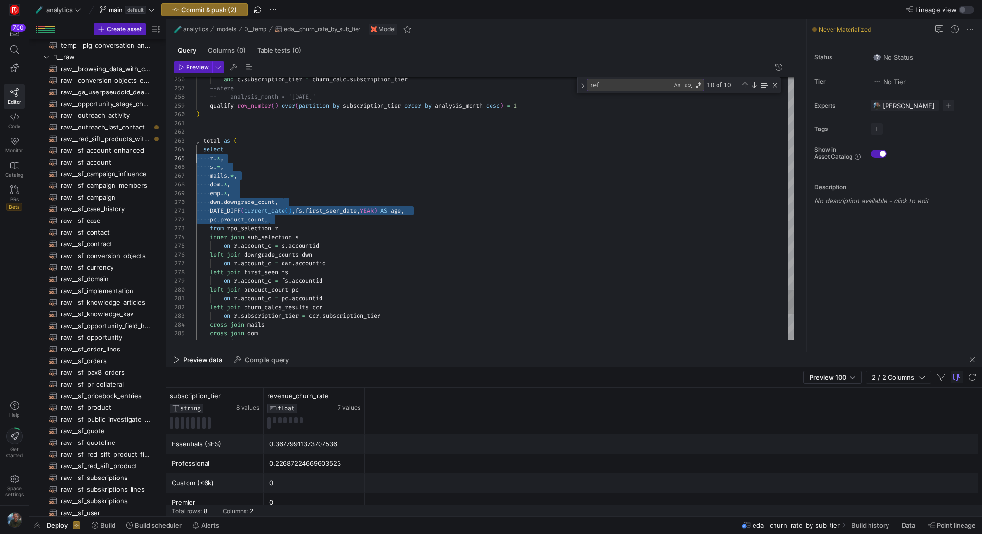
drag, startPoint x: 281, startPoint y: 219, endPoint x: 174, endPoint y: 156, distance: 123.8
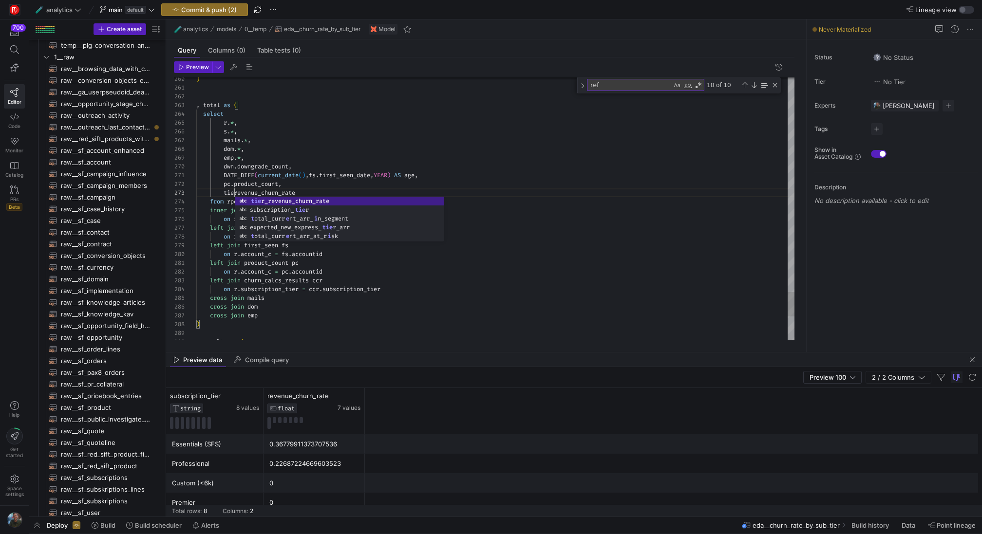
scroll to position [18, 42]
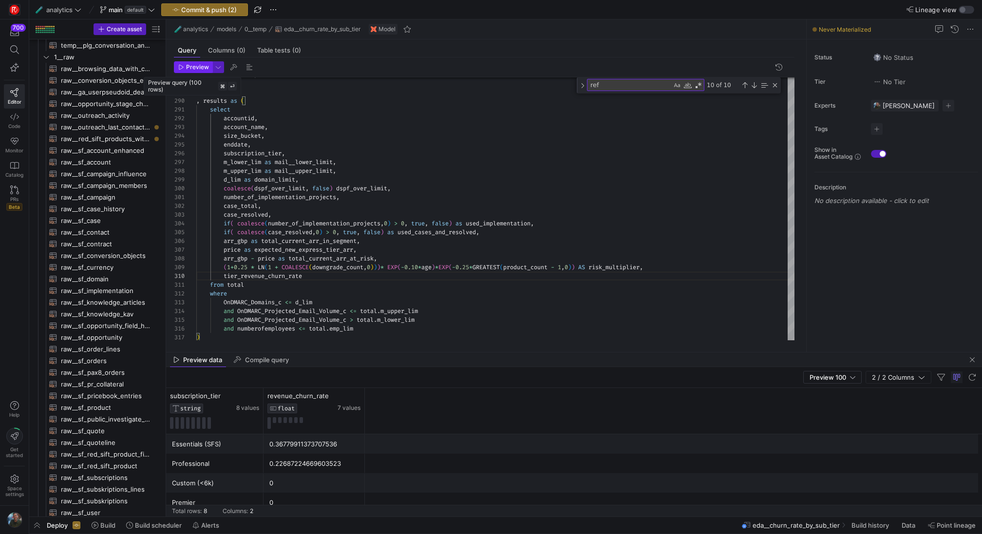
click at [196, 65] on span "Preview" at bounding box center [197, 67] width 23 height 7
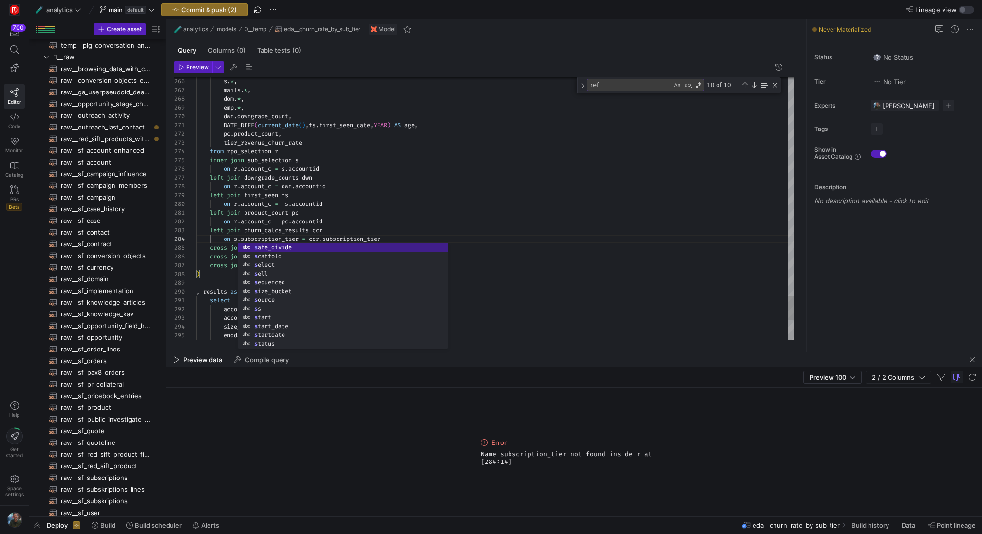
scroll to position [0, 105]
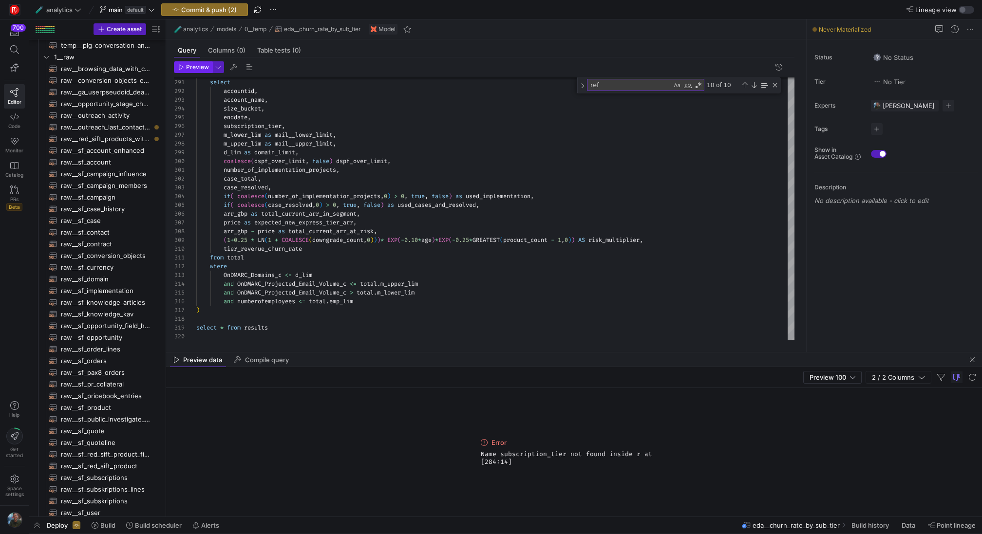
click at [192, 65] on span "Preview" at bounding box center [197, 67] width 23 height 7
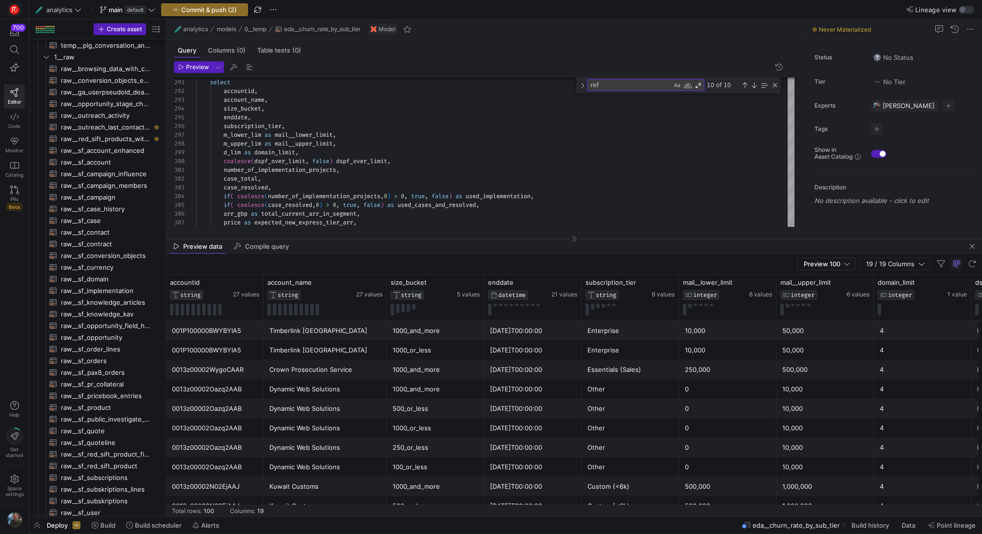
drag, startPoint x: 473, startPoint y: 353, endPoint x: 474, endPoint y: 239, distance: 114.0
click at [474, 239] on div at bounding box center [574, 239] width 816 height 0
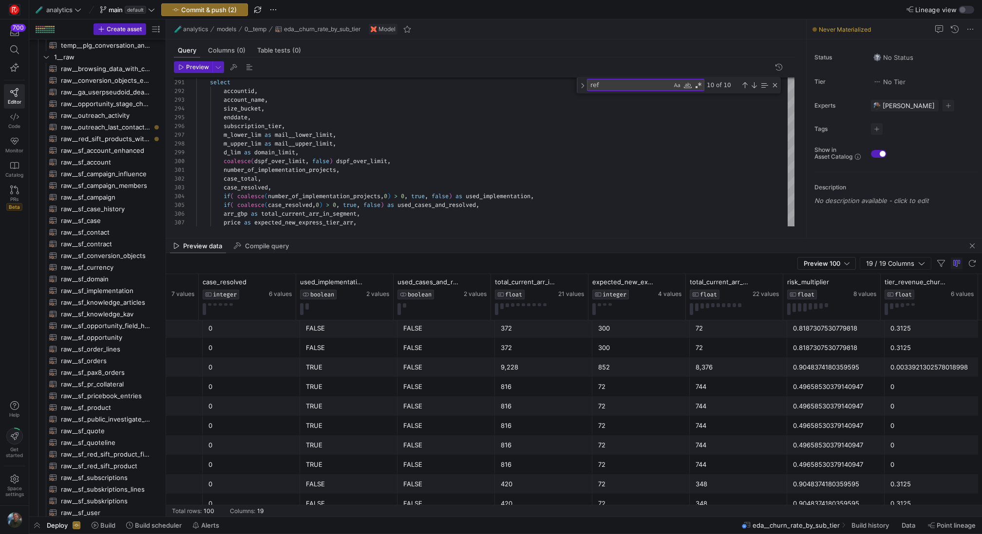
scroll to position [1732, 0]
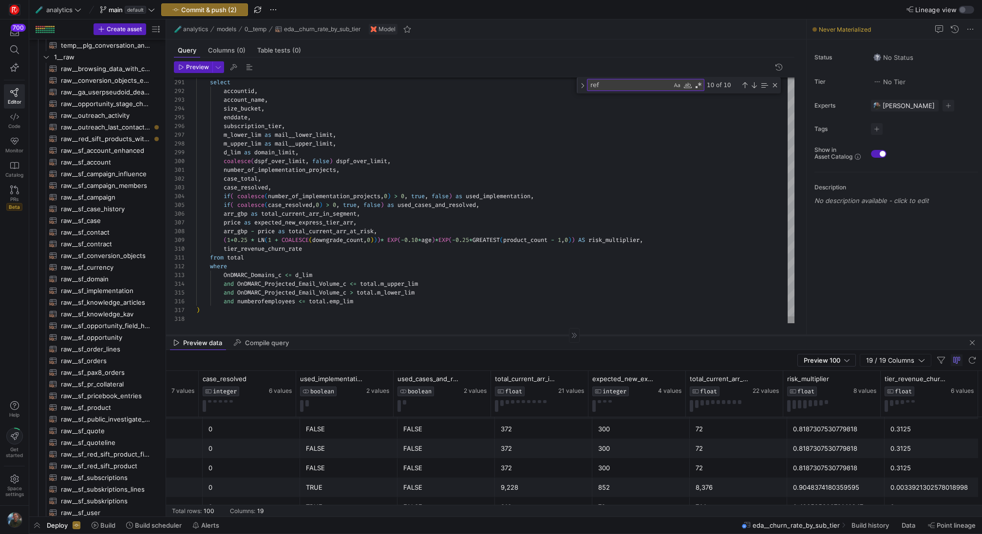
drag, startPoint x: 523, startPoint y: 239, endPoint x: 518, endPoint y: 336, distance: 97.1
click at [518, 336] on div at bounding box center [574, 335] width 816 height 0
type textarea "from total where OnDMARC_Domains_c <= d_lim and OnDMARC_Projected_Email_Volume_…"
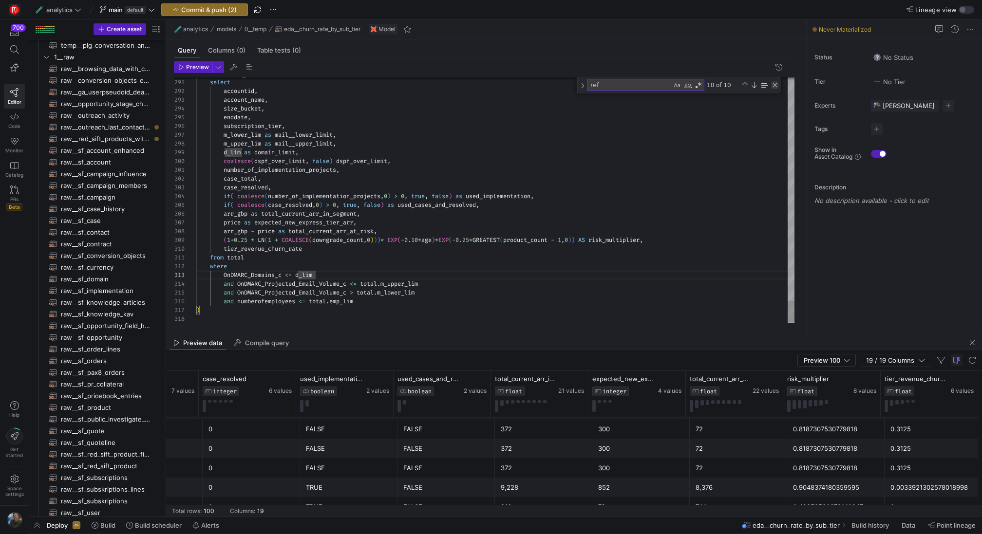
click at [776, 85] on div "Close (Escape)" at bounding box center [775, 85] width 8 height 8
